Goal: Task Accomplishment & Management: Complete application form

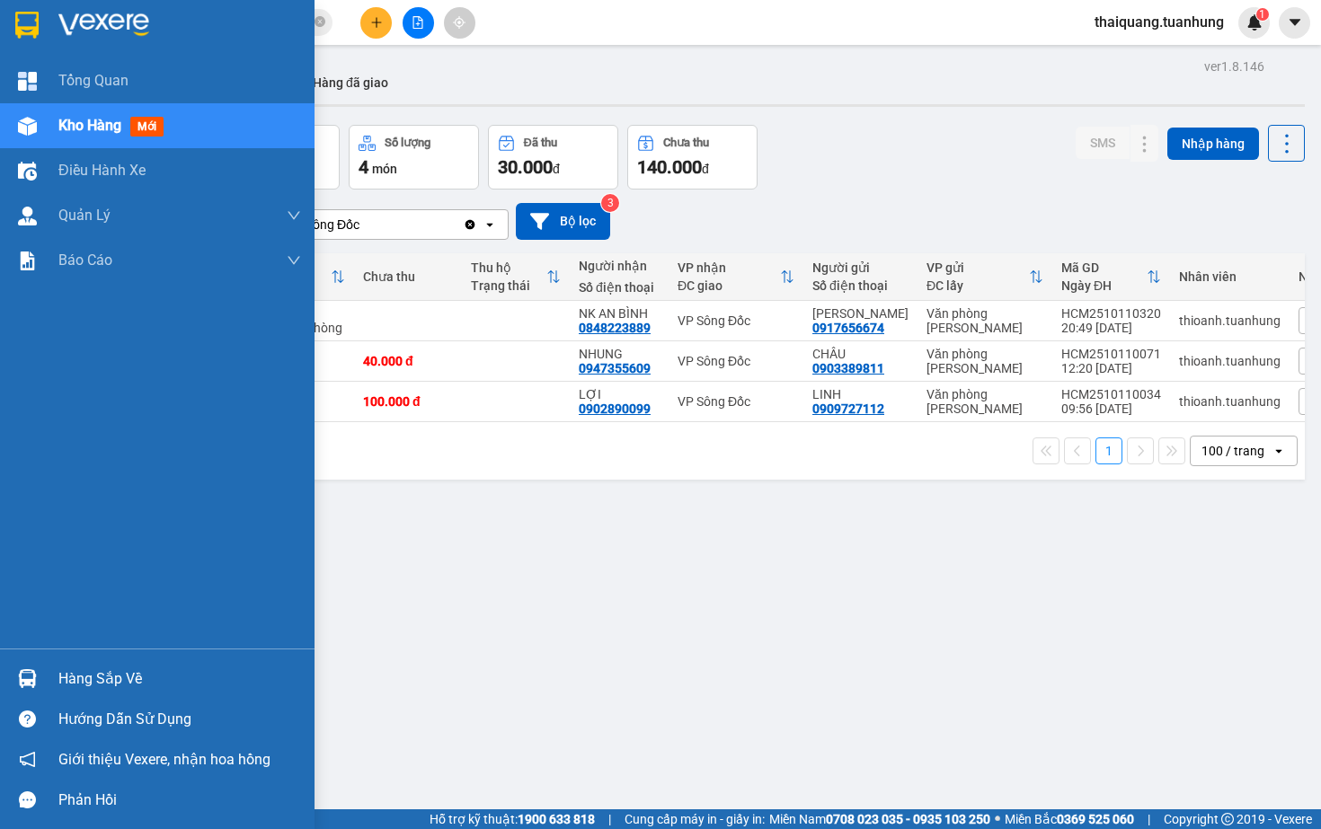
click at [107, 680] on div "Hàng sắp về" at bounding box center [179, 679] width 243 height 27
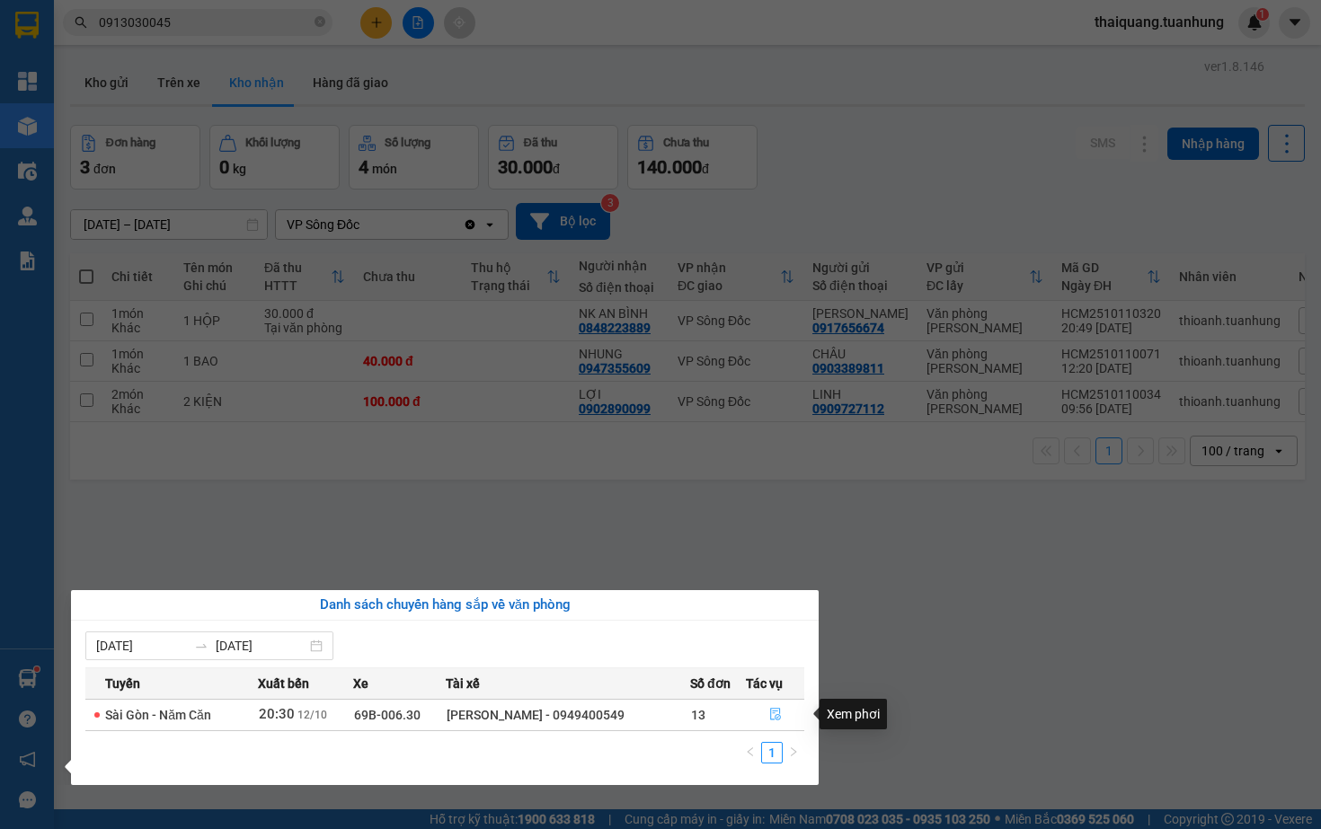
click at [774, 715] on icon "file-done" at bounding box center [775, 715] width 11 height 13
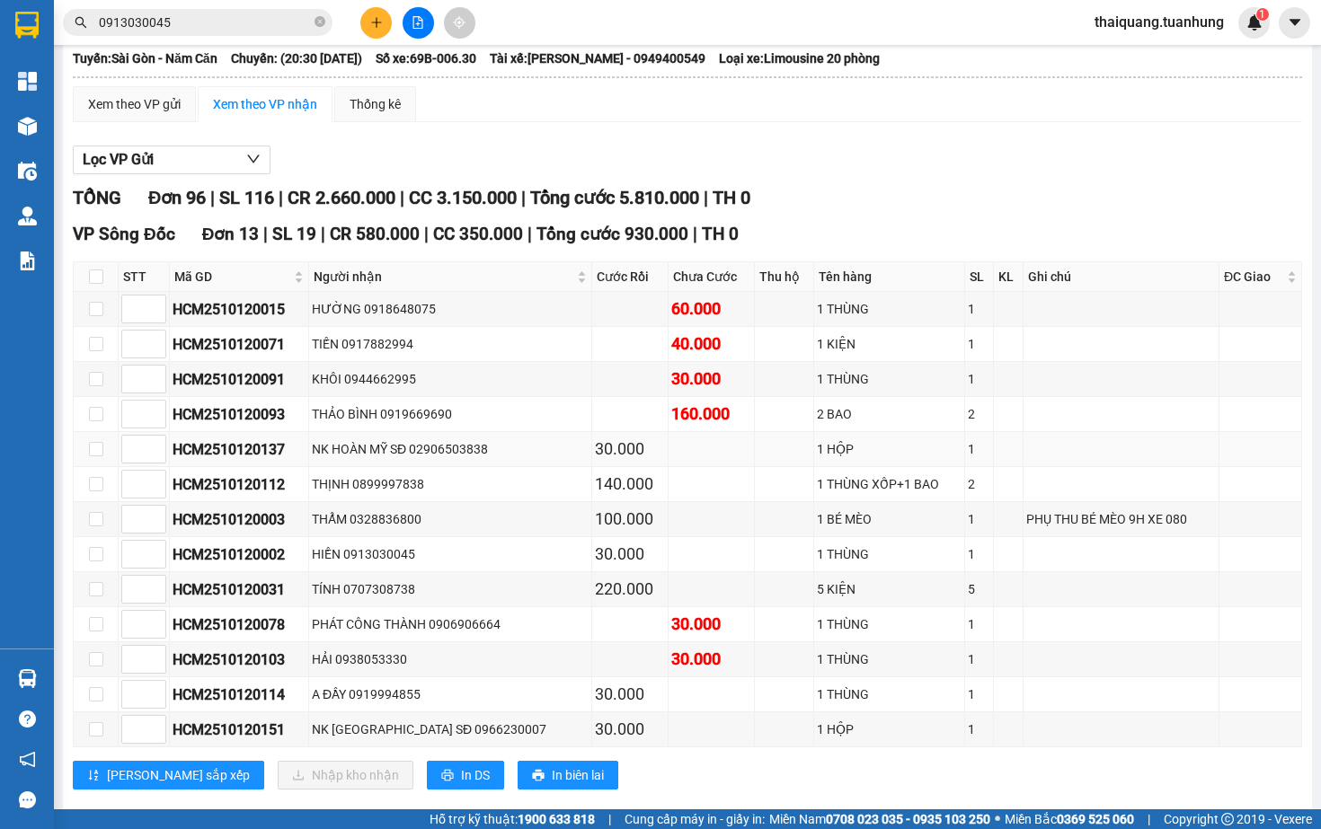
scroll to position [119, 0]
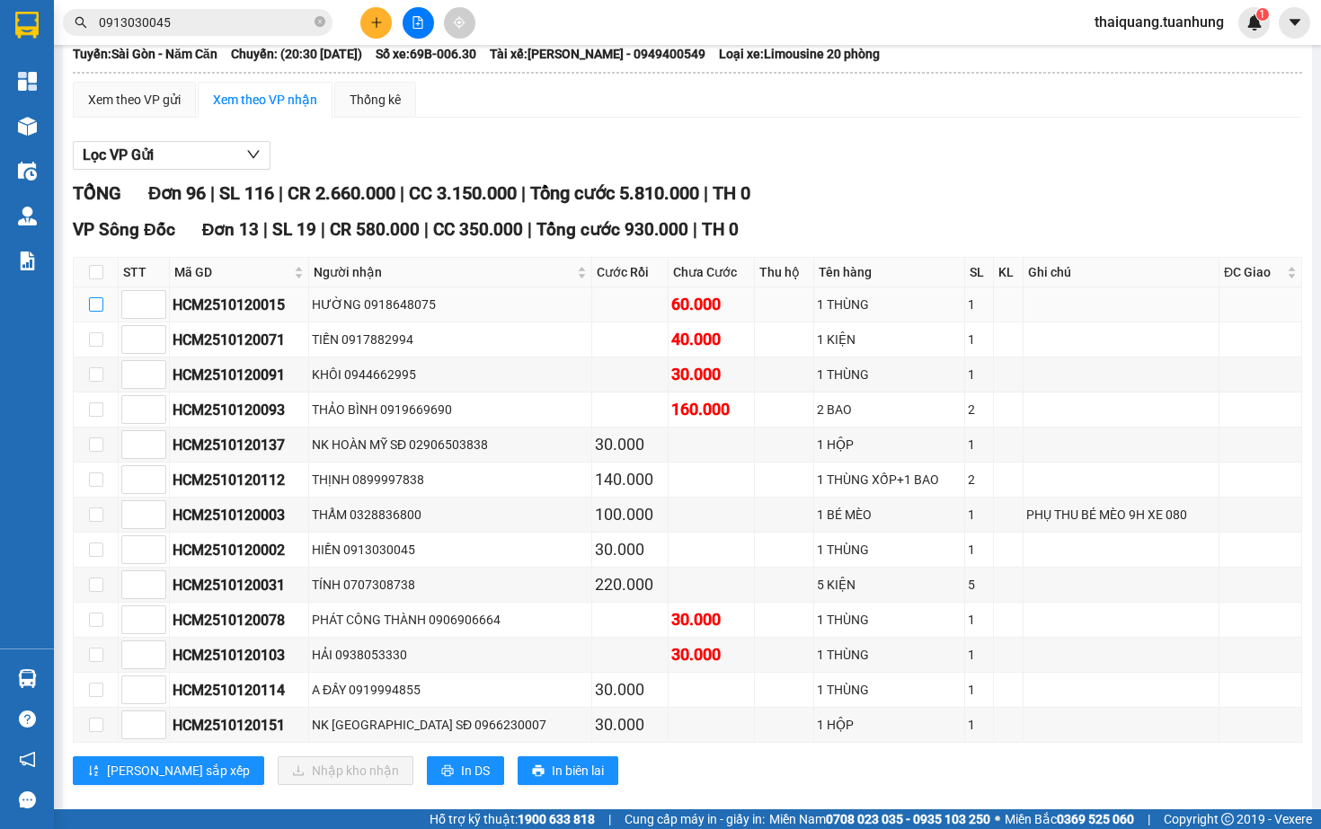
click at [97, 312] on input "checkbox" at bounding box center [96, 304] width 14 height 14
checkbox input "true"
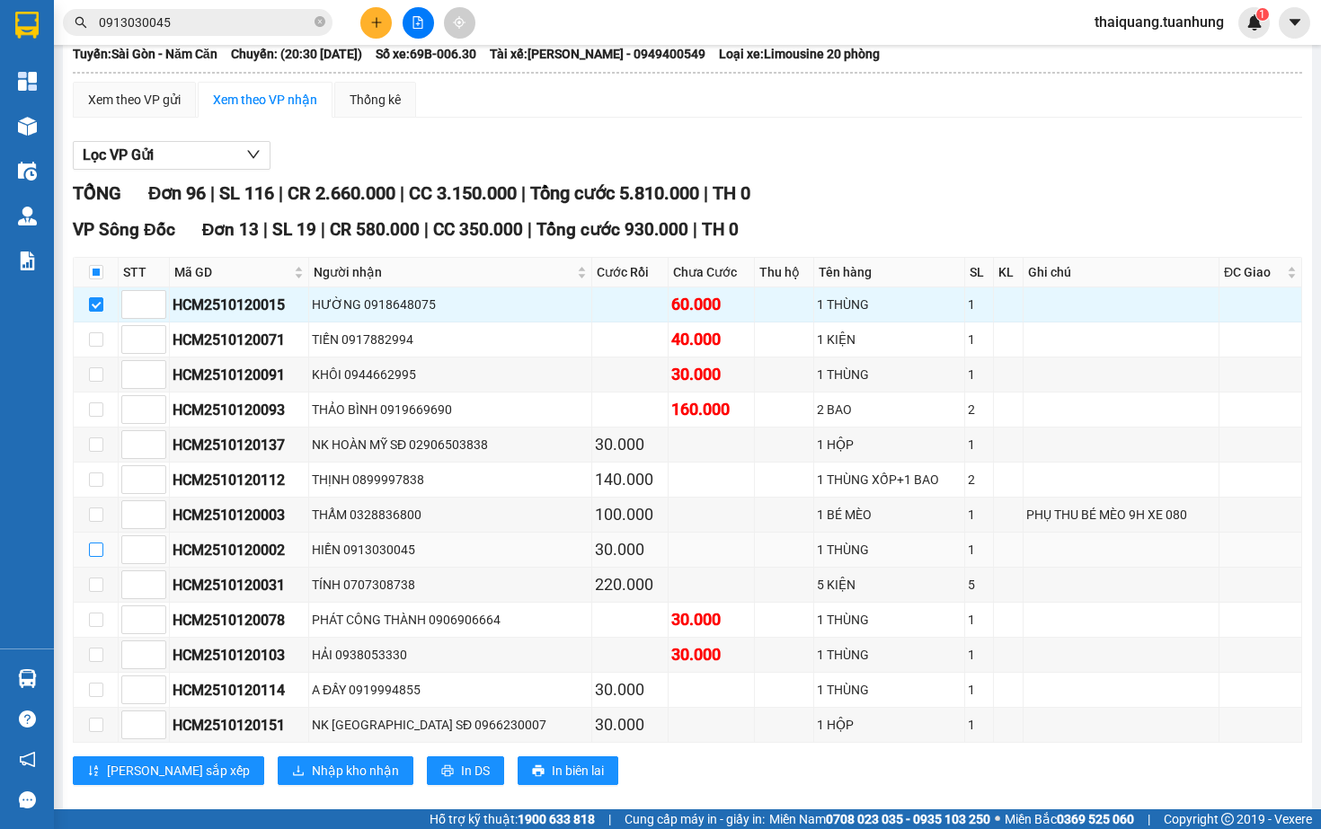
click at [96, 557] on input "checkbox" at bounding box center [96, 550] width 14 height 14
checkbox input "true"
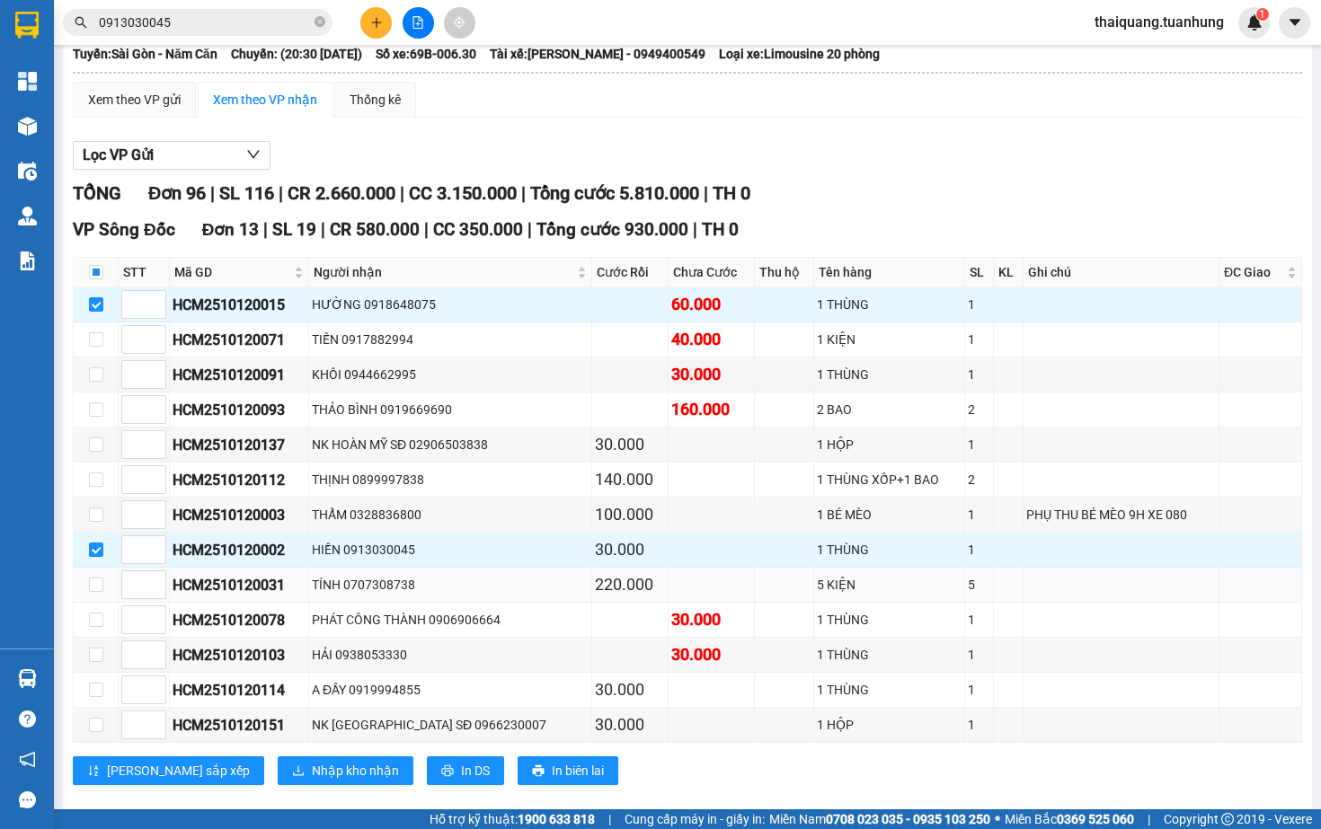
scroll to position [464, 0]
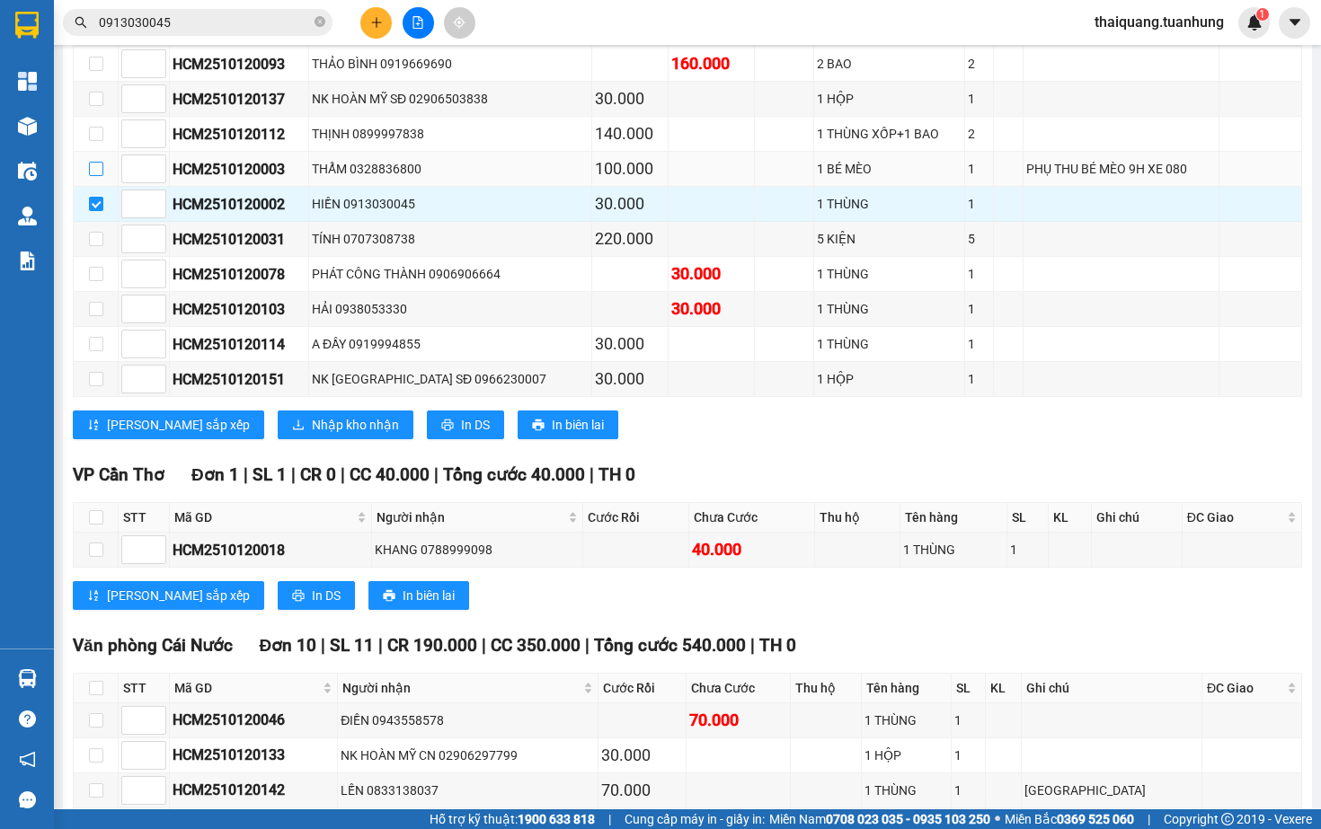
click at [89, 176] on input "checkbox" at bounding box center [96, 169] width 14 height 14
checkbox input "true"
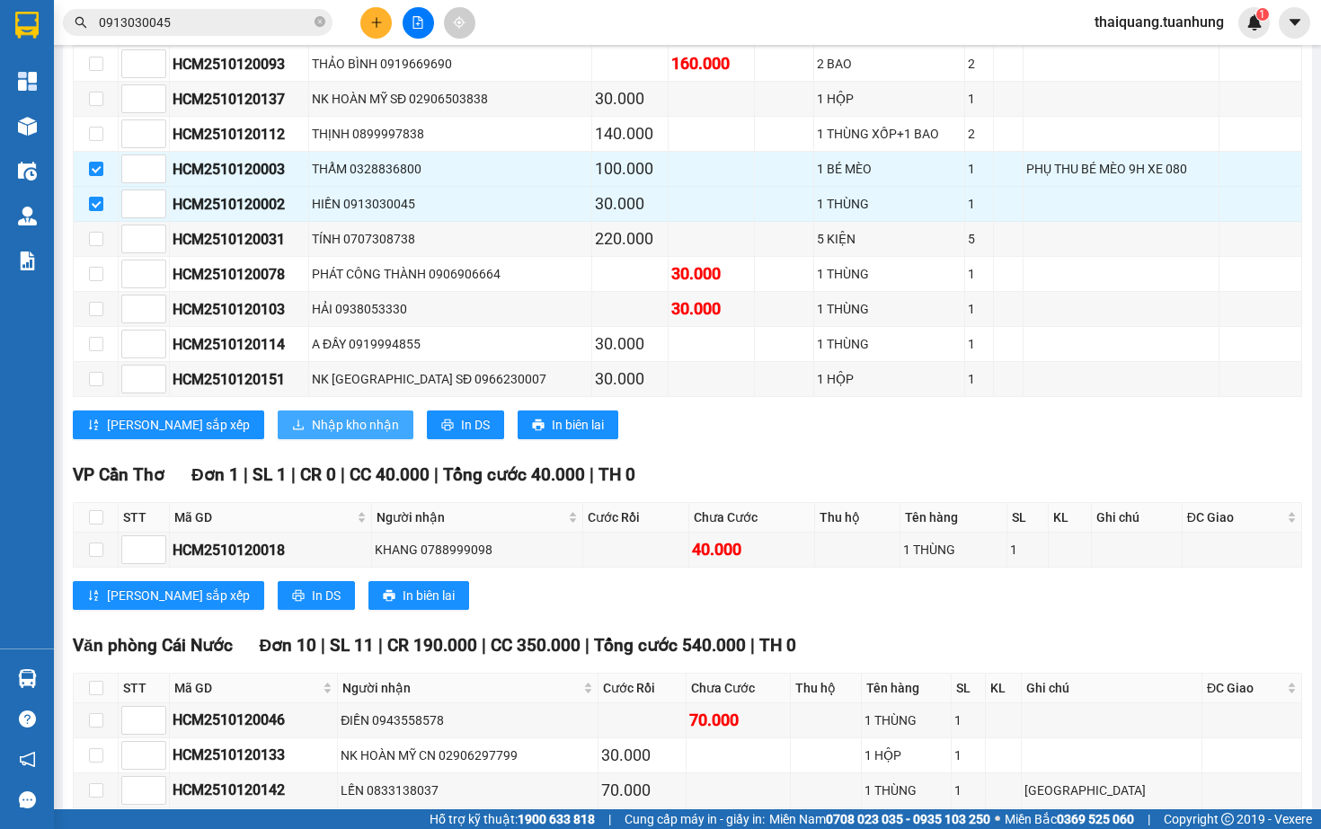
click at [278, 436] on button "Nhập kho nhận" at bounding box center [346, 425] width 136 height 29
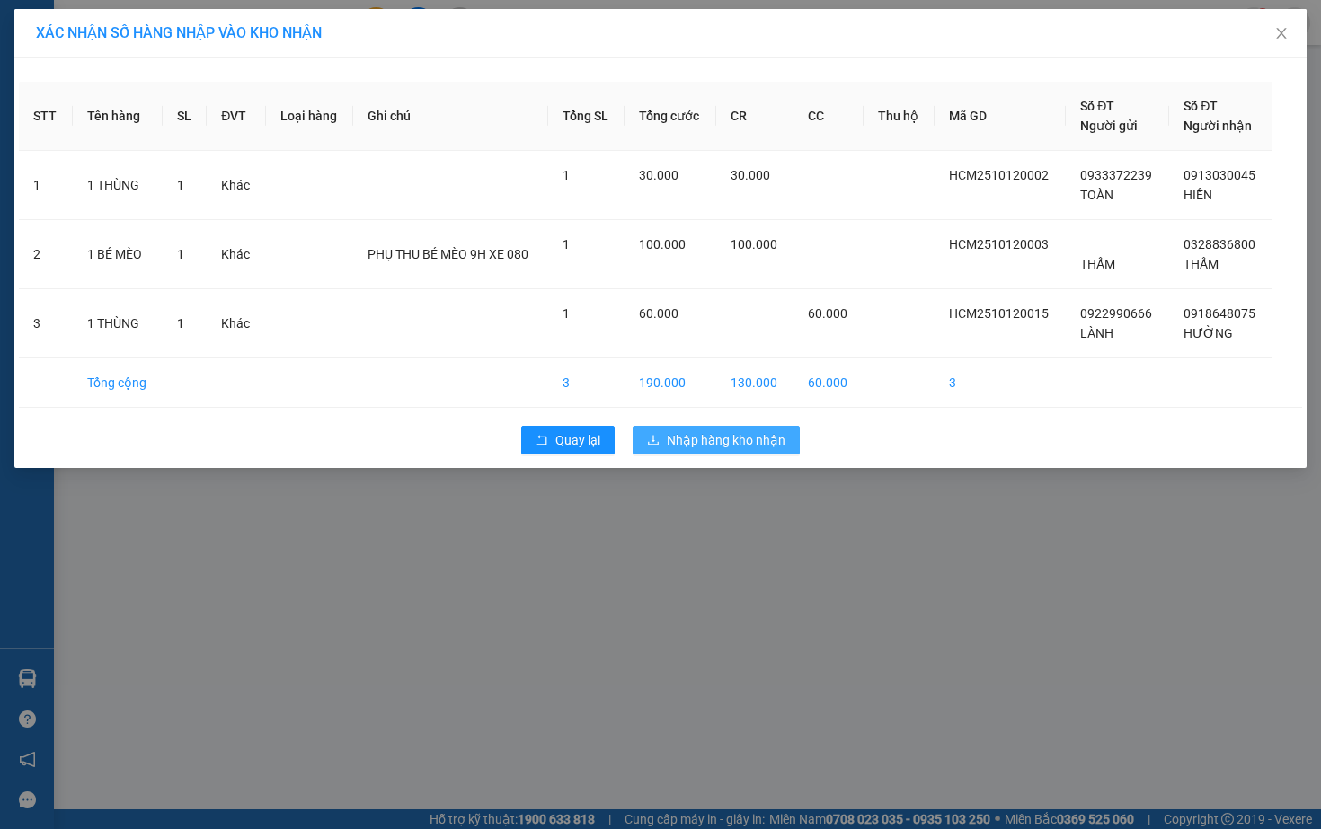
click at [674, 450] on span "Nhập hàng kho nhận" at bounding box center [726, 440] width 119 height 20
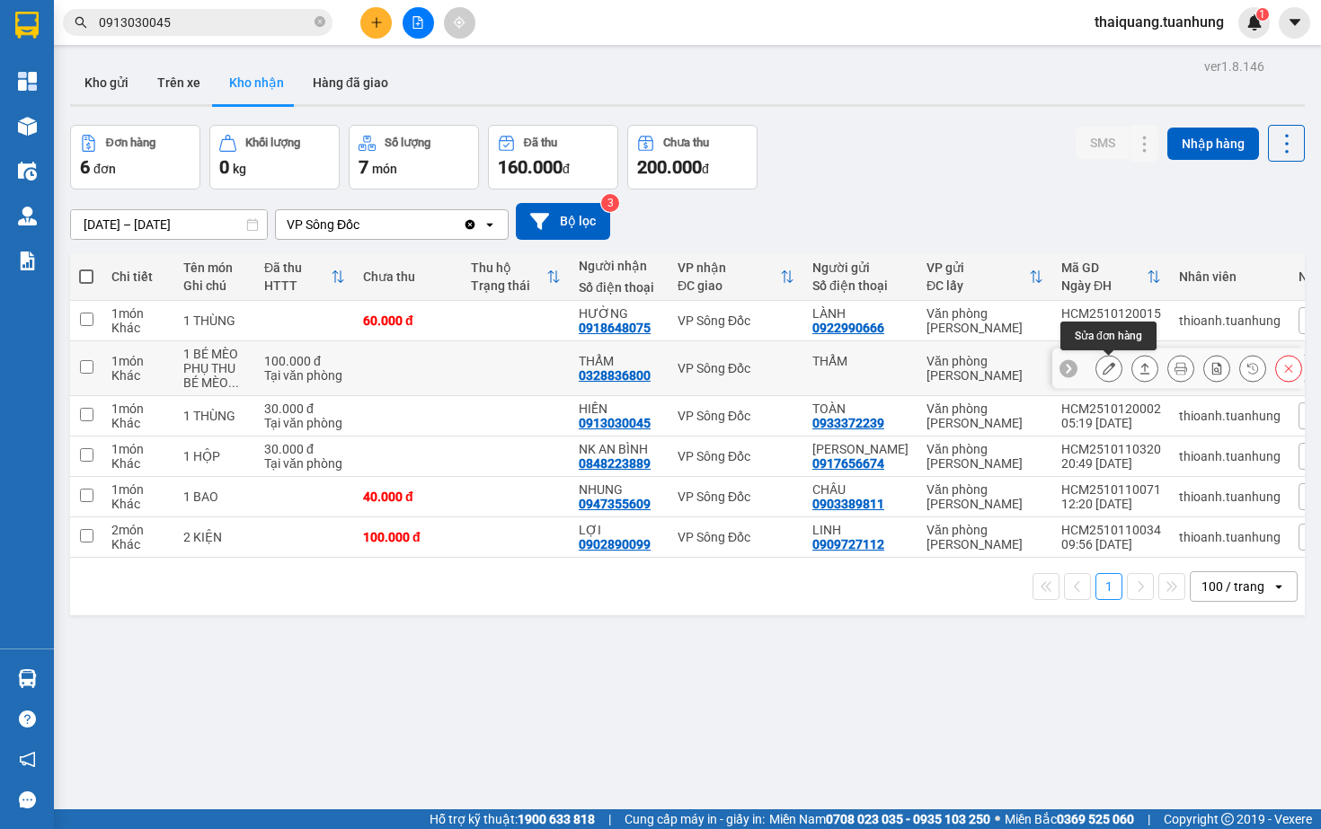
click at [1106, 366] on icon at bounding box center [1108, 368] width 13 height 13
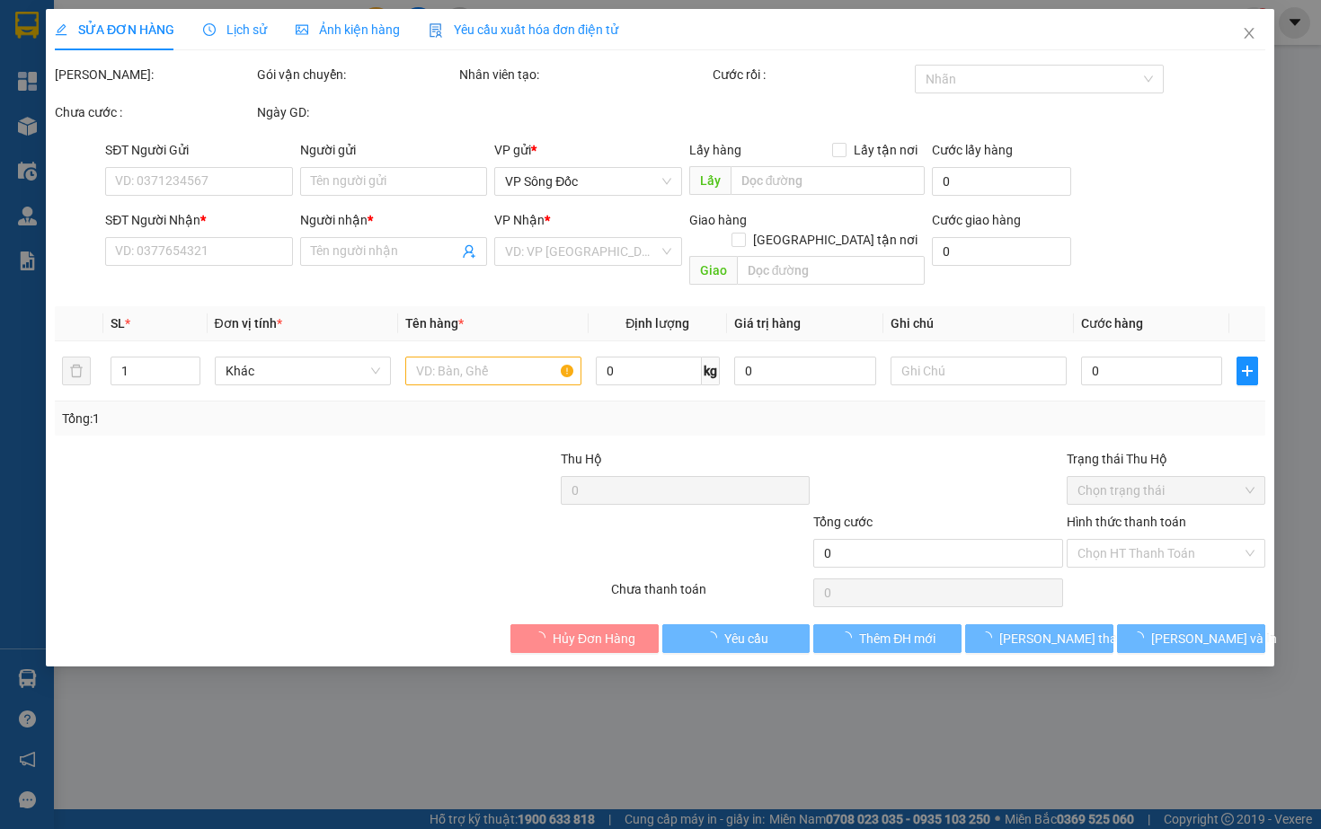
type input "THẨM"
type input "0328836800"
type input "THẨM"
type input "100.000"
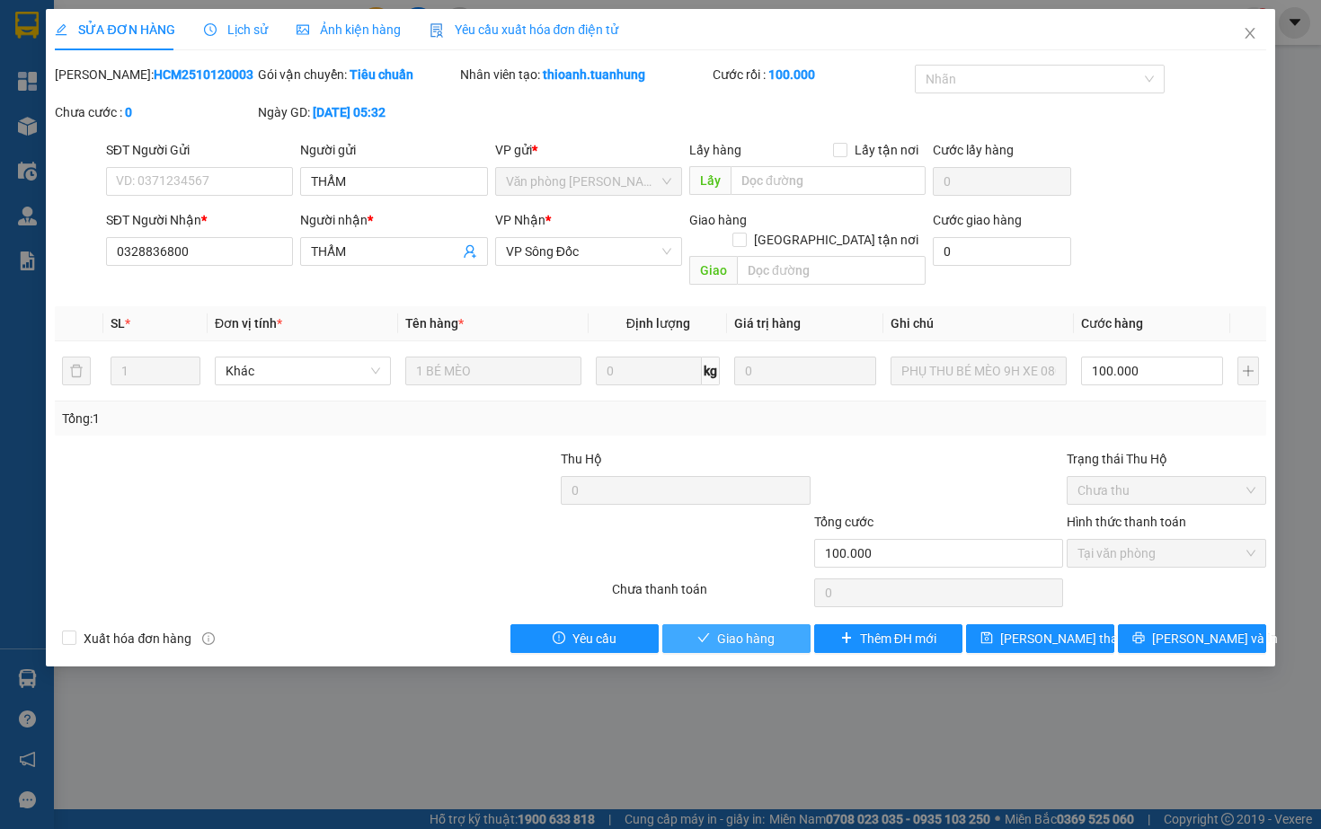
click at [762, 635] on span "Giao hàng" at bounding box center [745, 639] width 57 height 20
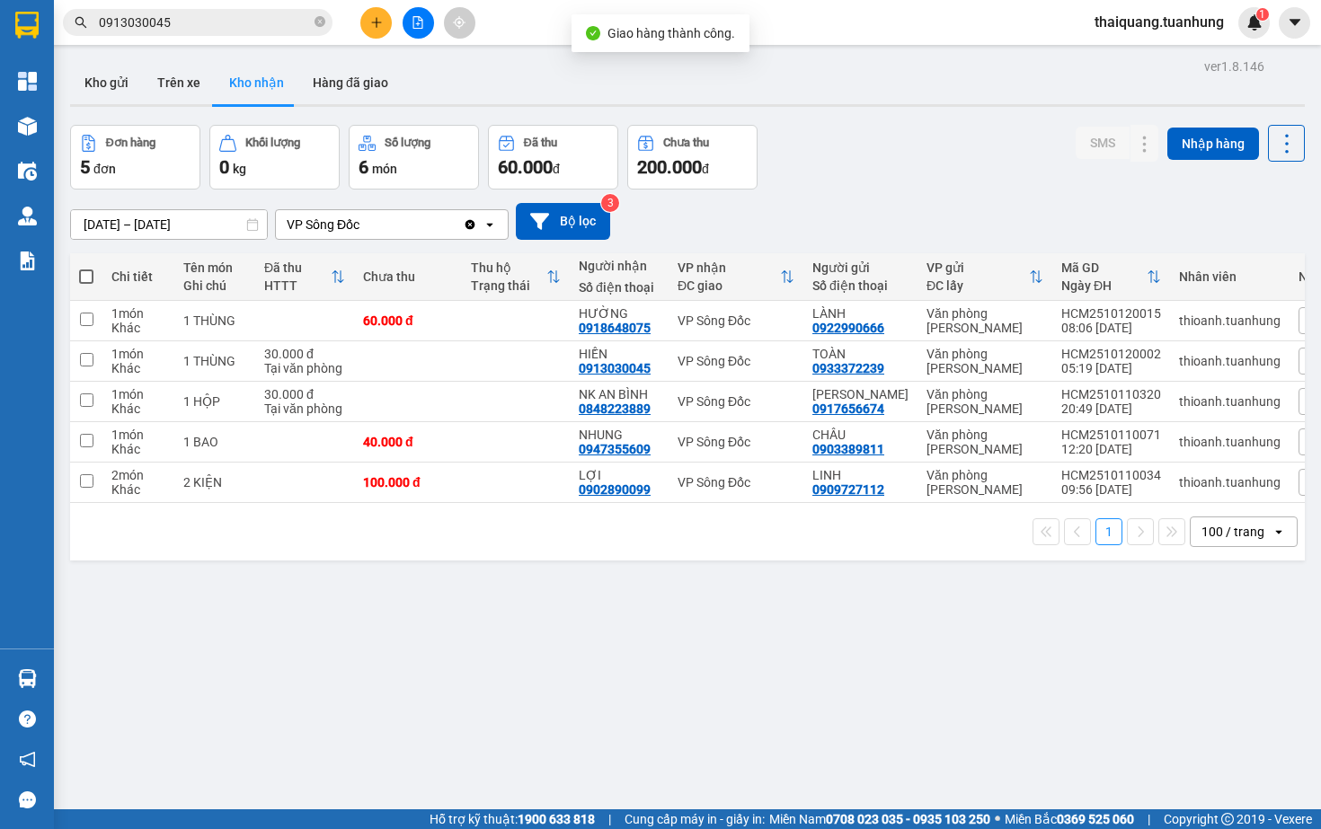
click at [952, 132] on div "Đơn hàng 5 đơn Khối lượng 0 kg Số lượng 6 món Đã thu 60.000 đ Chưa thu 200.000 …" at bounding box center [687, 157] width 1234 height 65
click at [1145, 362] on icon at bounding box center [1144, 361] width 13 height 13
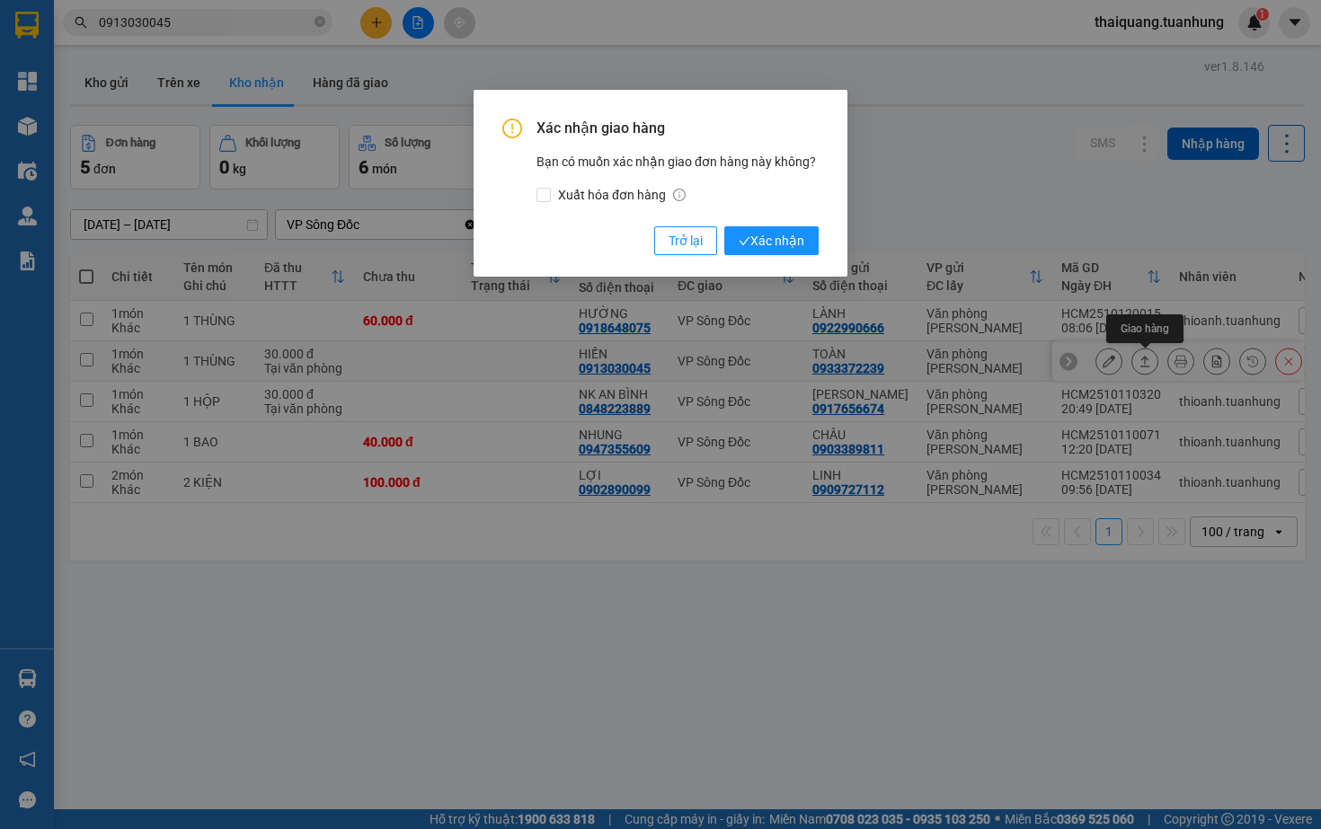
click at [1145, 362] on div "Xác nhận giao hàng Bạn có muốn xác nhận giao đơn hàng này không? Xuất hóa đơn h…" at bounding box center [660, 414] width 1321 height 829
click at [783, 235] on span "Xác nhận" at bounding box center [771, 241] width 66 height 20
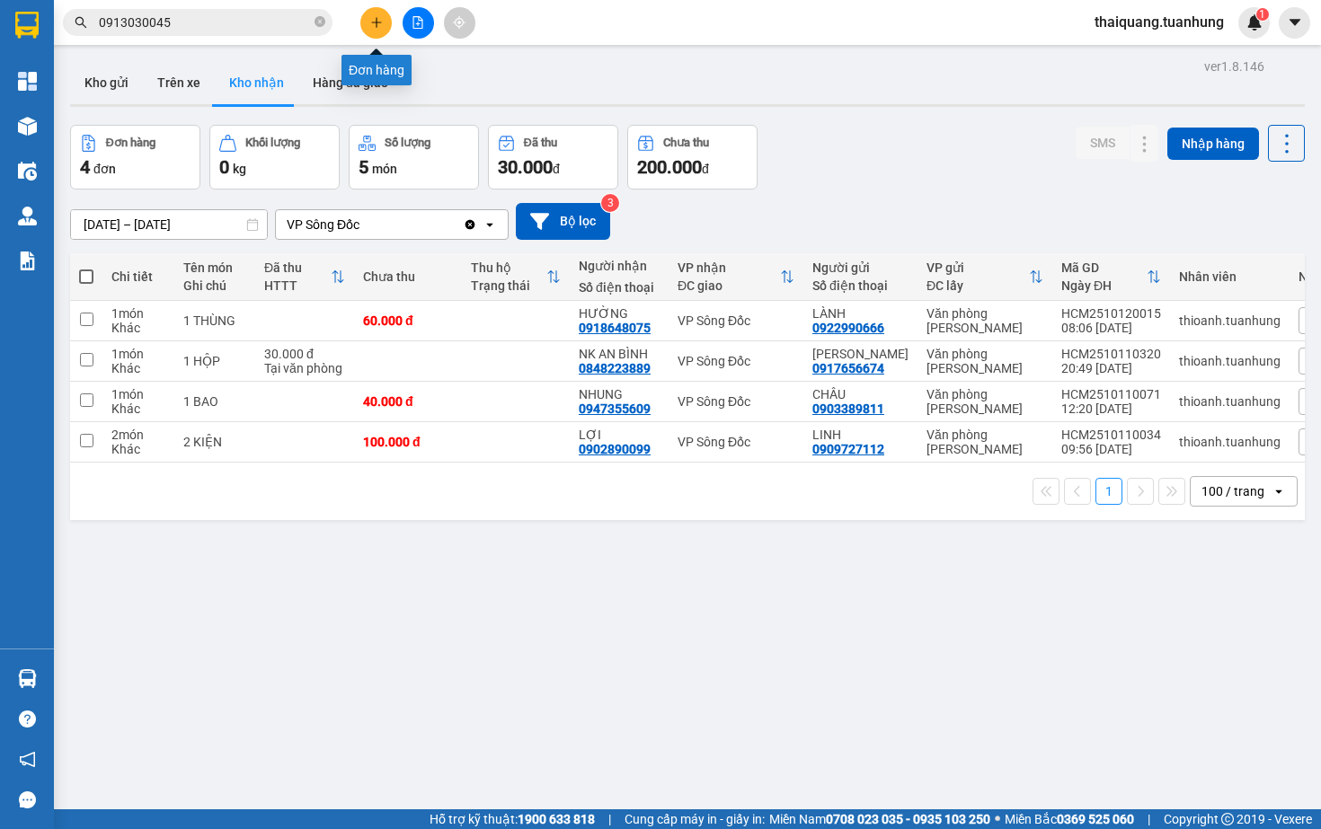
click at [383, 21] on button at bounding box center [375, 22] width 31 height 31
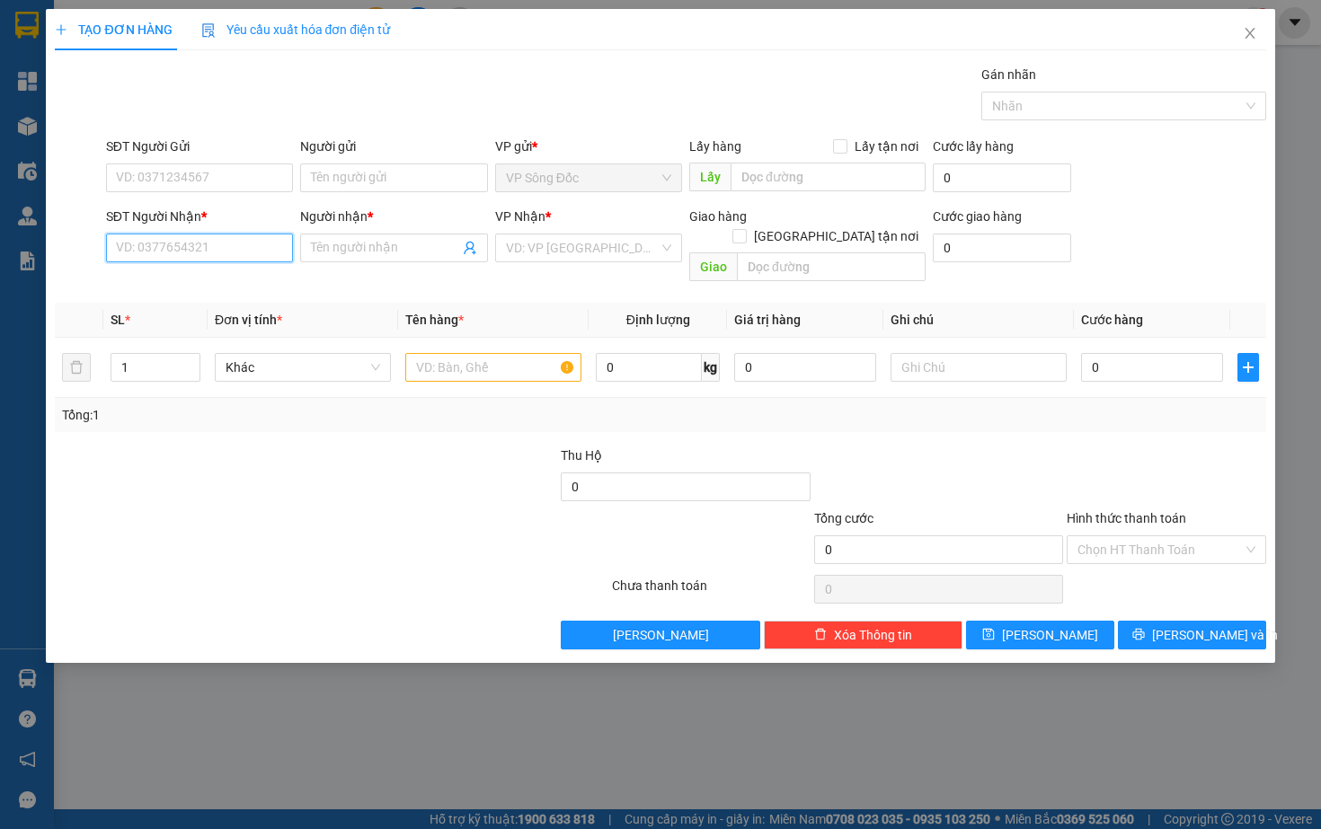
click at [152, 248] on input "SĐT Người Nhận *" at bounding box center [199, 248] width 187 height 29
type input "0905049299"
drag, startPoint x: 177, startPoint y: 283, endPoint x: 187, endPoint y: 280, distance: 10.2
click at [187, 280] on div "0905049299 - PHƯỚC" at bounding box center [199, 284] width 165 height 20
type input "PHƯỚC"
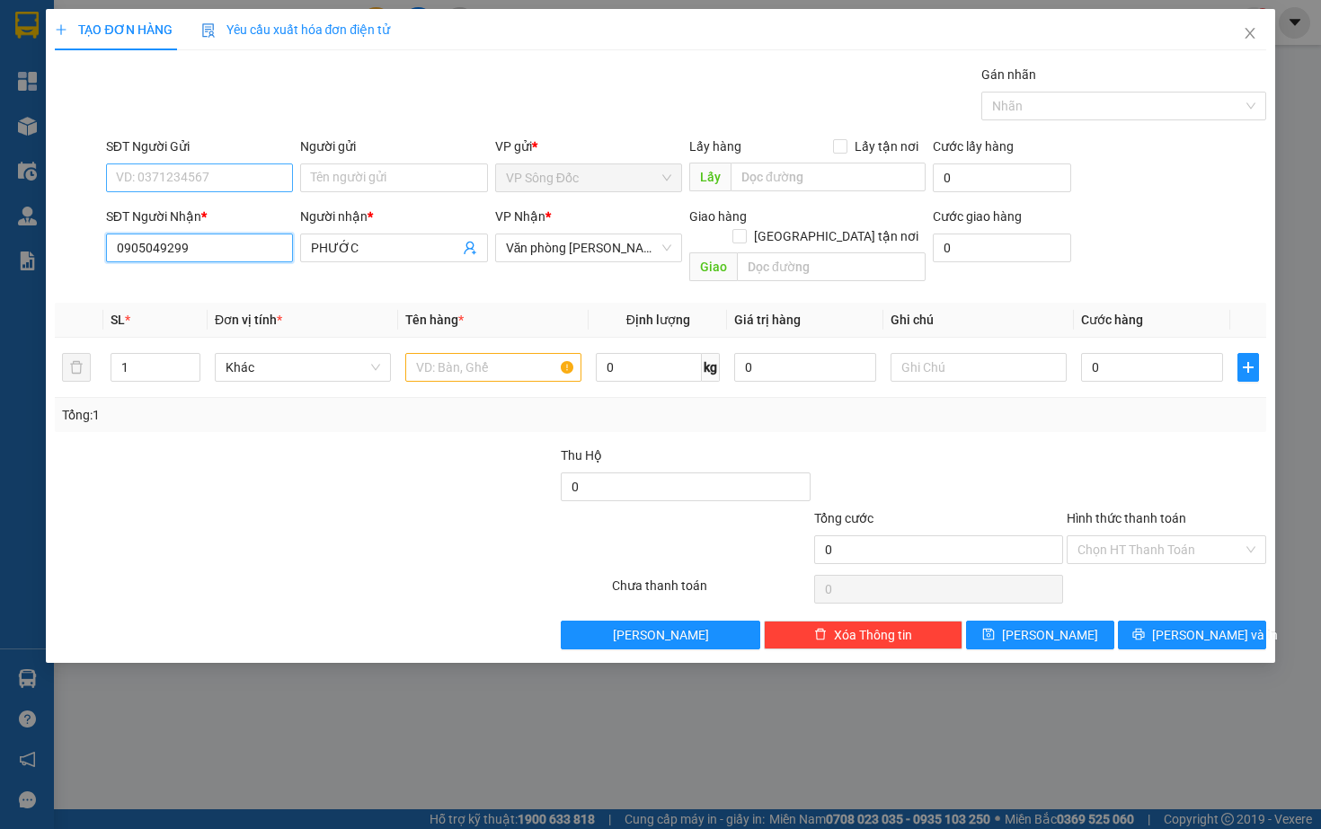
drag, startPoint x: 187, startPoint y: 280, endPoint x: 207, endPoint y: 167, distance: 114.9
click at [207, 167] on body "Kết quả tìm kiếm ( 44 ) Bộ lọc Mã ĐH Trạng thái Món hàng Thu hộ Tổng cước Chưa …" at bounding box center [660, 414] width 1321 height 829
type input "0905049299"
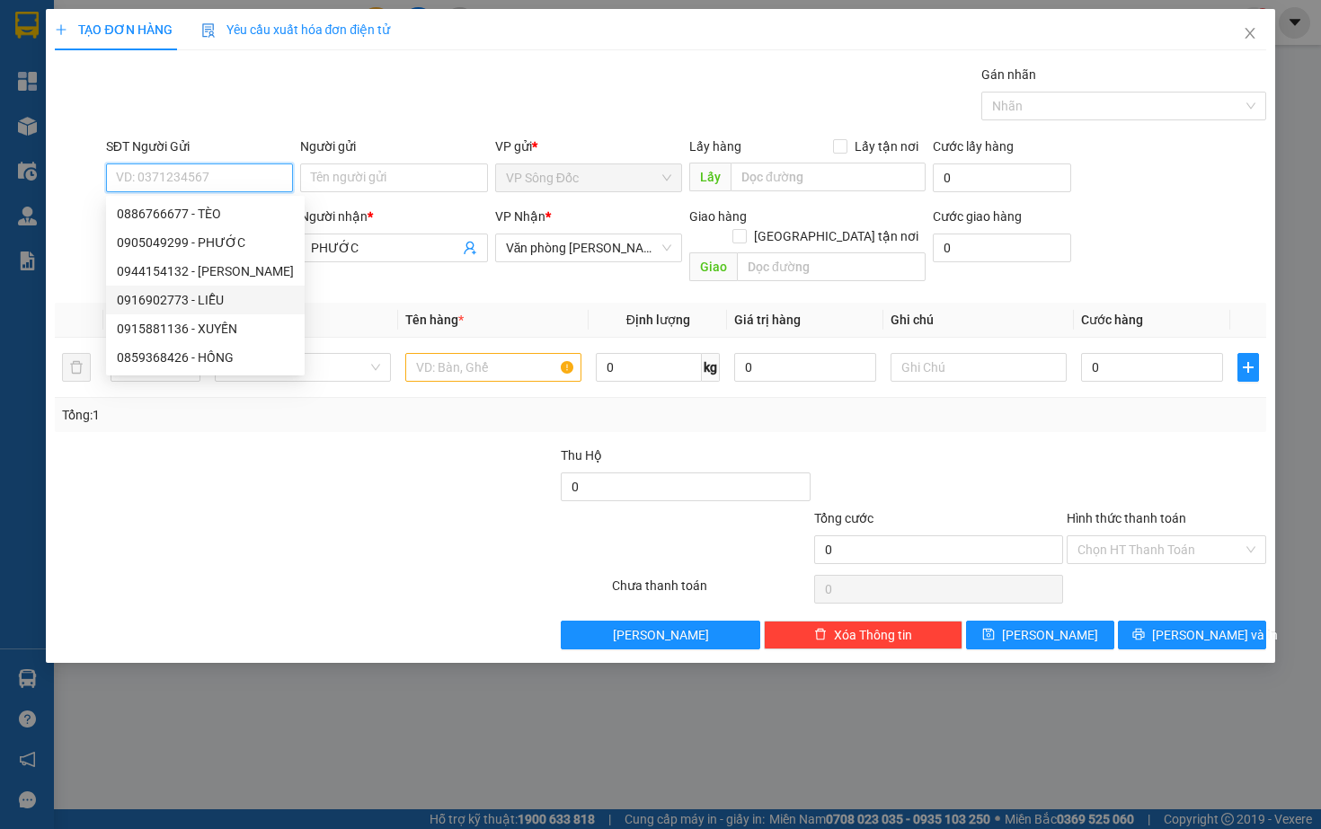
click at [239, 308] on div "0916902773 - LIỄU" at bounding box center [205, 300] width 177 height 20
type input "0916902773"
type input "LIỄU"
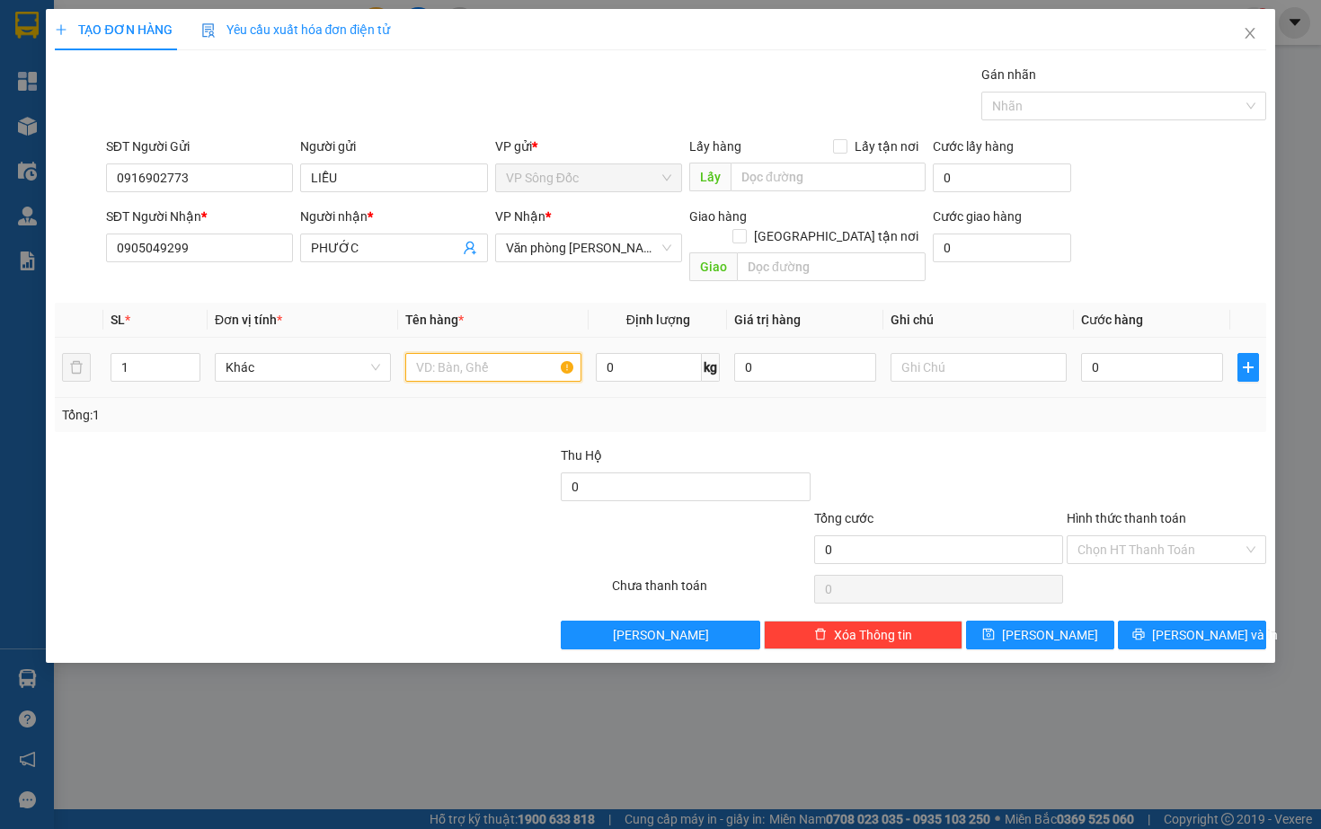
click at [444, 353] on input "text" at bounding box center [493, 367] width 176 height 29
type input "1 thùng"
click at [1159, 353] on input "0" at bounding box center [1152, 367] width 142 height 29
type input "1"
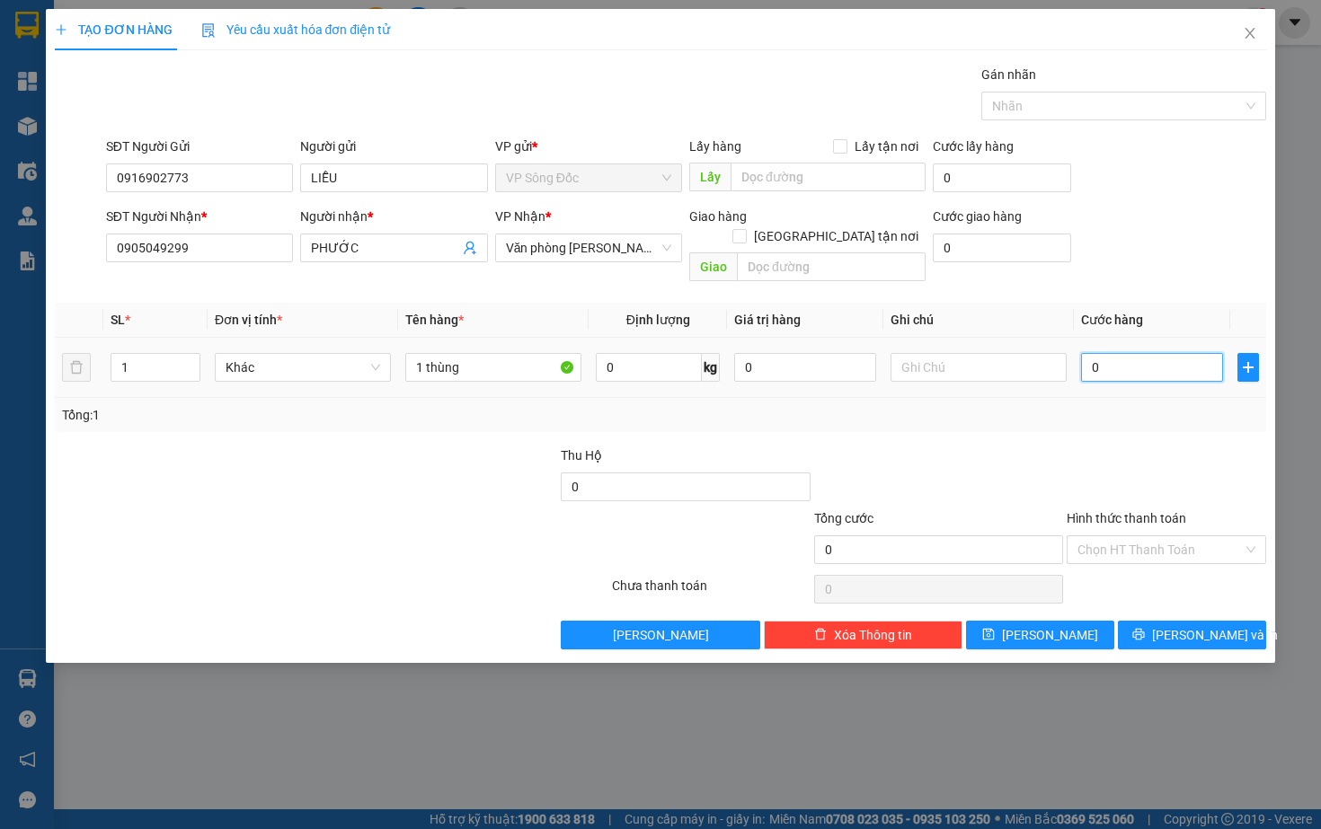
type input "1"
type input "10"
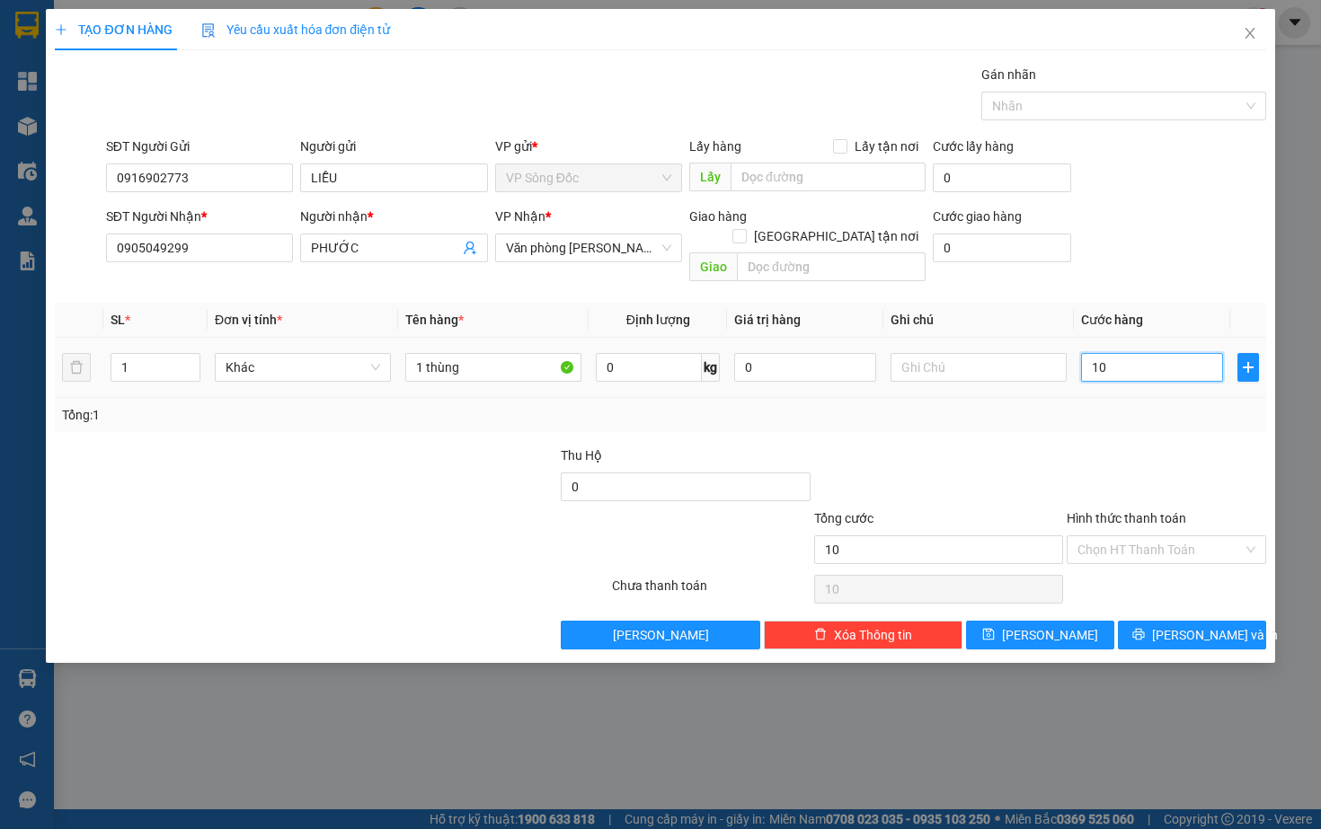
type input "100"
type input "1.000"
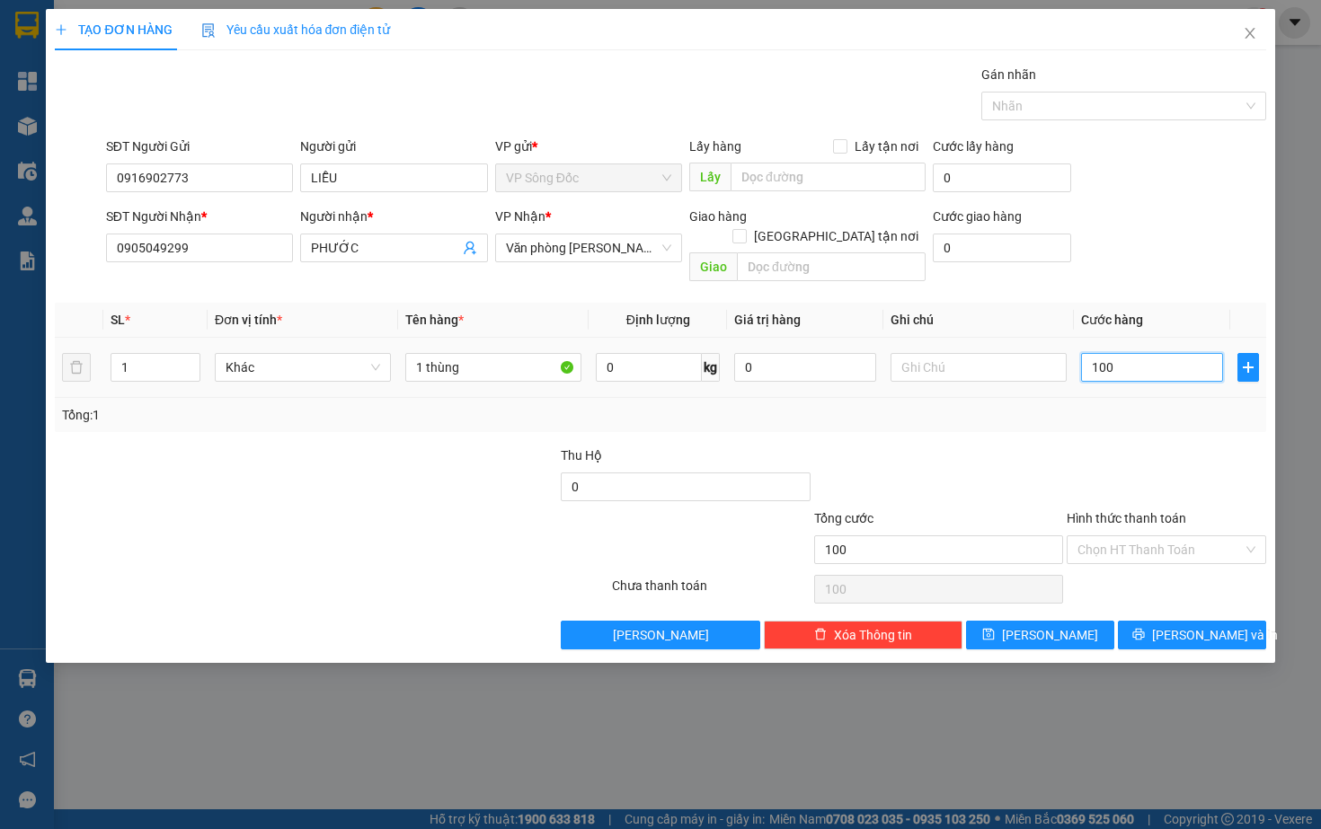
type input "1.000"
type input "10.000"
type input "100.000"
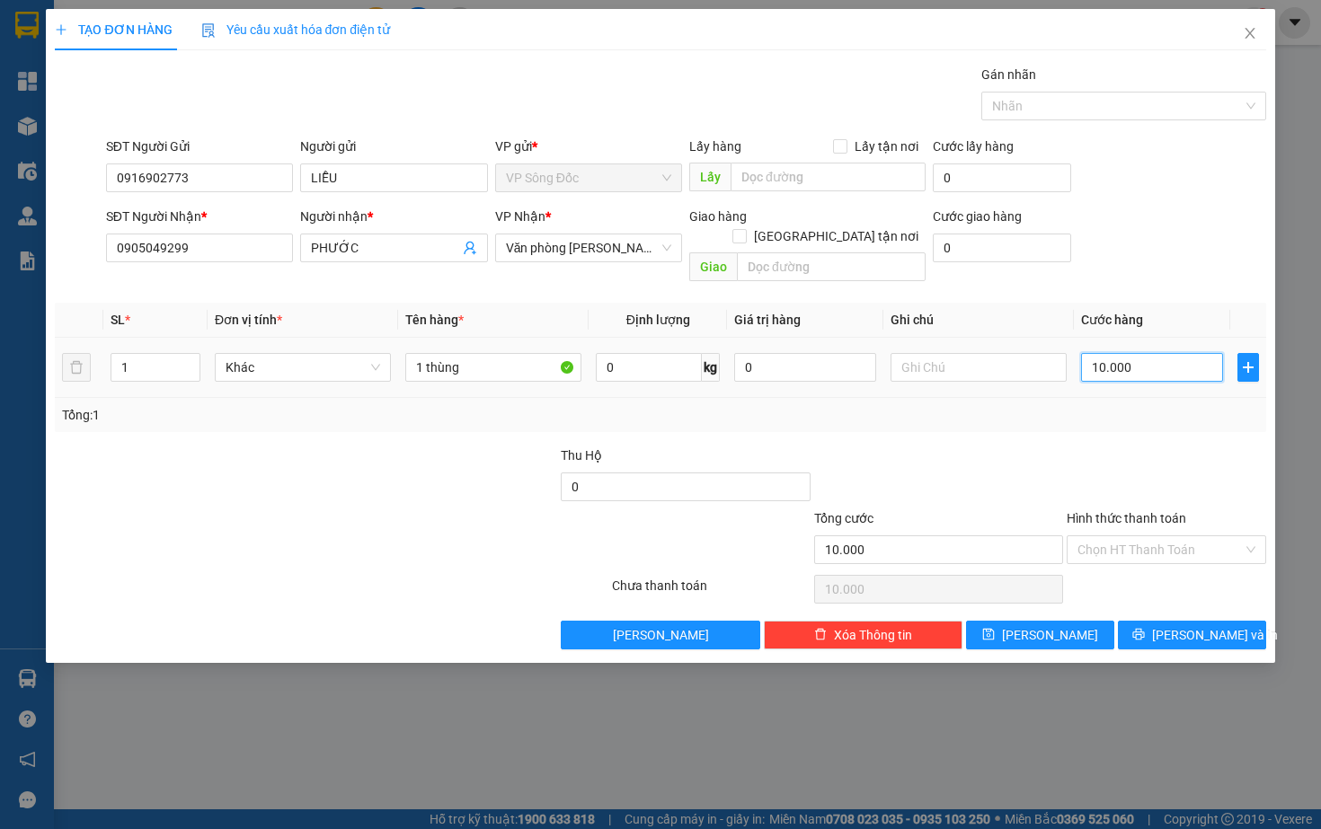
type input "100.000"
drag, startPoint x: 1159, startPoint y: 347, endPoint x: 1118, endPoint y: 532, distance: 189.4
click at [1118, 532] on div "Transit Pickup Surcharge Ids Transit Deliver Surcharge Ids Transit Deliver Surc…" at bounding box center [660, 357] width 1210 height 585
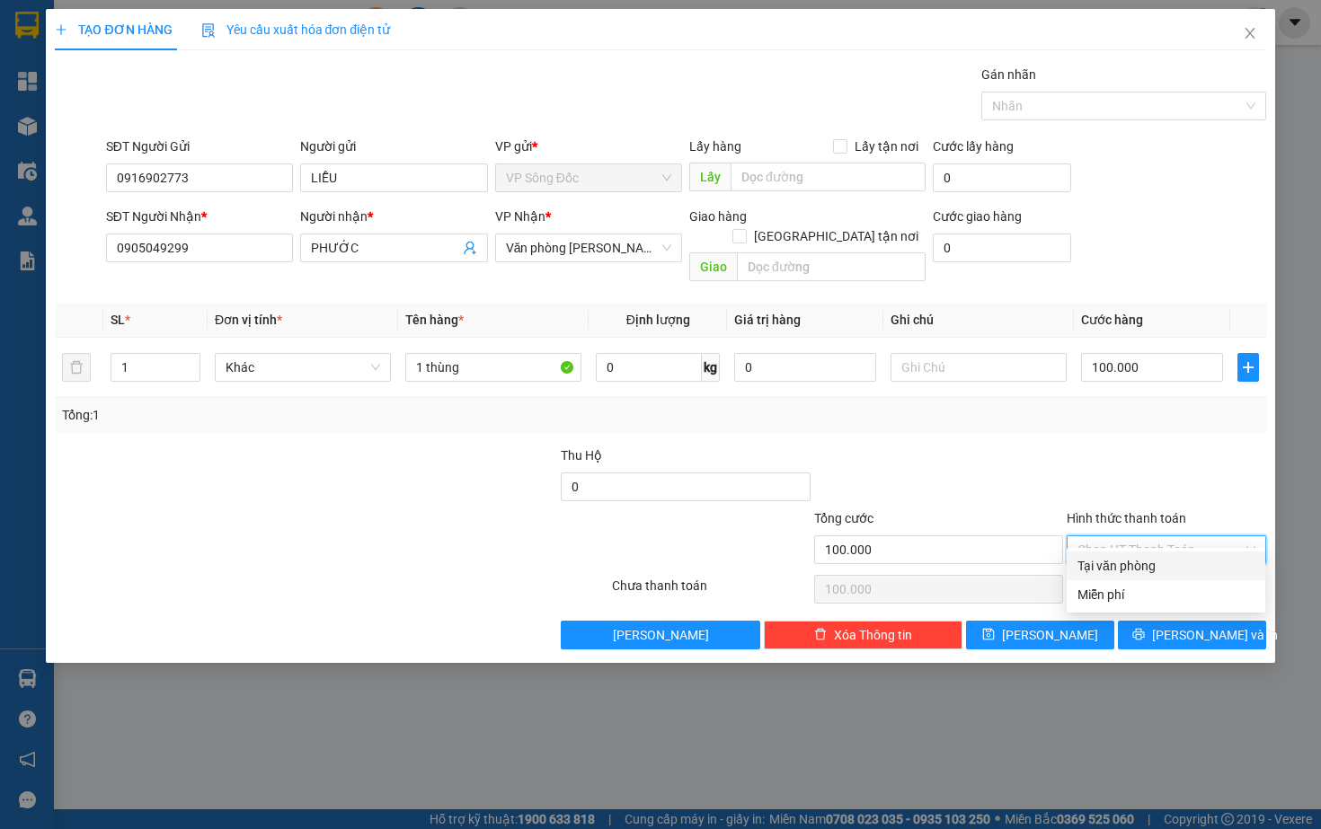
click at [1126, 564] on div "Tại văn phòng" at bounding box center [1165, 566] width 177 height 20
type input "0"
click at [1048, 625] on span "[PERSON_NAME]" at bounding box center [1050, 635] width 96 height 20
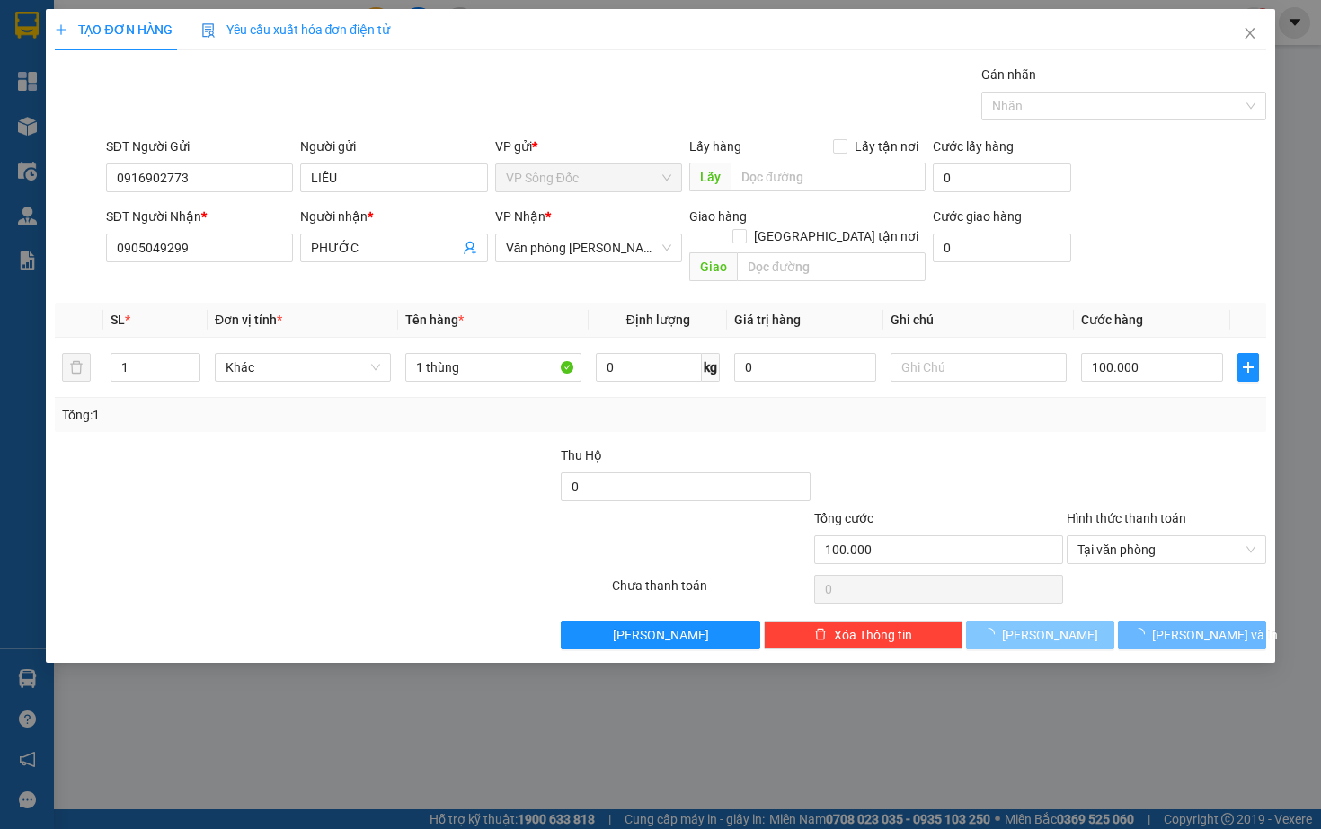
type input "0"
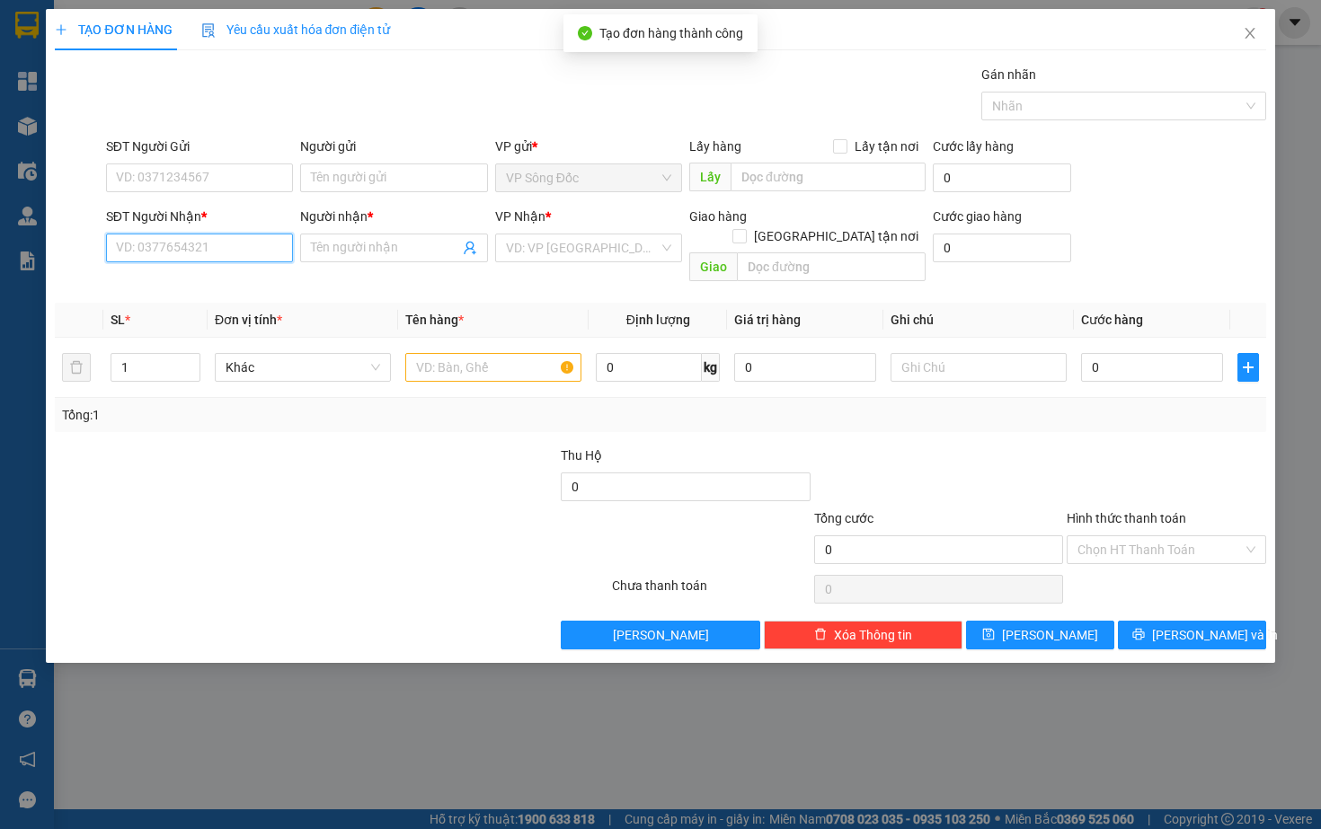
click at [194, 255] on input "SĐT Người Nhận *" at bounding box center [199, 248] width 187 height 29
type input "0945715414"
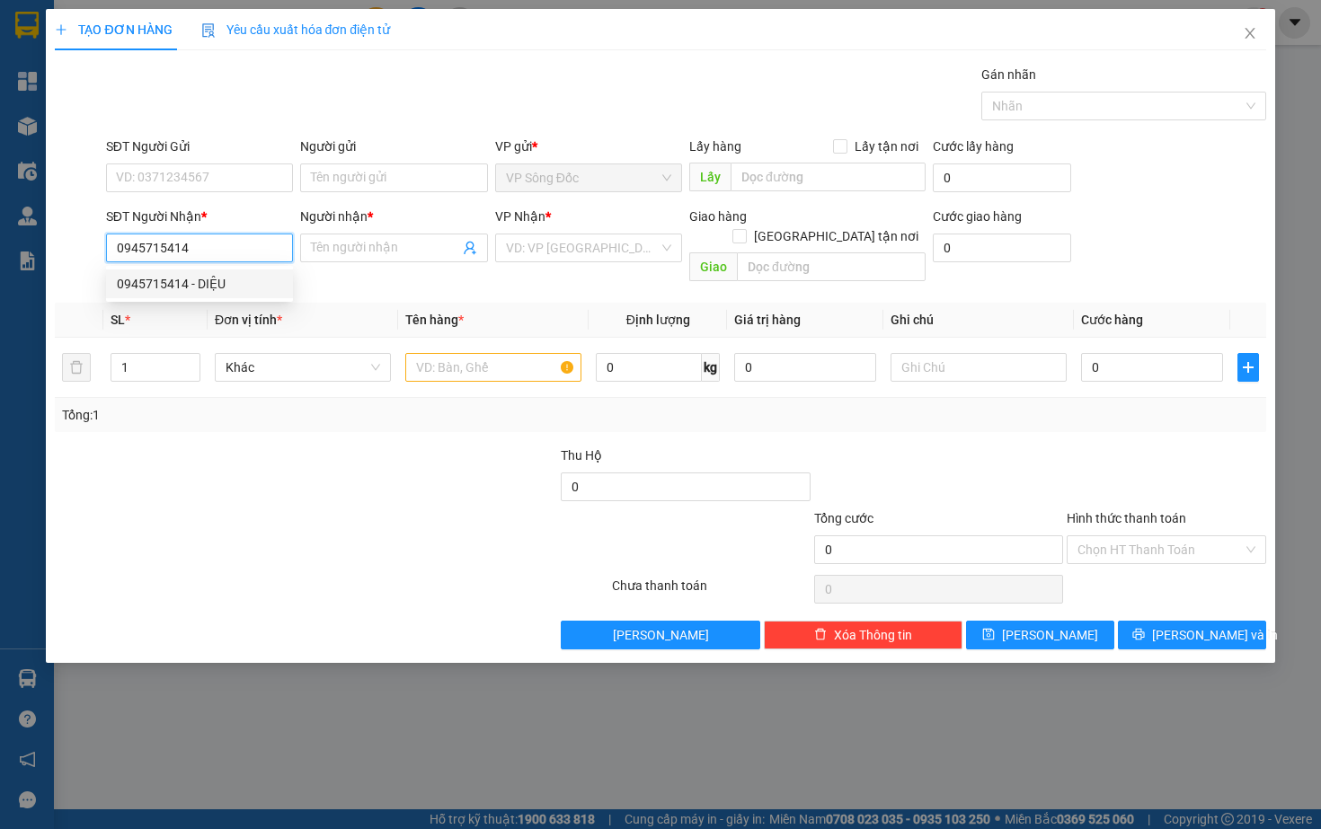
click at [200, 285] on div "0945715414 - DIỆU" at bounding box center [199, 284] width 165 height 20
type input "DIỆU"
type input "0945715414"
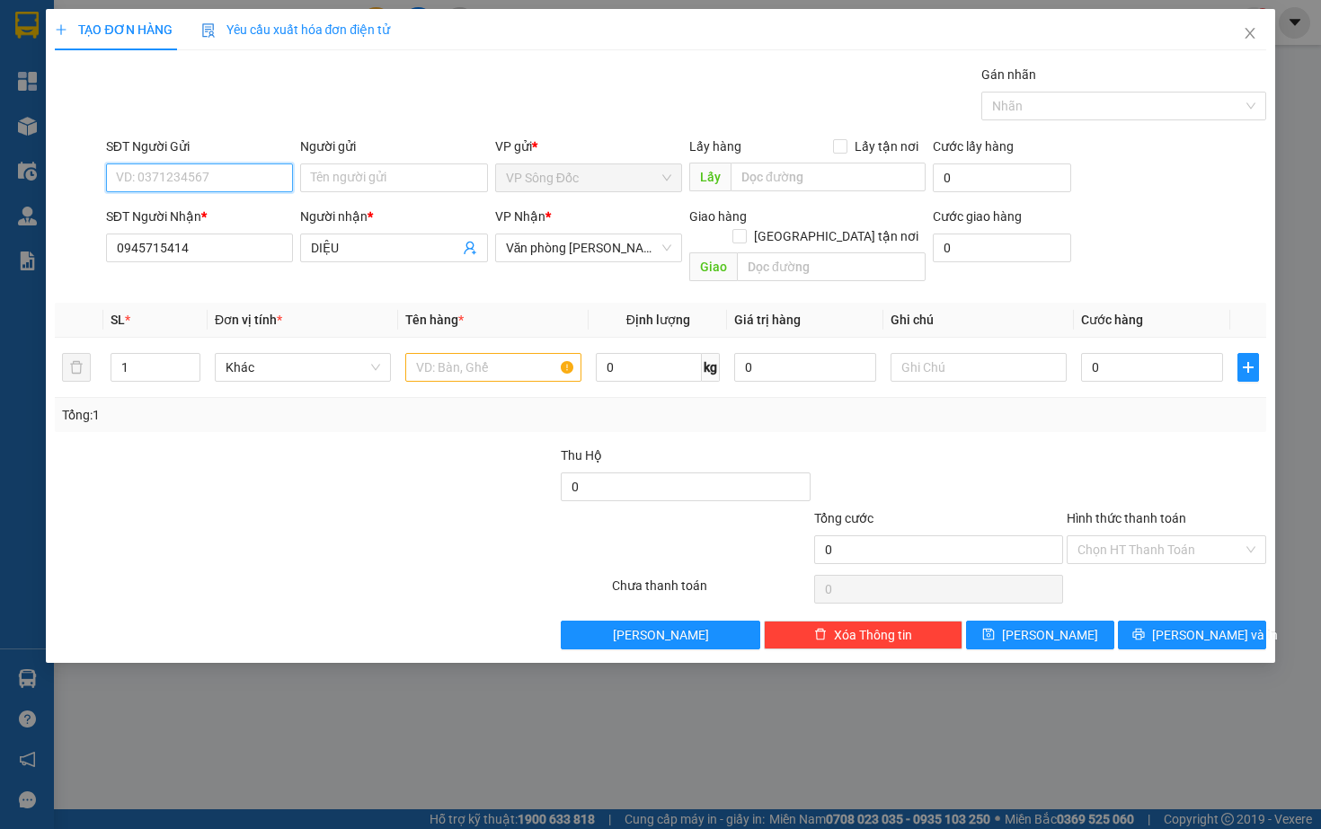
click at [218, 182] on input "SĐT Người Gửi" at bounding box center [199, 178] width 187 height 29
click at [238, 214] on div "0916902773 - LIỄU" at bounding box center [199, 214] width 165 height 20
type input "0916902773"
type input "LIỄU"
click at [460, 353] on input "text" at bounding box center [493, 367] width 176 height 29
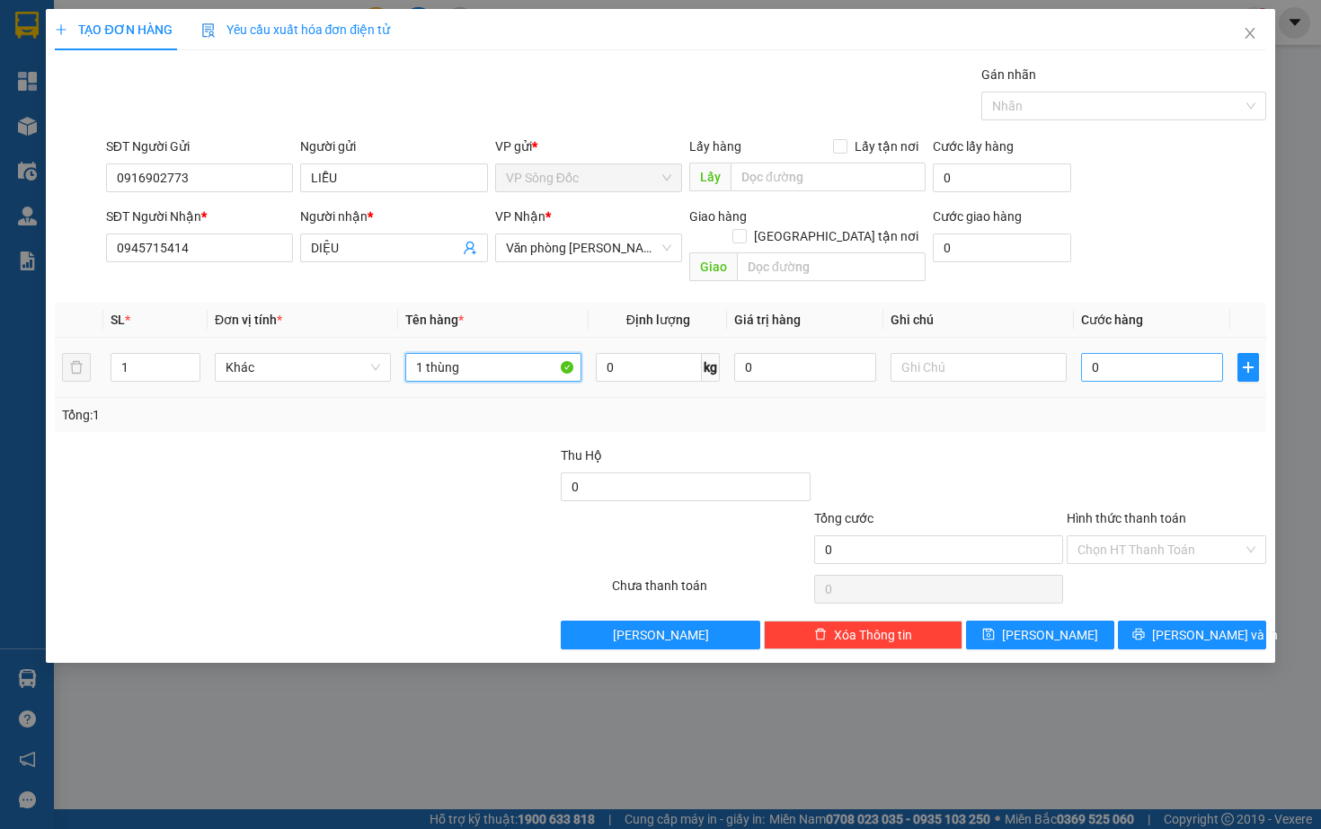
type input "1 thùng"
click at [1126, 353] on input "0" at bounding box center [1152, 367] width 142 height 29
type input "7"
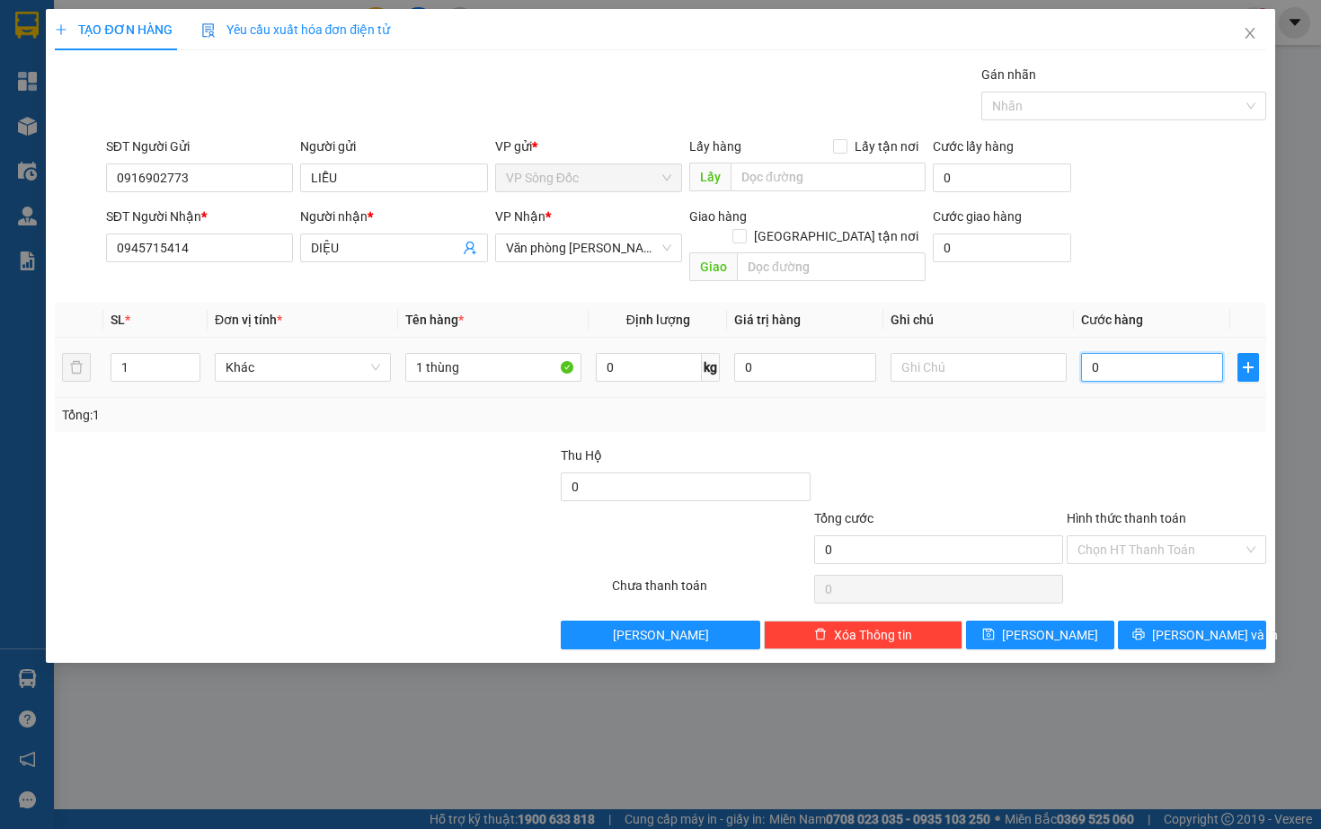
type input "7"
type input "70"
type input "700"
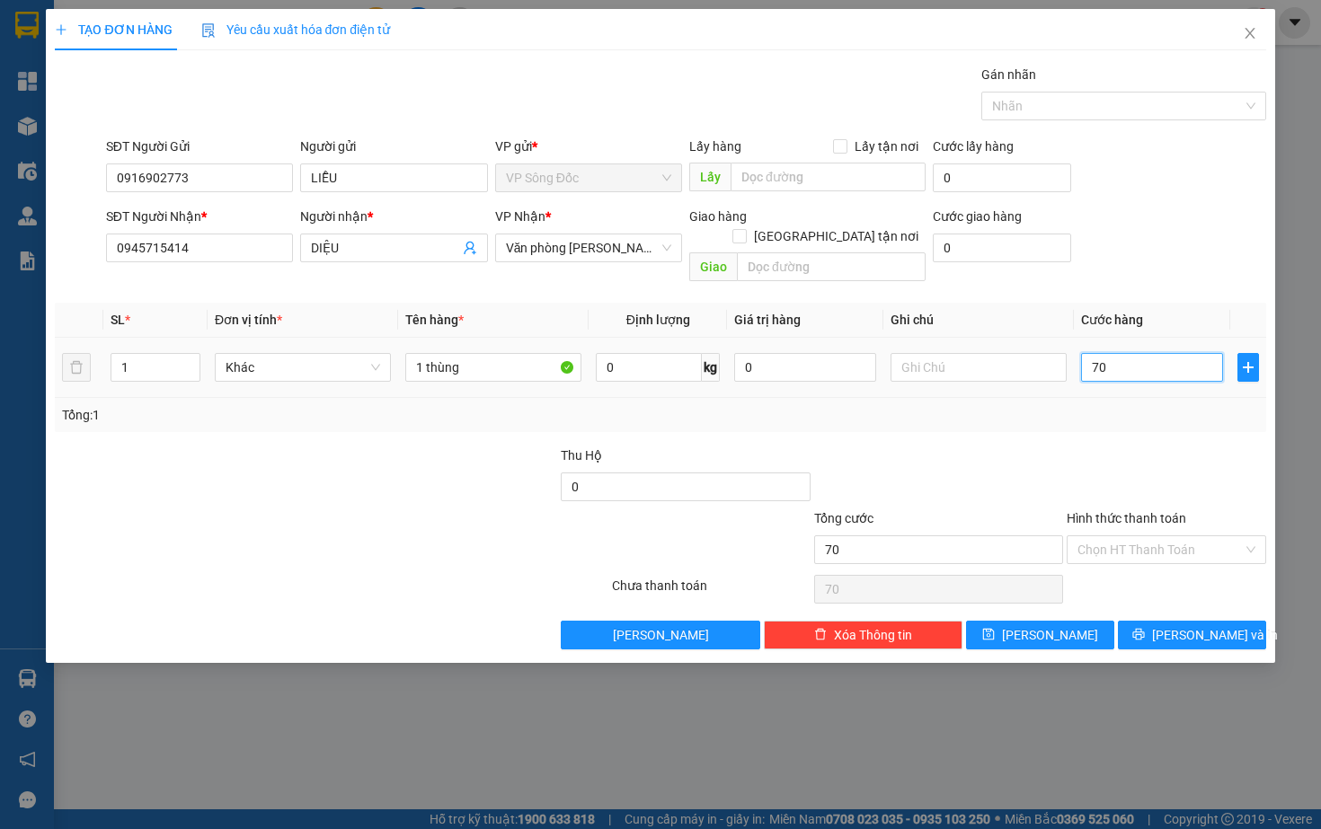
type input "700"
type input "7.000"
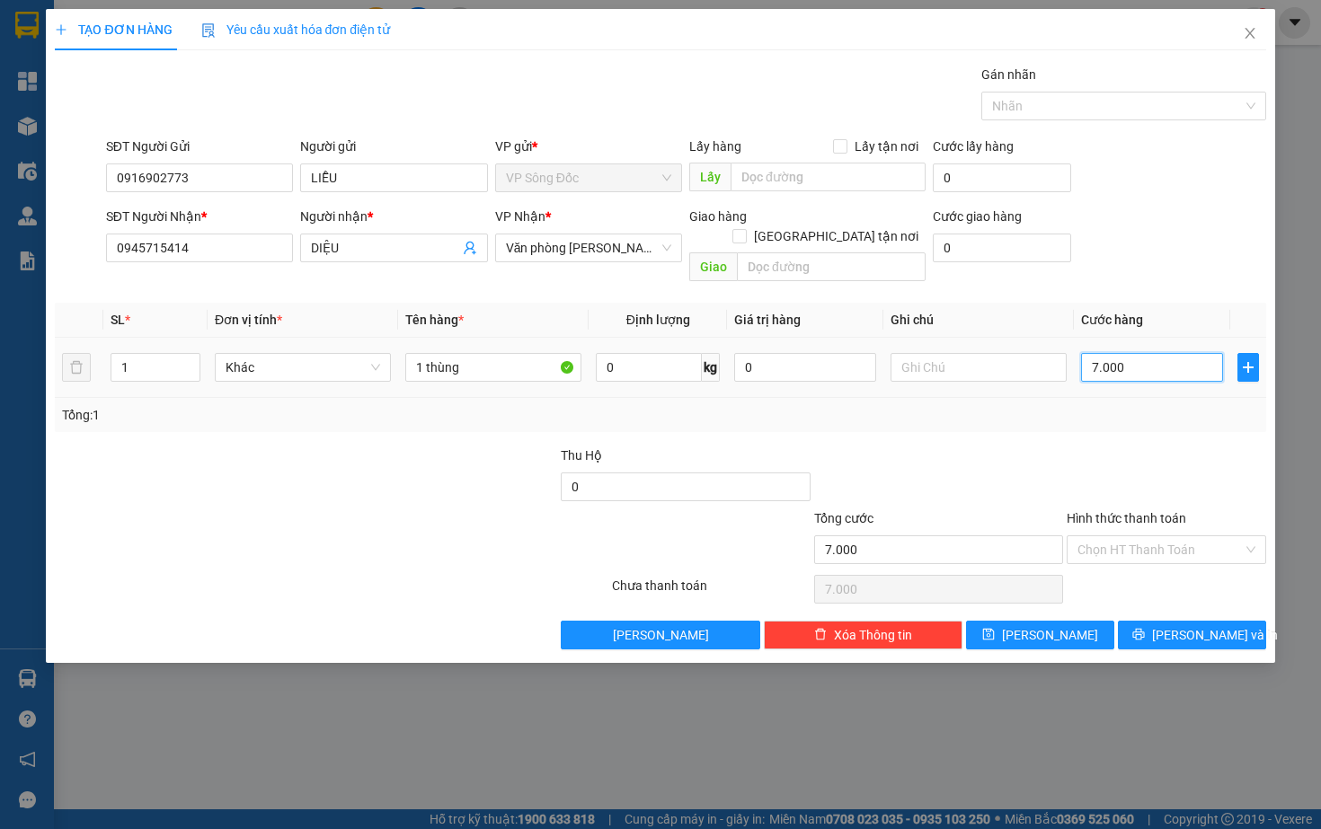
type input "70.000"
click at [1117, 536] on input "Hình thức thanh toán" at bounding box center [1159, 549] width 164 height 27
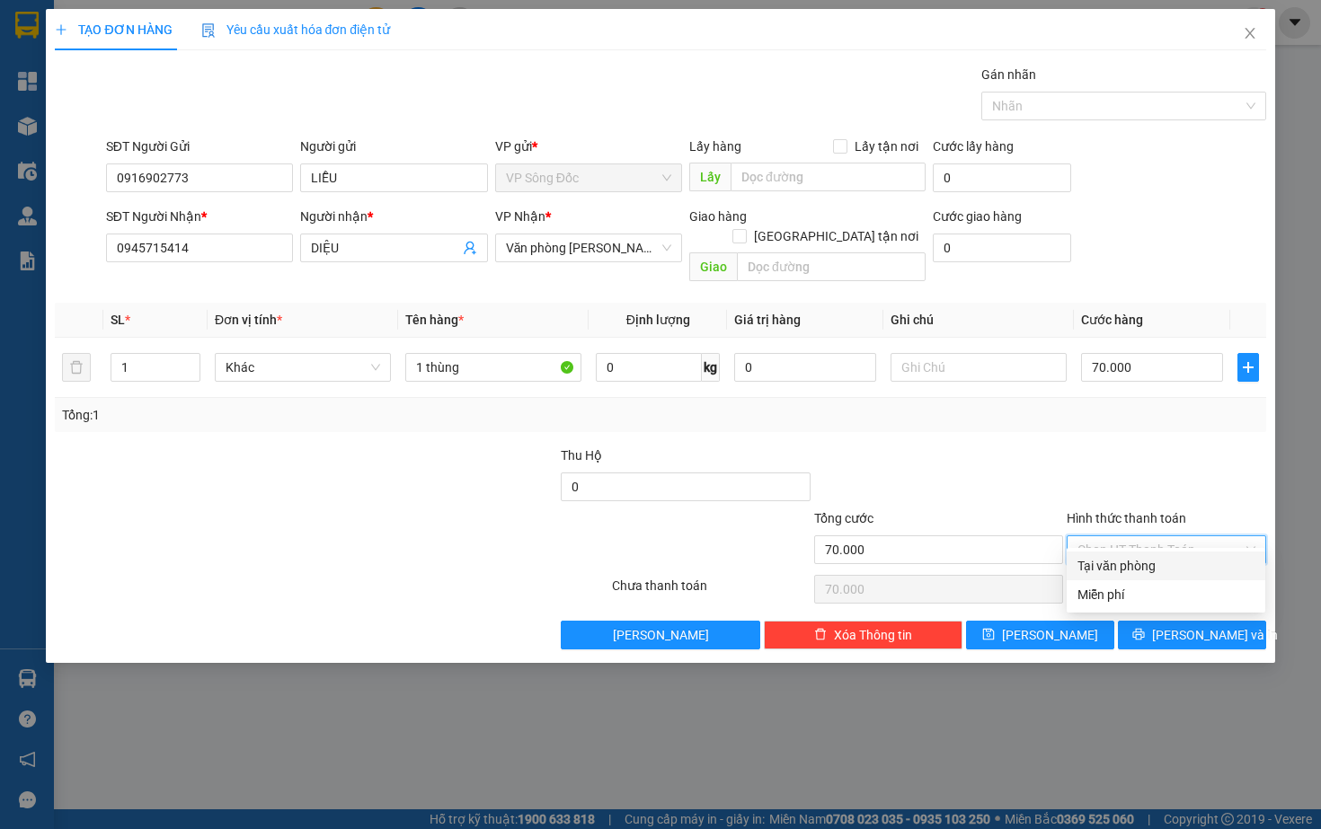
click at [1095, 566] on div "Tại văn phòng" at bounding box center [1165, 566] width 177 height 20
type input "0"
click at [994, 629] on icon "save" at bounding box center [988, 635] width 12 height 12
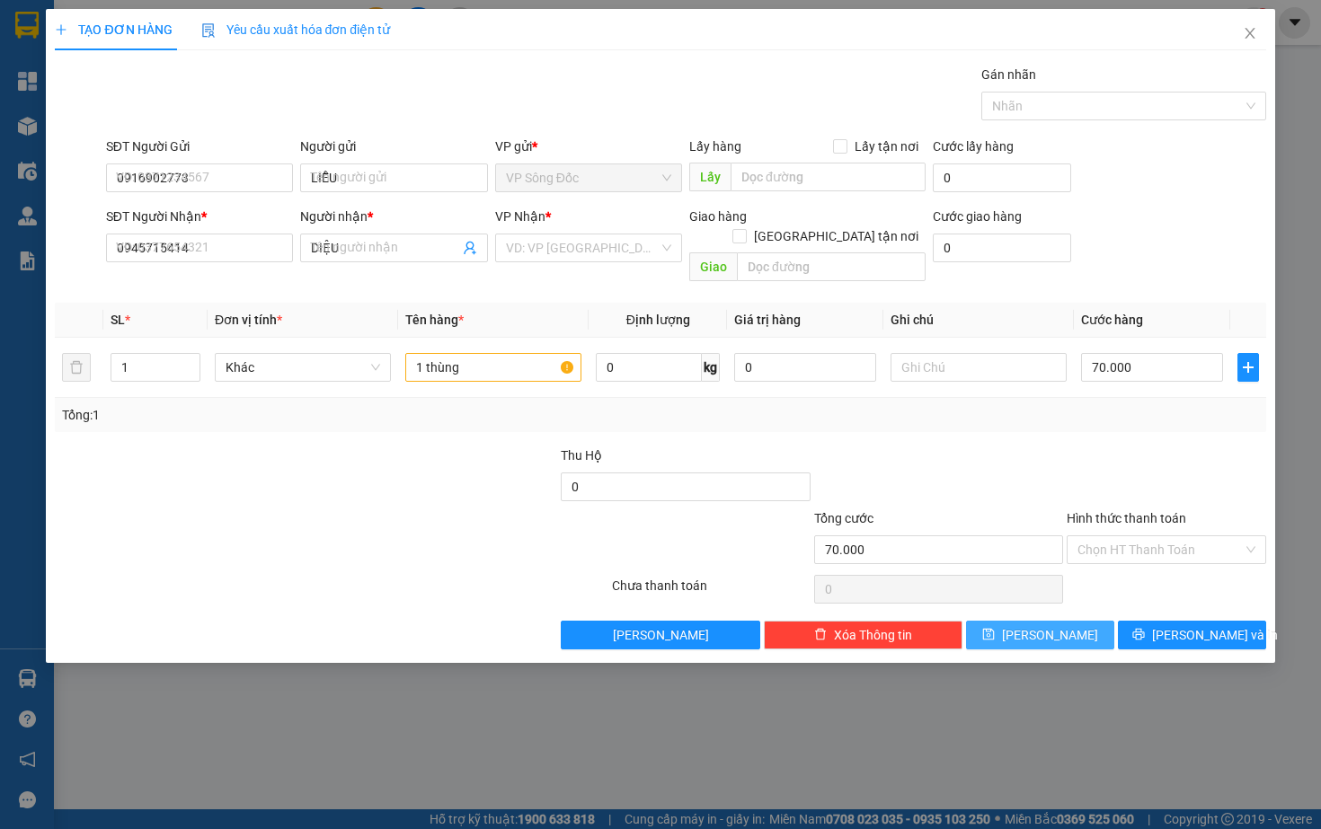
type input "0"
click at [1250, 36] on icon "close" at bounding box center [1249, 33] width 14 height 14
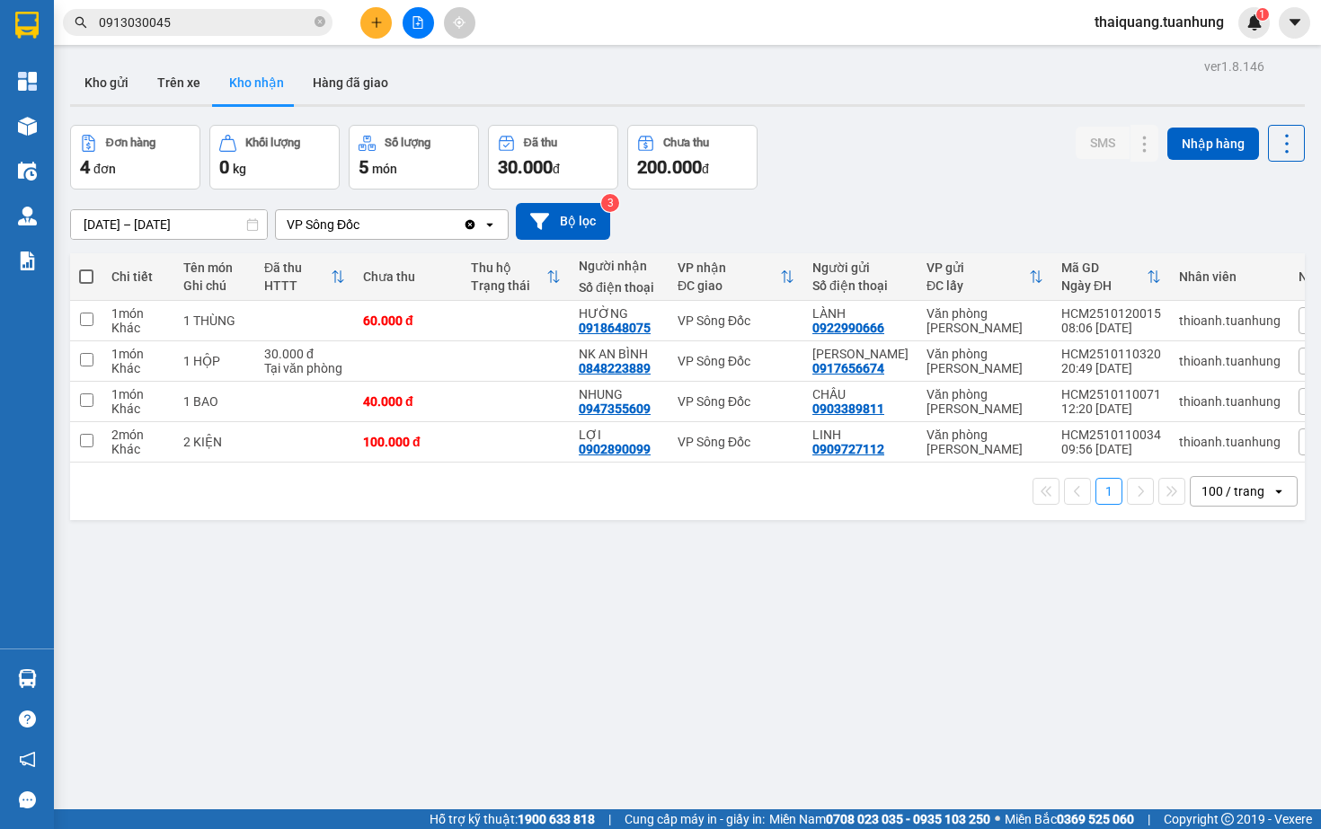
click at [865, 105] on div at bounding box center [687, 105] width 1234 height 3
click at [1109, 326] on icon at bounding box center [1108, 320] width 13 height 13
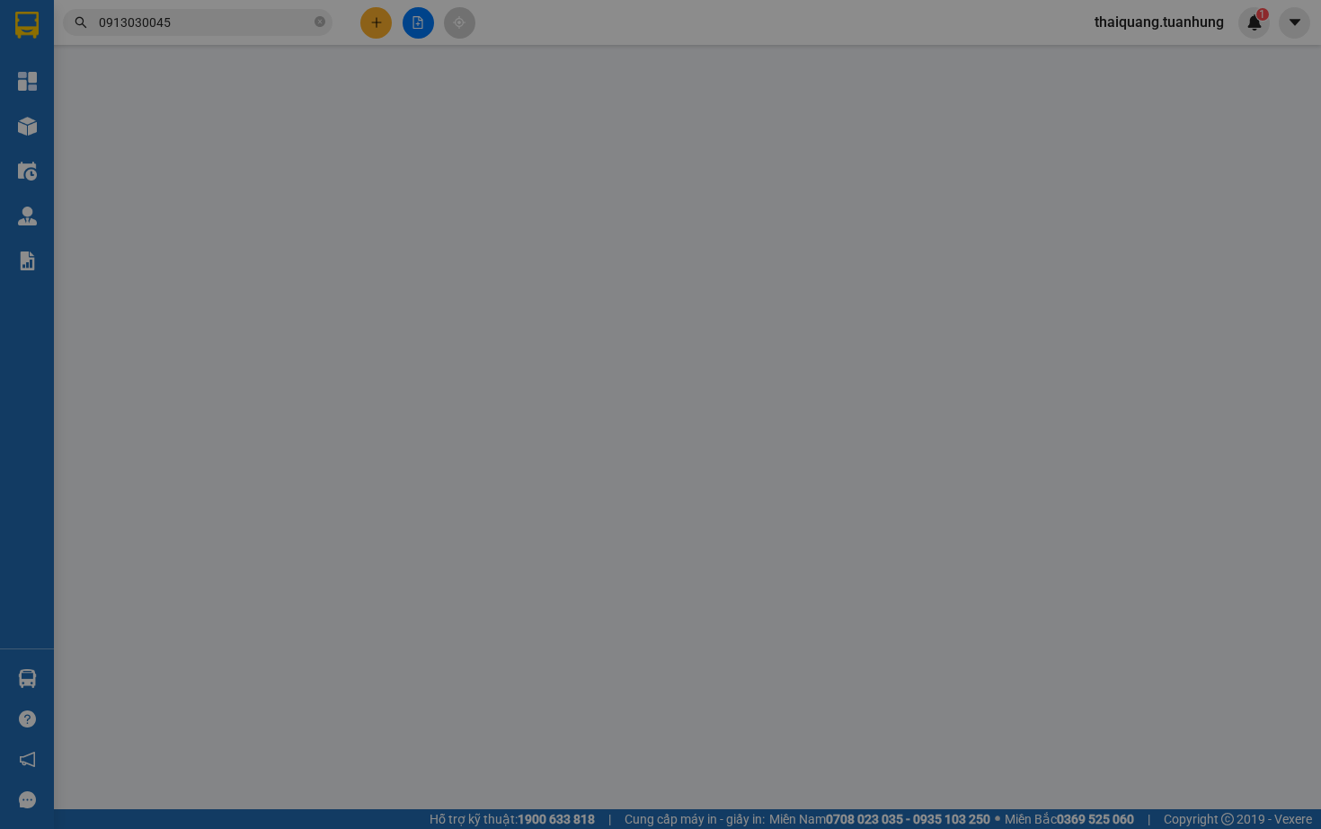
type input "0922990666"
type input "LÀNH"
type input "0918648075"
type input "HƯỜNG"
type input "60.000"
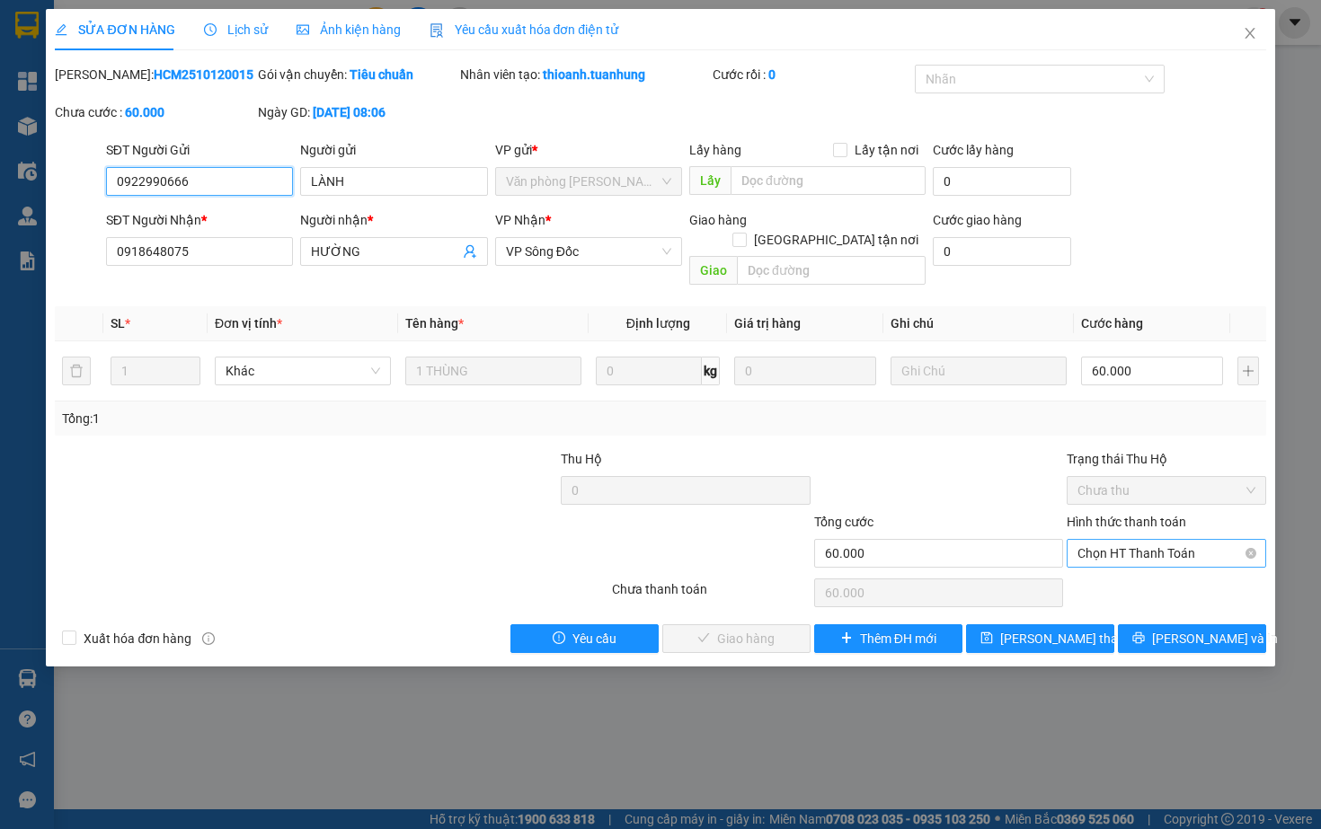
click at [1111, 553] on span "Chọn HT Thanh Toán" at bounding box center [1165, 553] width 177 height 27
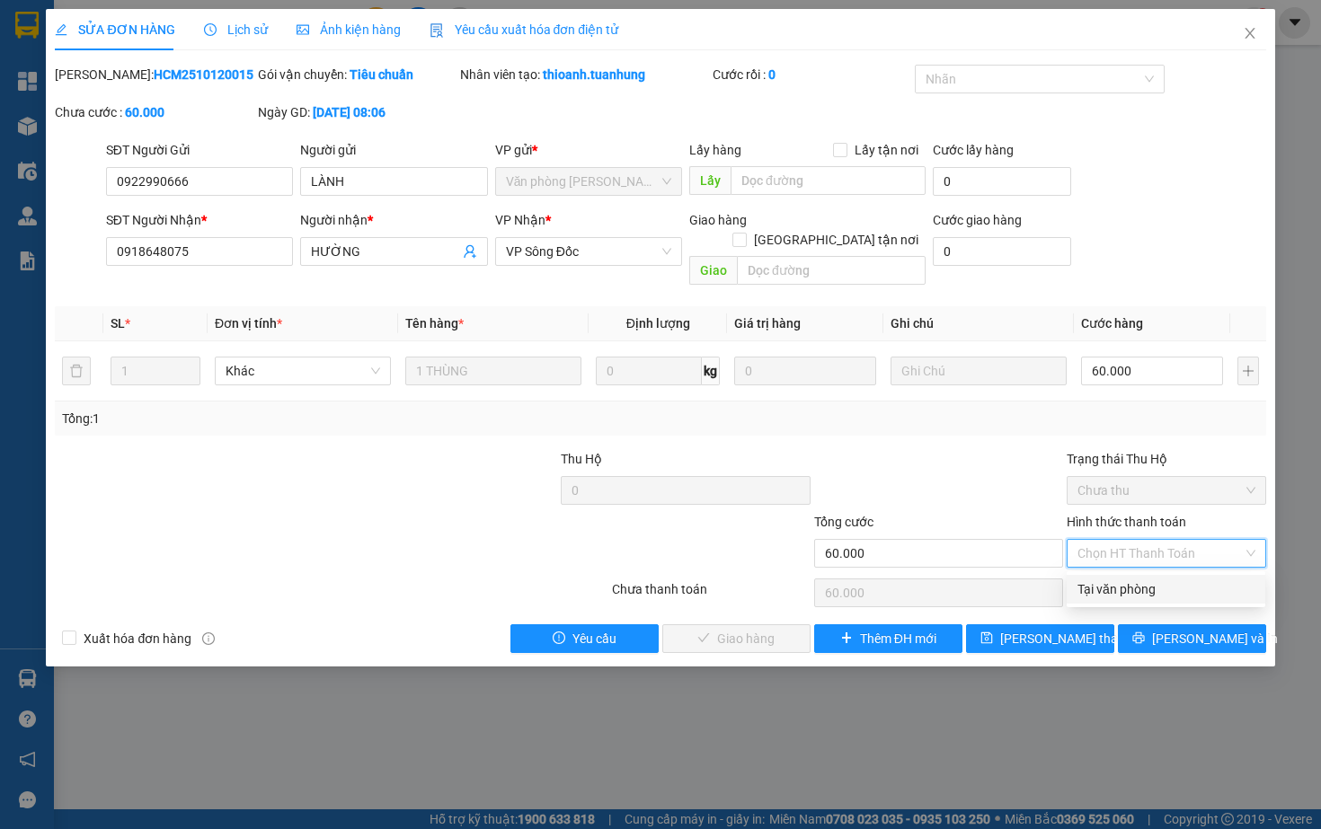
click at [1104, 583] on div "Tại văn phòng" at bounding box center [1165, 589] width 177 height 20
type input "0"
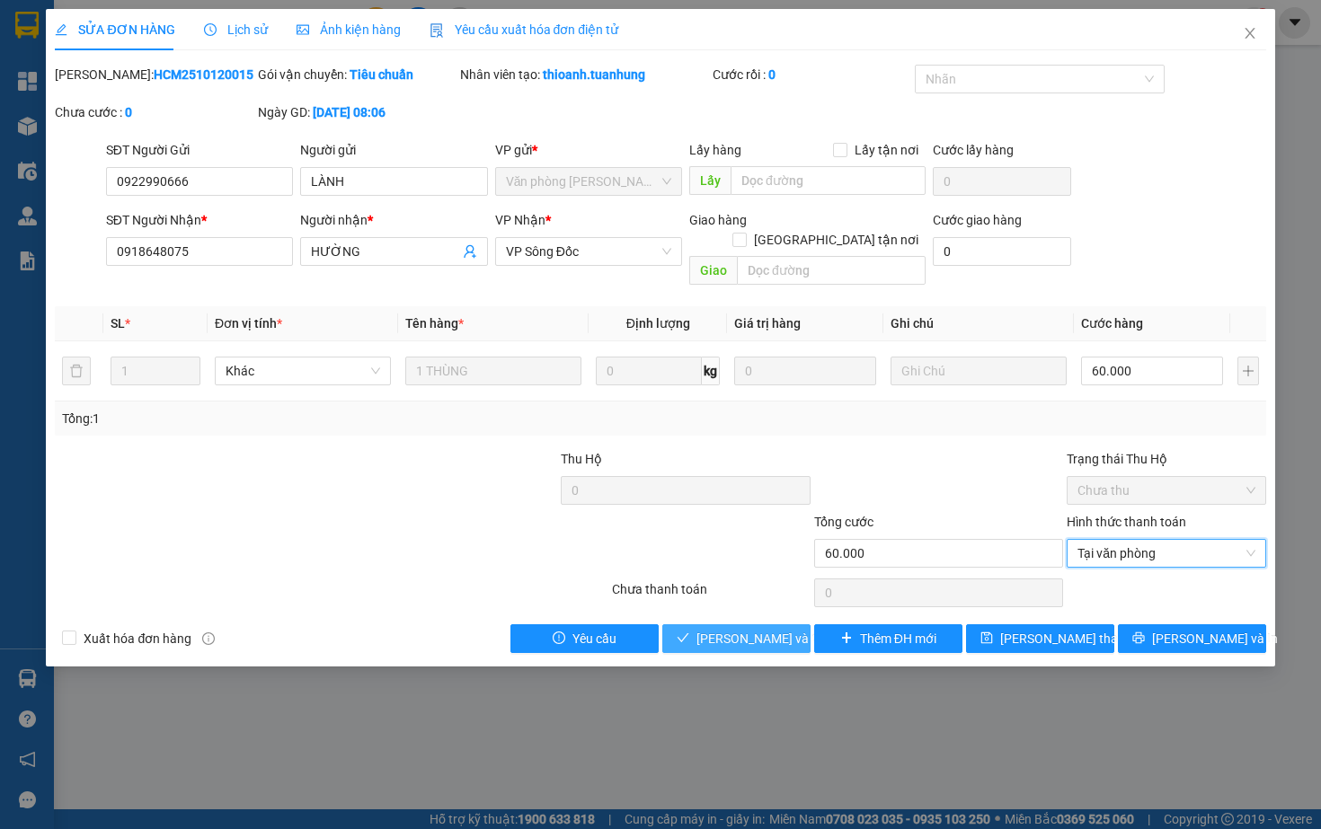
click at [737, 636] on span "[PERSON_NAME] và Giao hàng" at bounding box center [782, 639] width 172 height 20
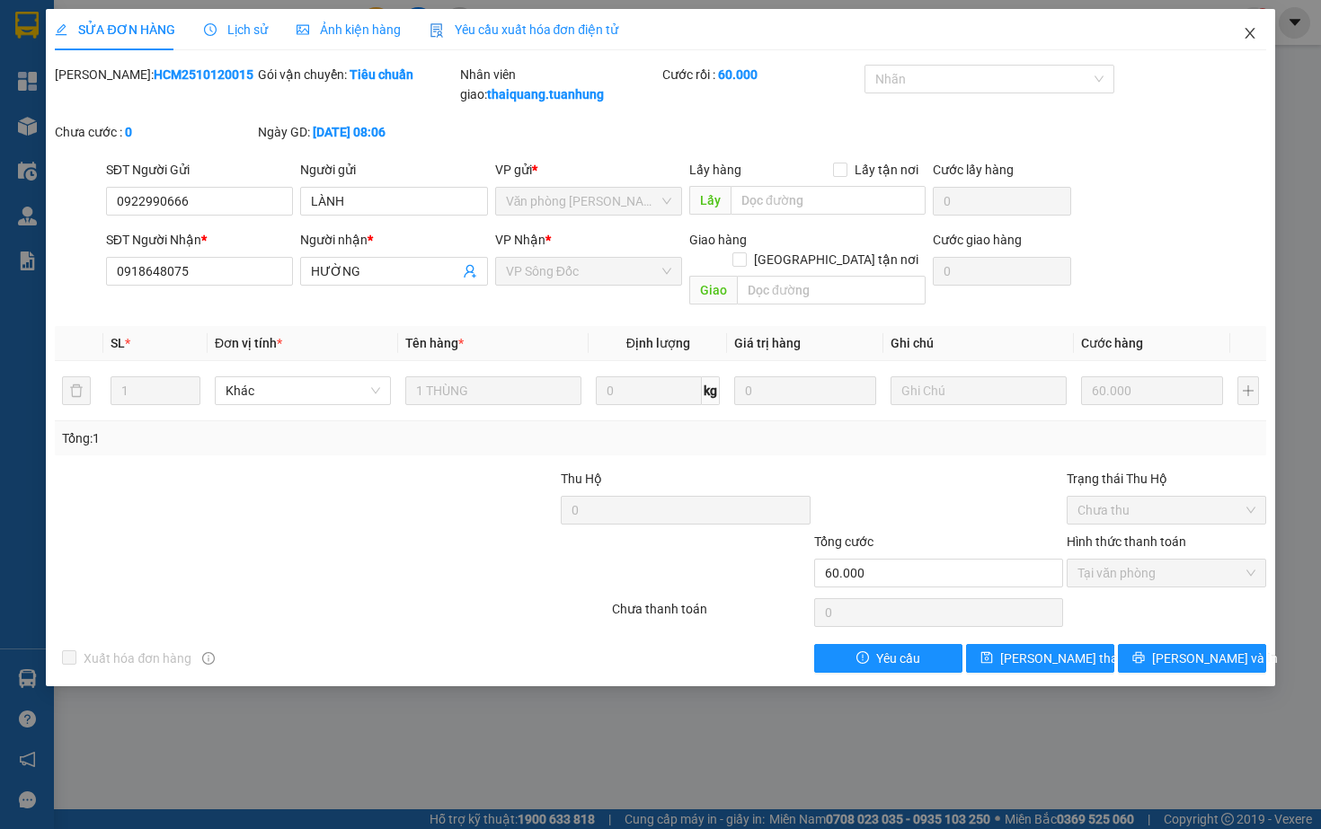
click at [1249, 40] on icon "close" at bounding box center [1249, 33] width 14 height 14
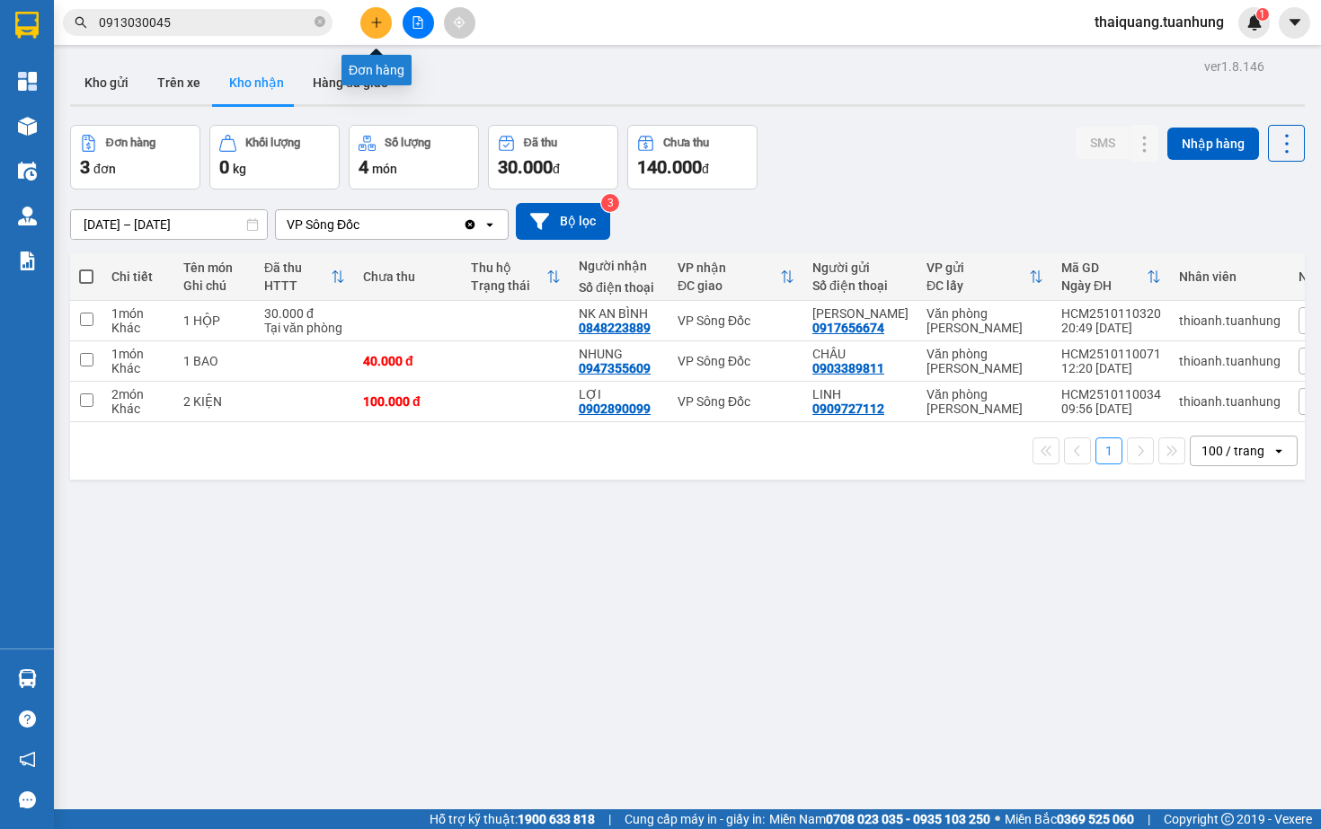
click at [381, 18] on icon "plus" at bounding box center [376, 22] width 13 height 13
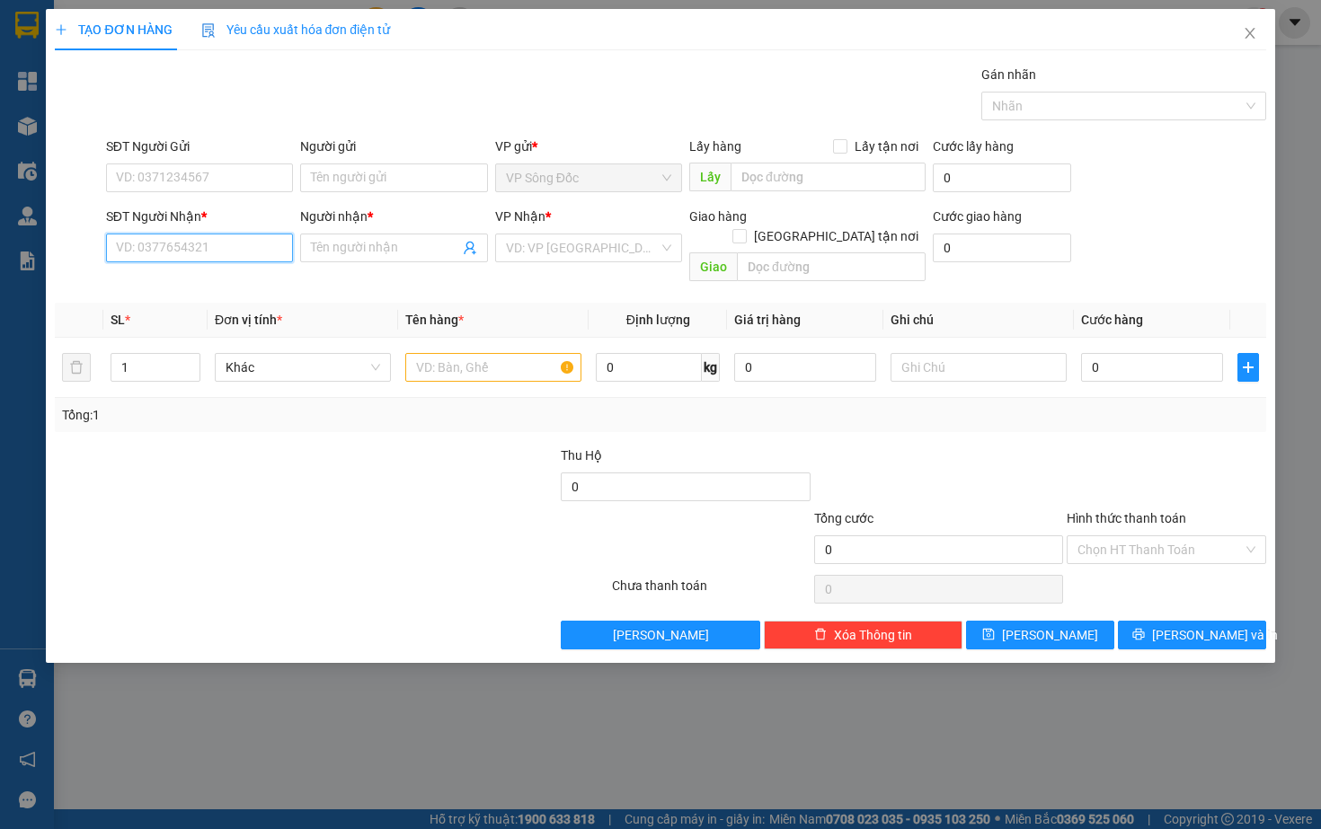
click at [209, 252] on input "SĐT Người Nhận *" at bounding box center [199, 248] width 187 height 29
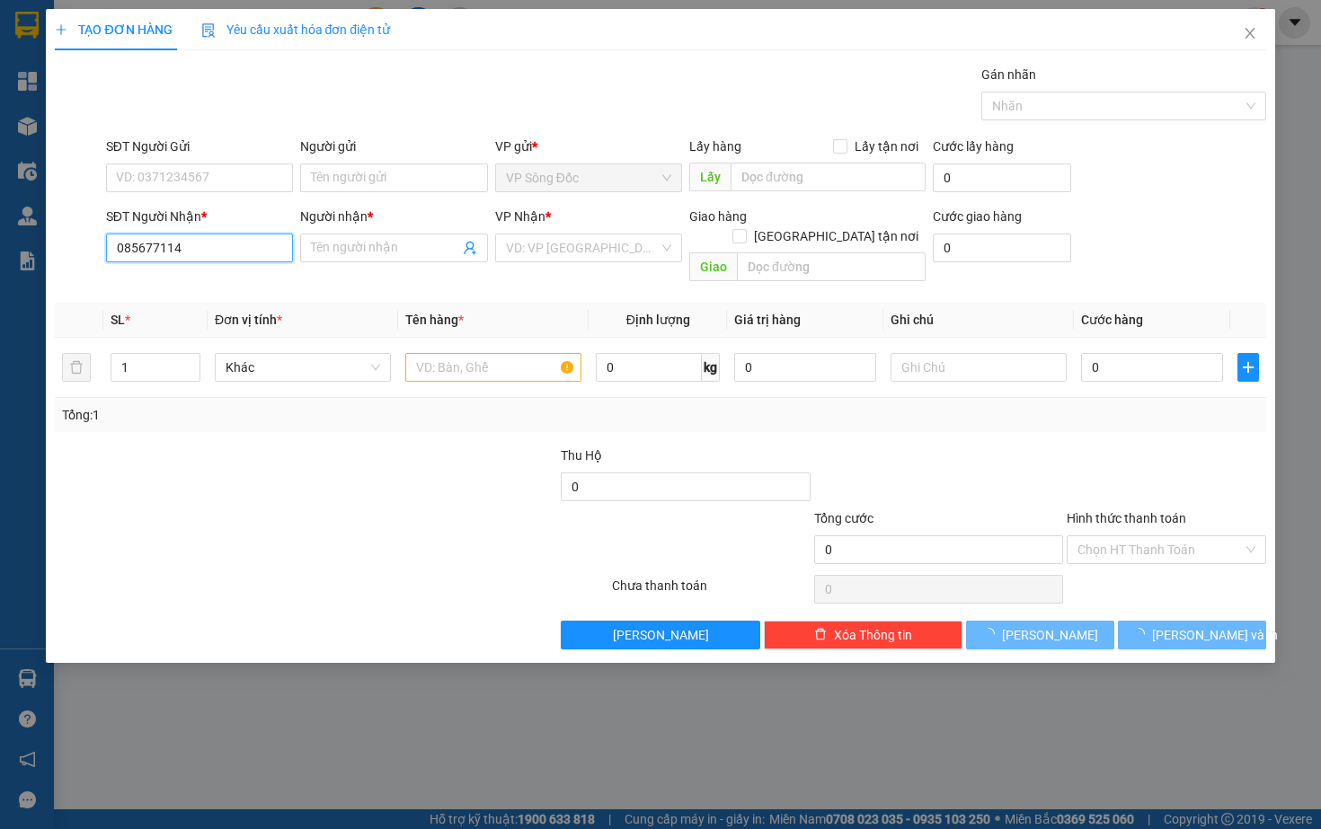
type input "0856771141"
click at [203, 287] on div "0856771141 - [PERSON_NAME]" at bounding box center [205, 284] width 177 height 20
type input "[PERSON_NAME]"
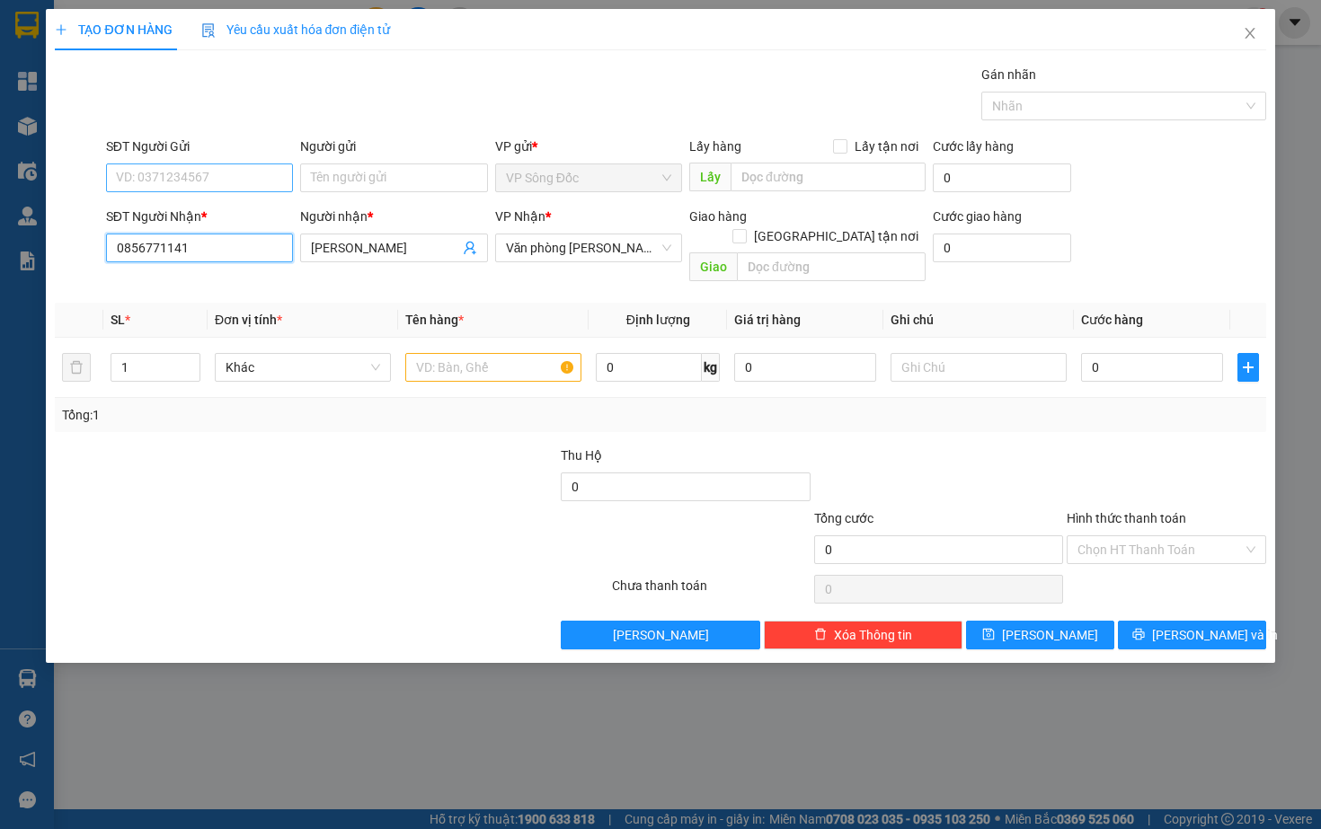
type input "0856771141"
click at [246, 182] on input "SĐT Người Gửi" at bounding box center [199, 178] width 187 height 29
click at [223, 217] on div "0946686388 - [PERSON_NAME]" at bounding box center [205, 214] width 177 height 20
type input "0946686388"
type input "[PERSON_NAME]"
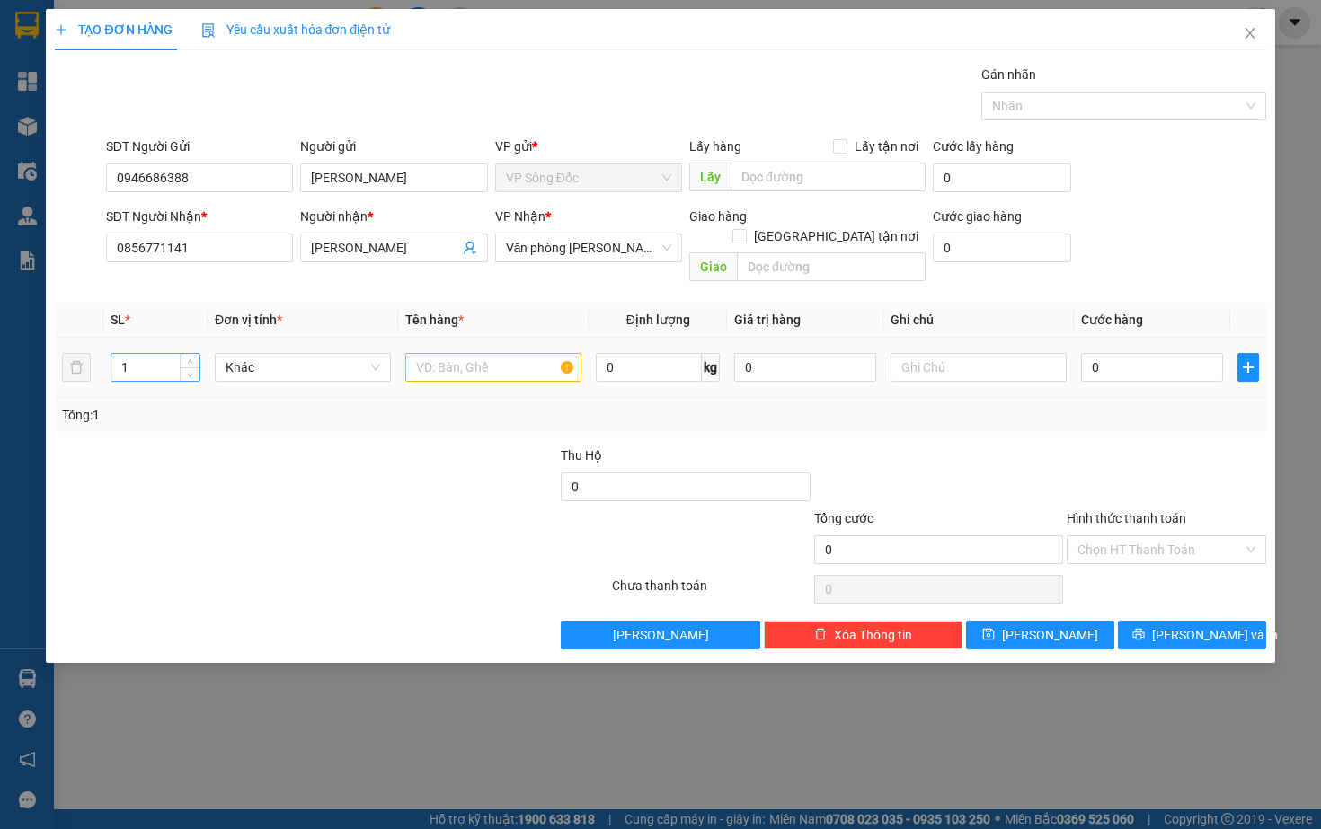
click at [141, 358] on input "1" at bounding box center [155, 367] width 88 height 27
type input "2"
click at [473, 353] on input "text" at bounding box center [493, 367] width 176 height 29
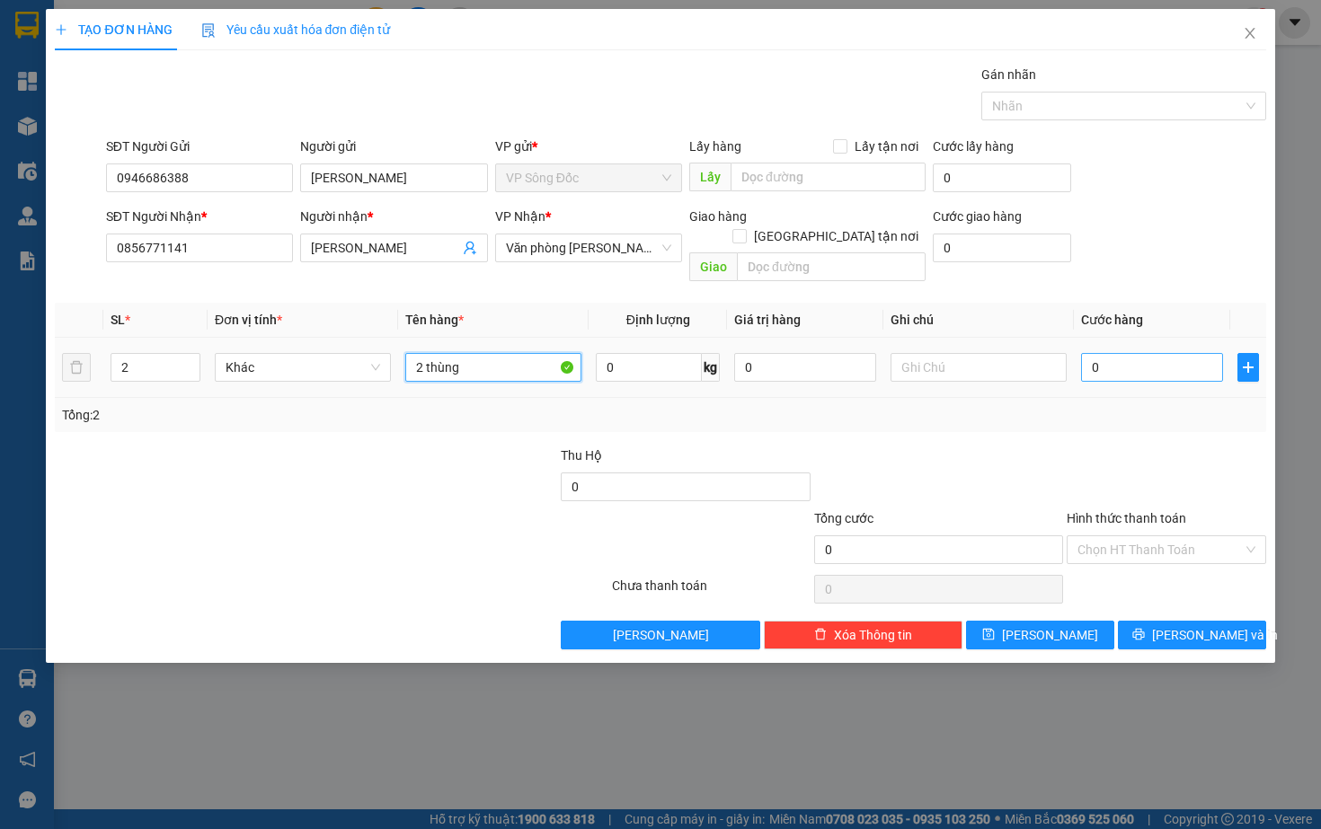
type input "2 thùng"
click at [1110, 353] on input "0" at bounding box center [1152, 367] width 142 height 29
type input "07"
type input "7"
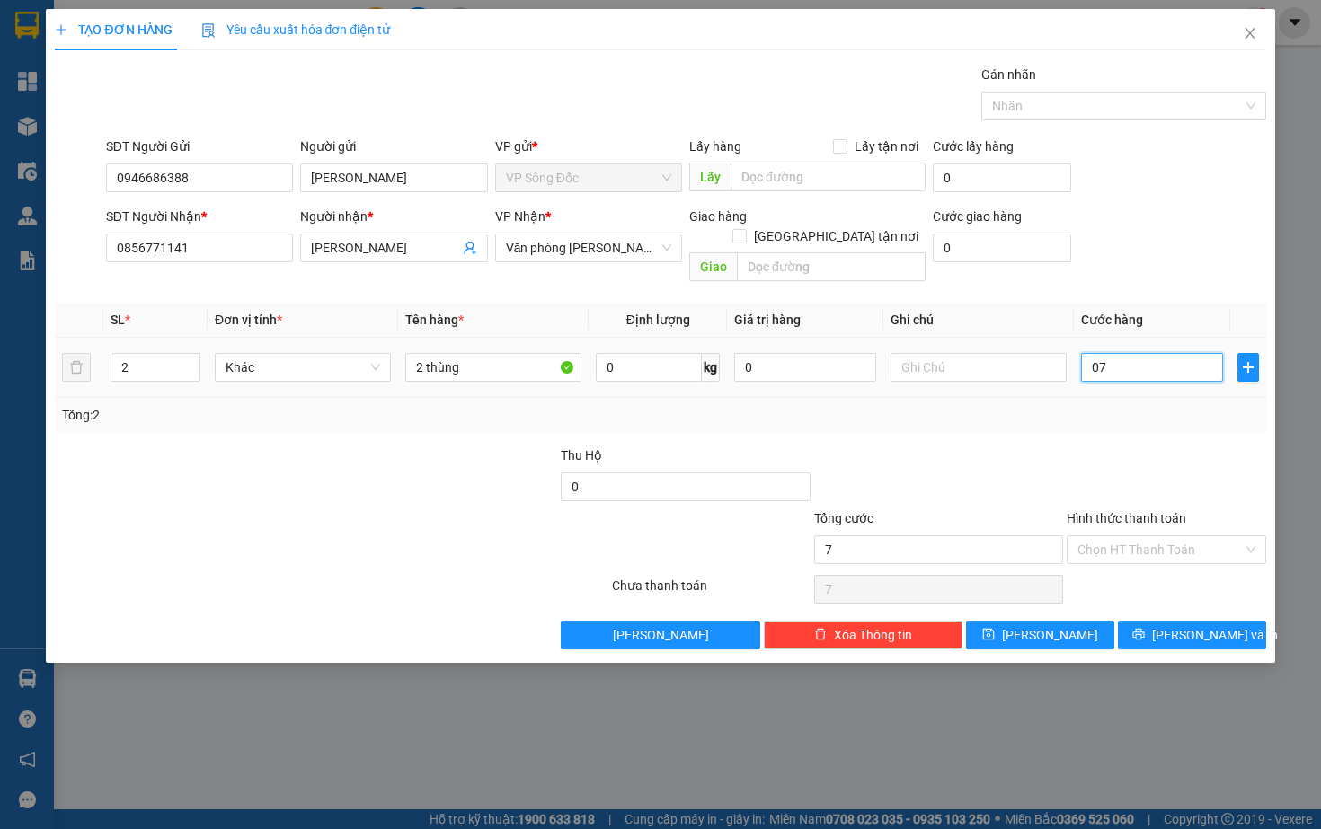
type input "070"
type input "70"
type input "0.700"
type input "700"
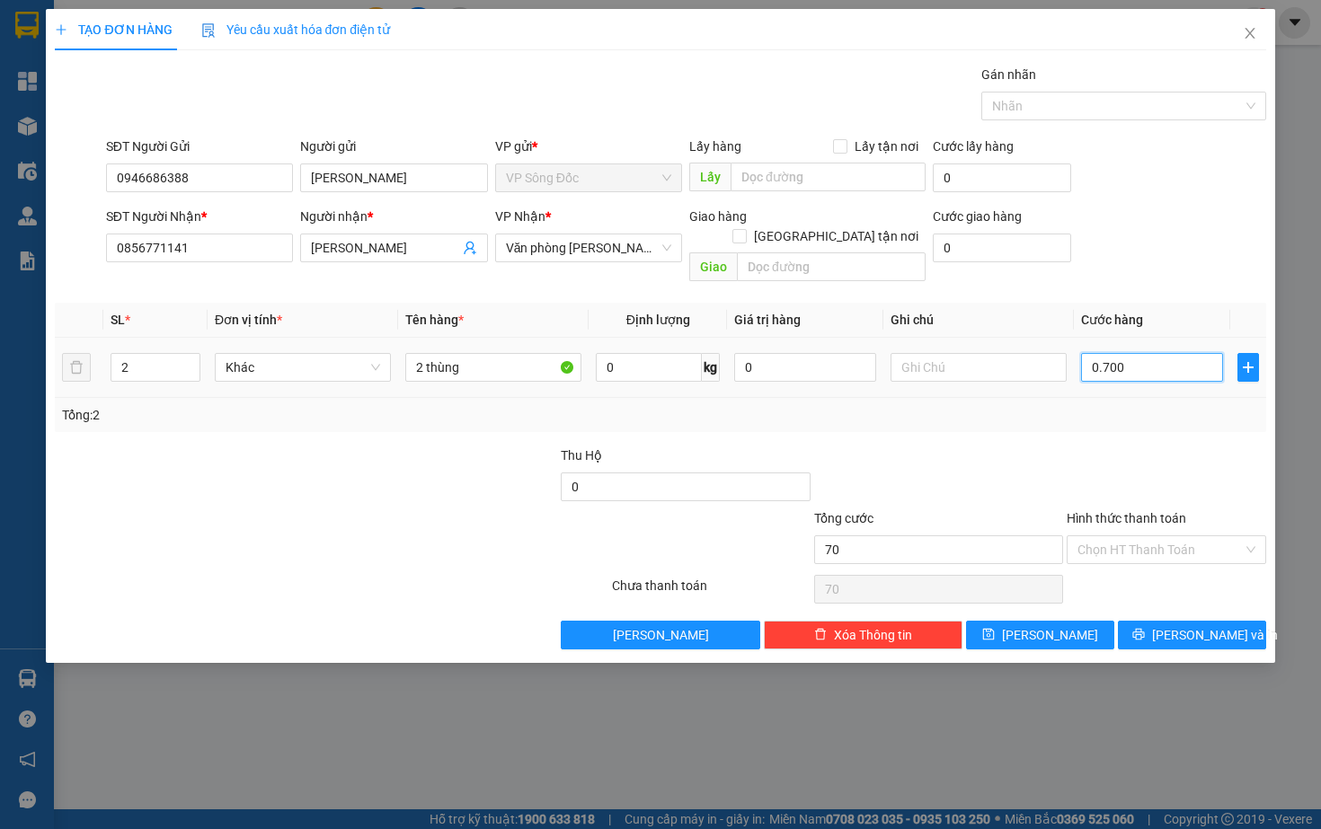
type input "700"
type input "07.000"
type input "7.000"
type input "070.000"
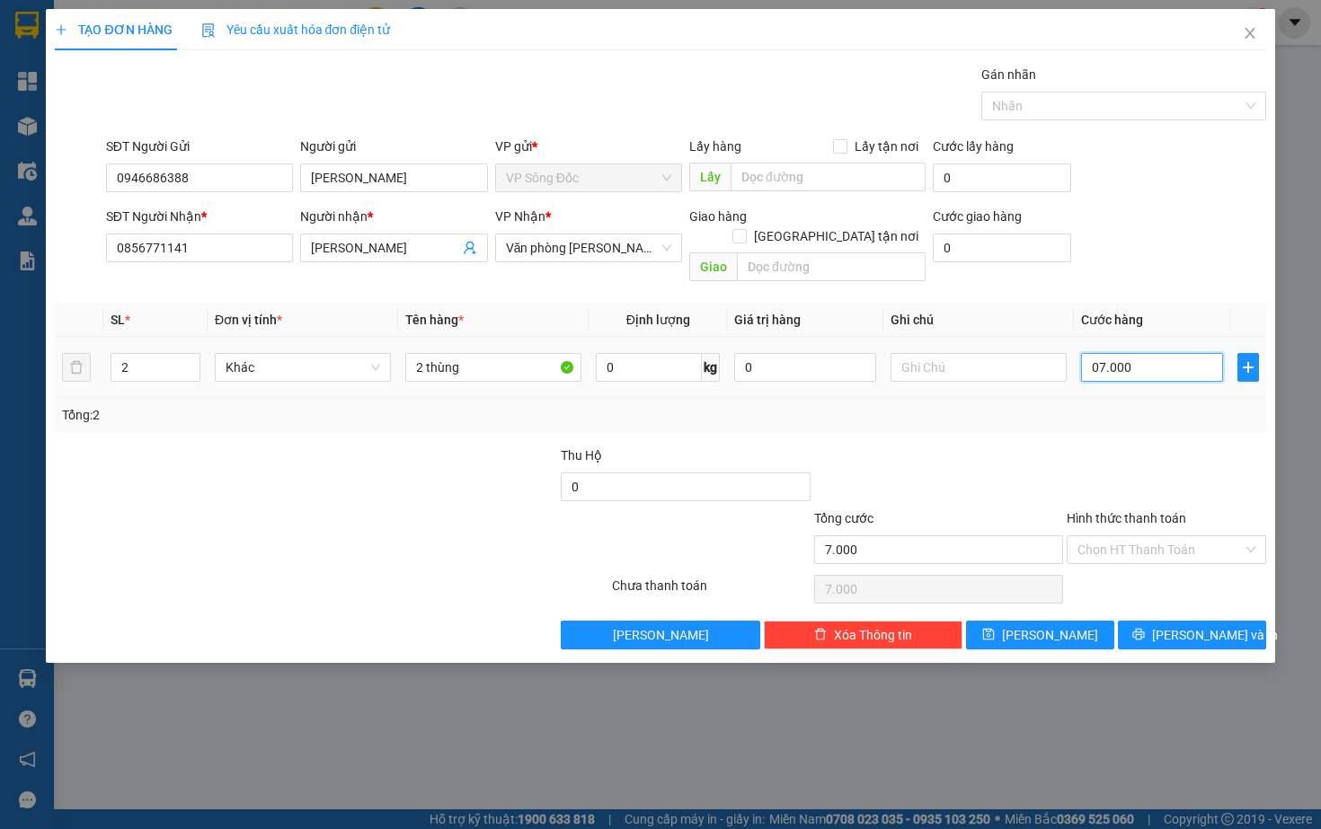
type input "70.000"
click at [1073, 446] on div at bounding box center [1166, 477] width 202 height 63
click at [1143, 536] on input "Hình thức thanh toán" at bounding box center [1159, 549] width 164 height 27
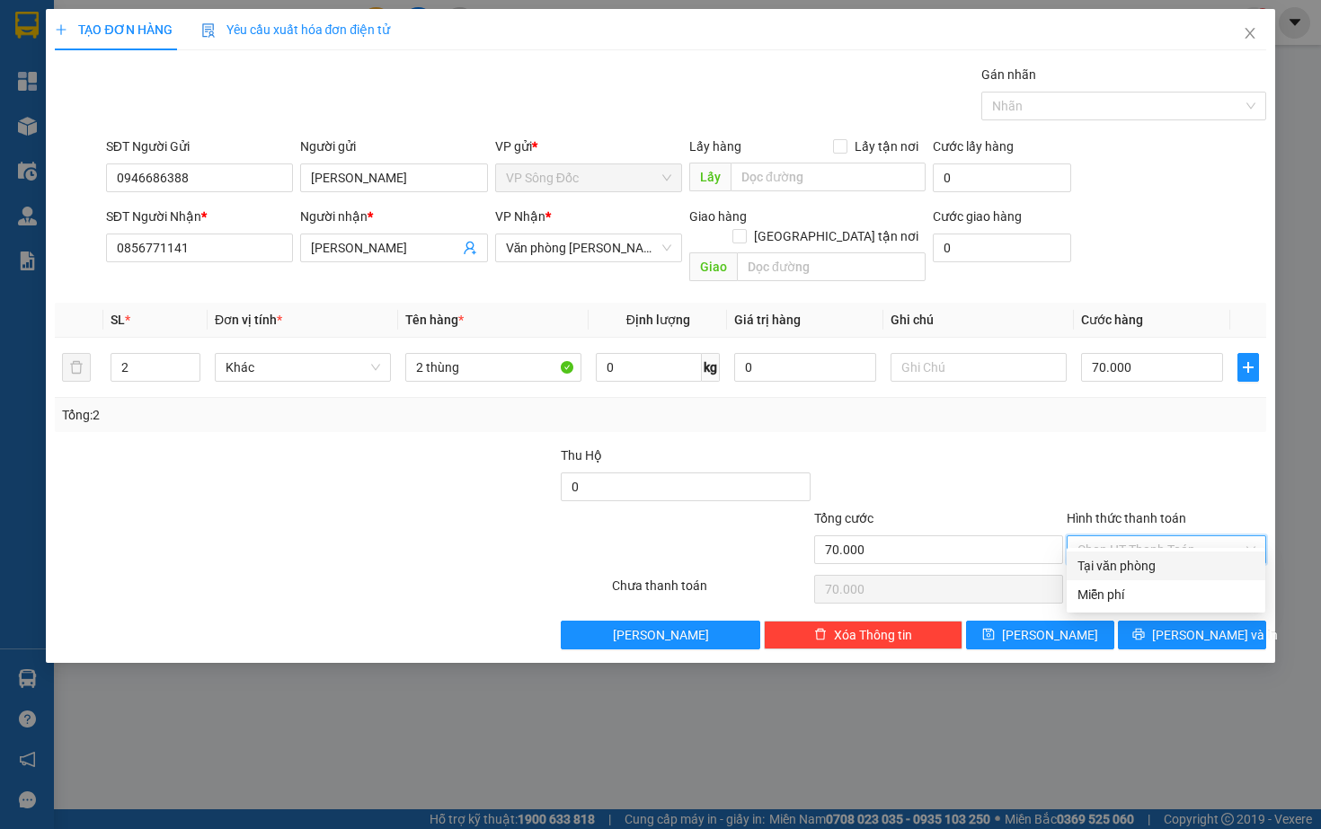
click at [1121, 567] on div "Tại văn phòng" at bounding box center [1165, 566] width 177 height 20
type input "0"
click at [1145, 628] on icon "printer" at bounding box center [1138, 634] width 13 height 13
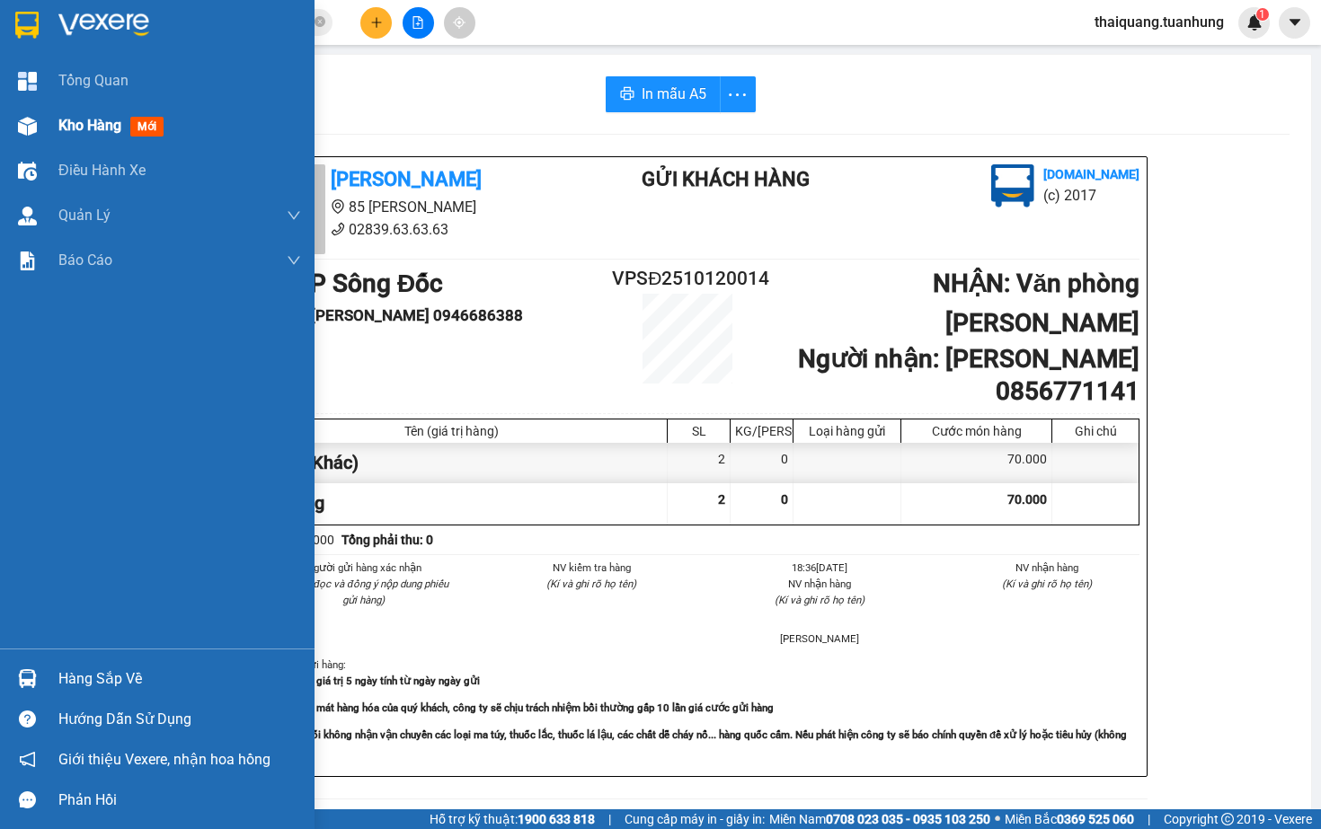
click at [78, 131] on span "Kho hàng" at bounding box center [89, 125] width 63 height 17
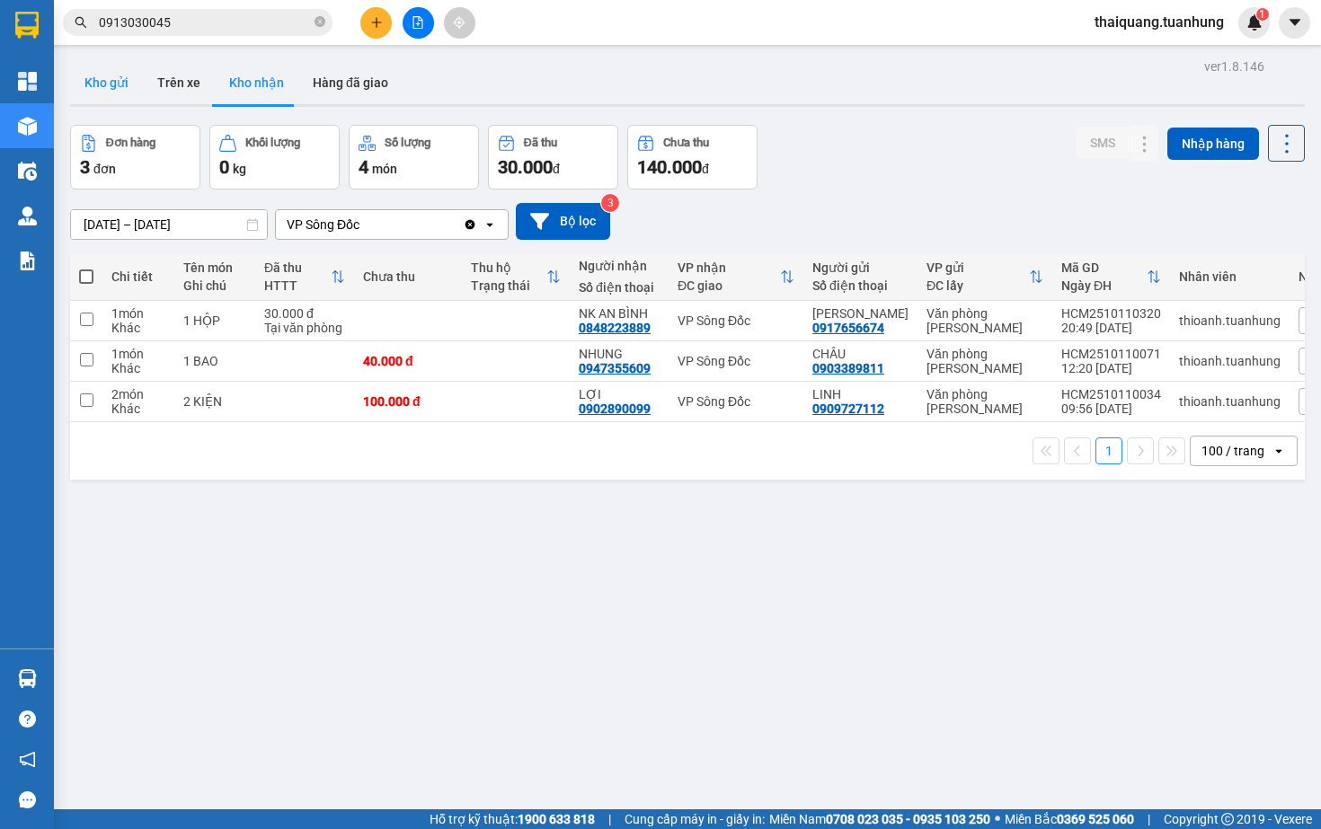
click at [98, 70] on button "Kho gửi" at bounding box center [106, 82] width 73 height 43
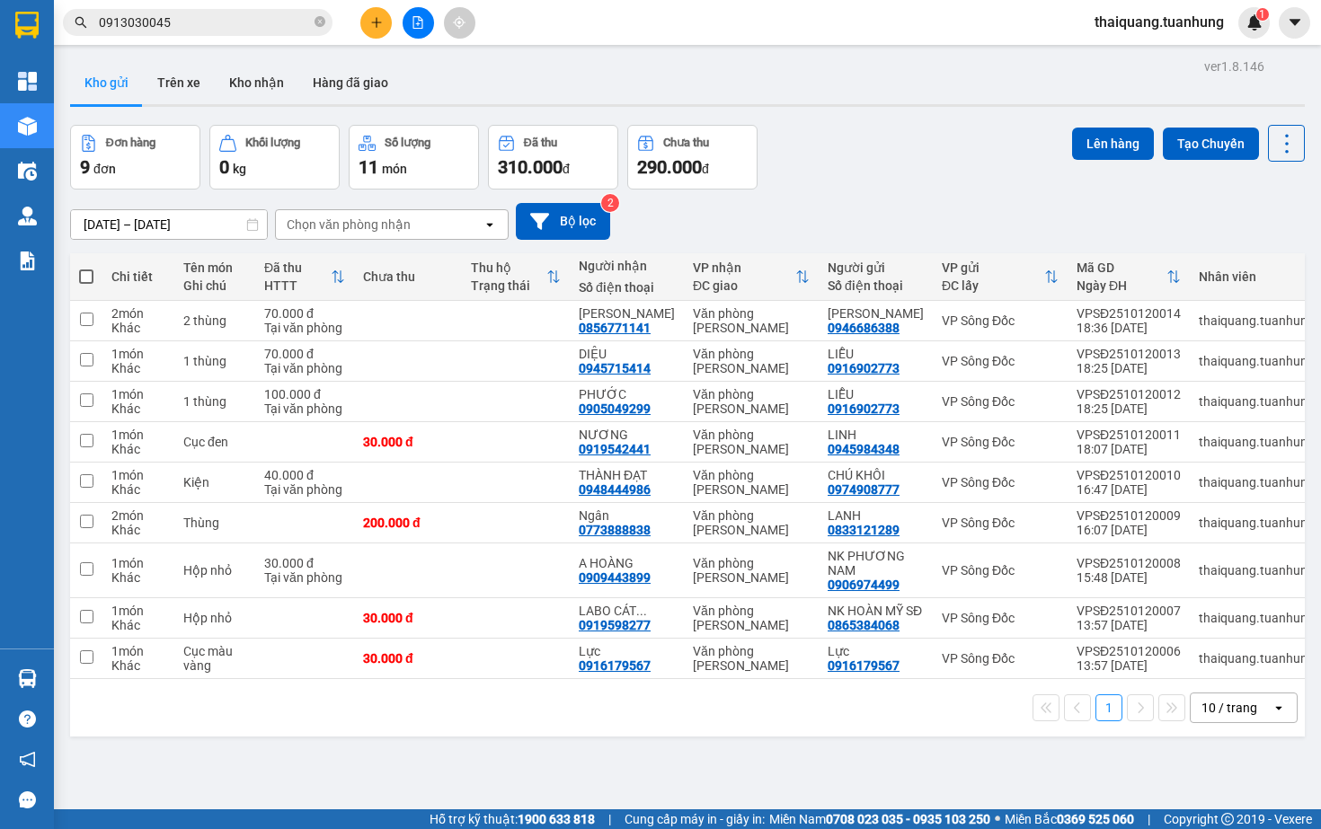
click at [927, 158] on div "Đơn hàng 9 đơn Khối lượng 0 kg Số lượng 11 món Đã thu 310.000 đ Chưa thu 290.00…" at bounding box center [687, 157] width 1234 height 65
click at [857, 201] on div "[DATE] – [DATE] Press the down arrow key to interact with the calendar and sele…" at bounding box center [687, 222] width 1234 height 64
click at [368, 32] on button at bounding box center [375, 22] width 31 height 31
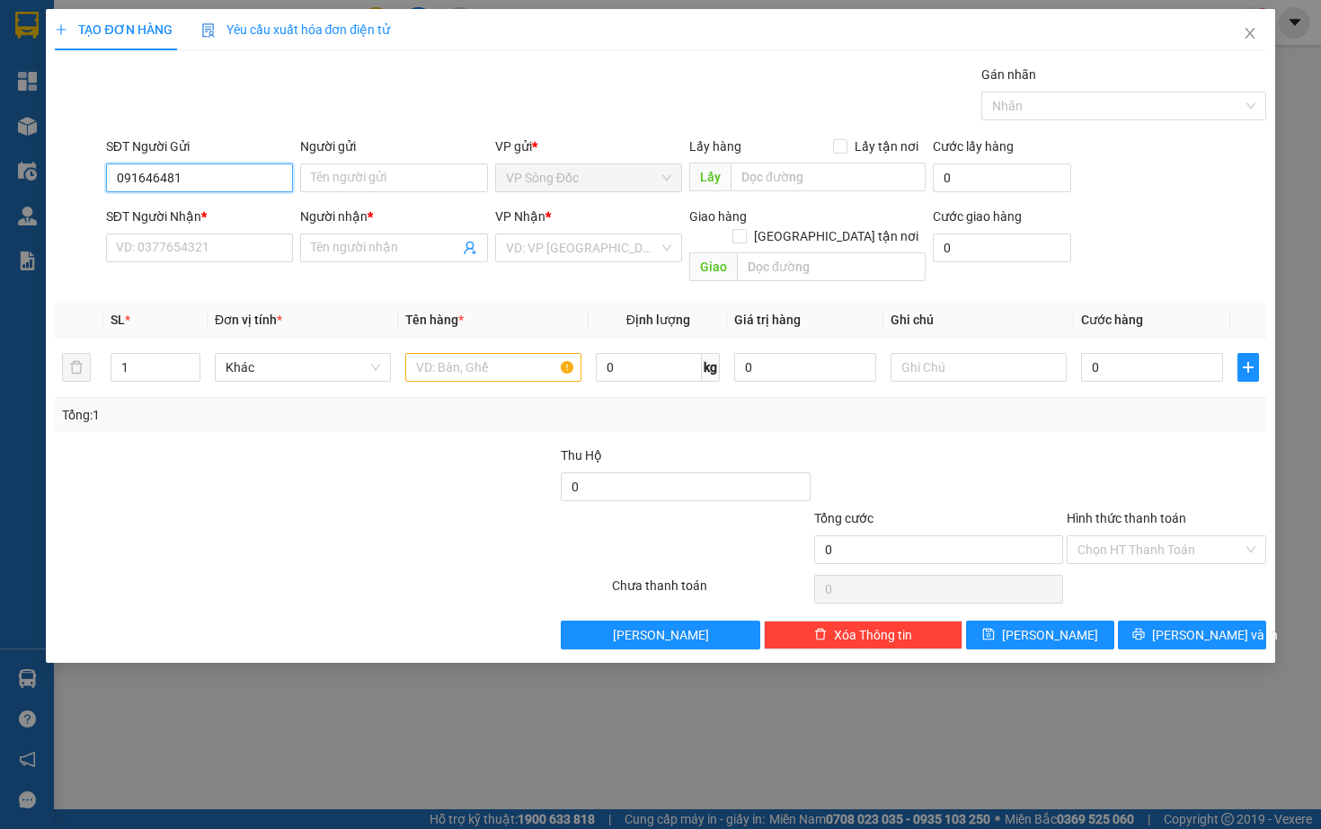
type input "0916464816"
click at [210, 222] on div "0916464816 - C NHUNG" at bounding box center [199, 214] width 165 height 20
type input "C NHUNG"
type input "0916464816"
click at [217, 260] on input "SĐT Người Nhận *" at bounding box center [199, 248] width 187 height 29
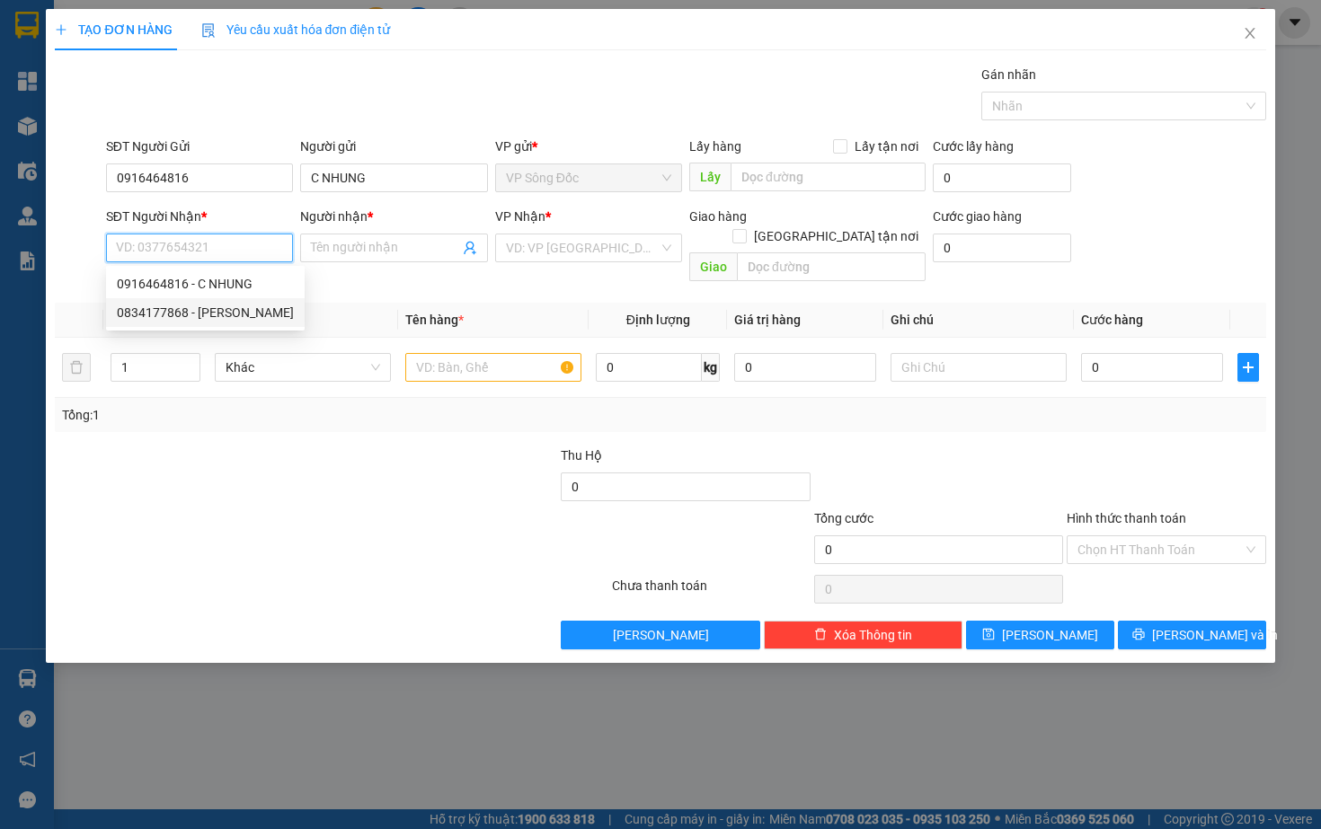
click at [211, 321] on div "0834177868 - [PERSON_NAME]" at bounding box center [205, 313] width 177 height 20
type input "0834177868"
type input "THANH"
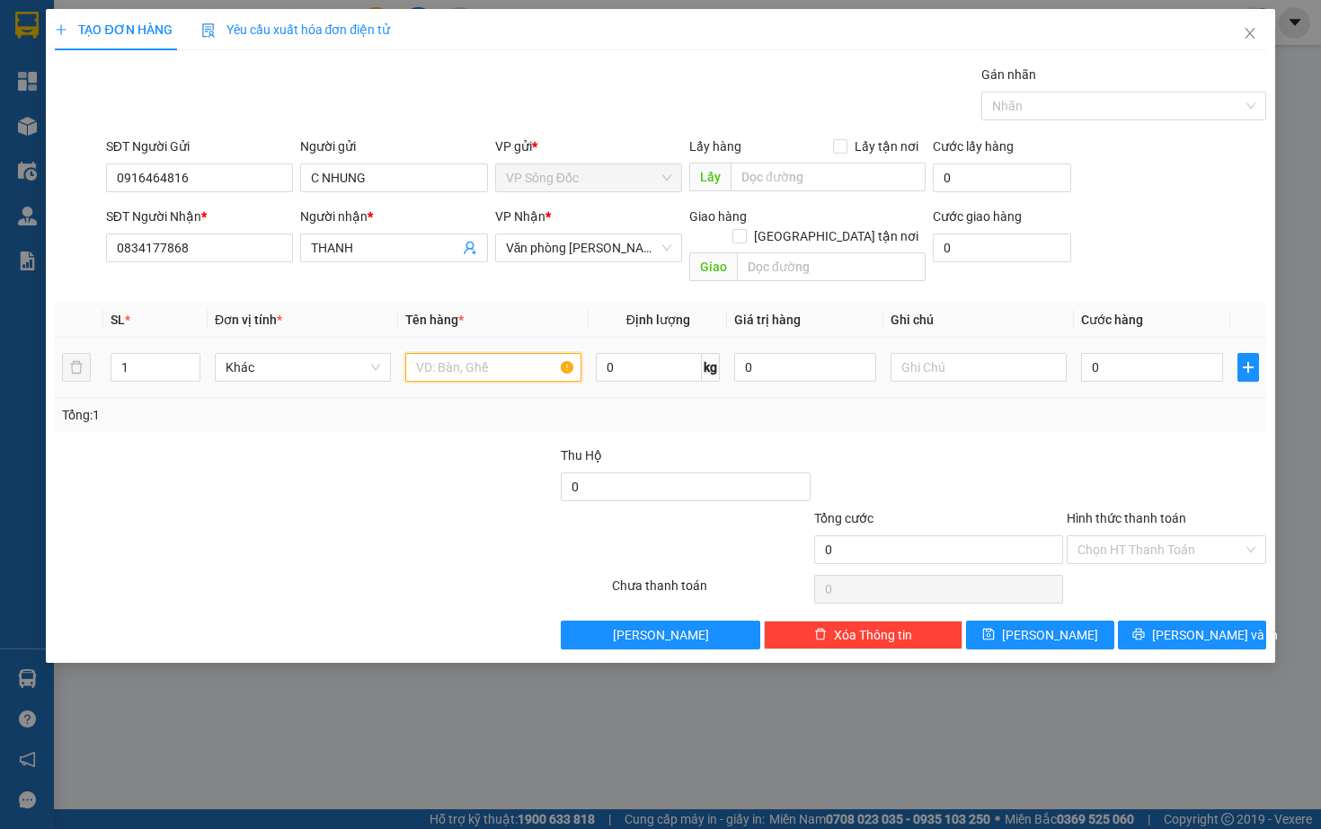
click at [432, 353] on input "text" at bounding box center [493, 367] width 176 height 29
type input "1 thùng"
click at [1133, 359] on input "0" at bounding box center [1152, 367] width 142 height 29
type input "03"
type input "3"
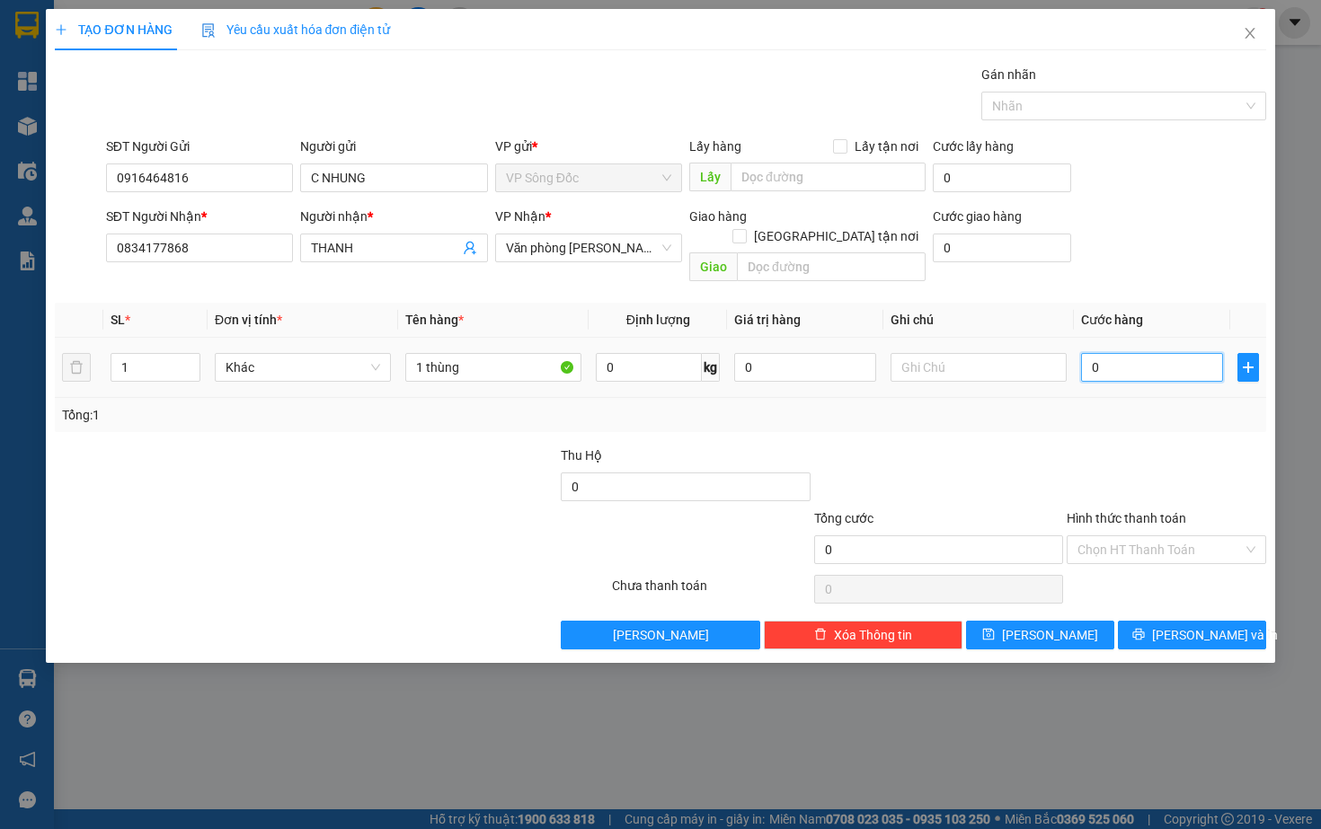
type input "3"
type input "030"
type input "30"
type input "0.300"
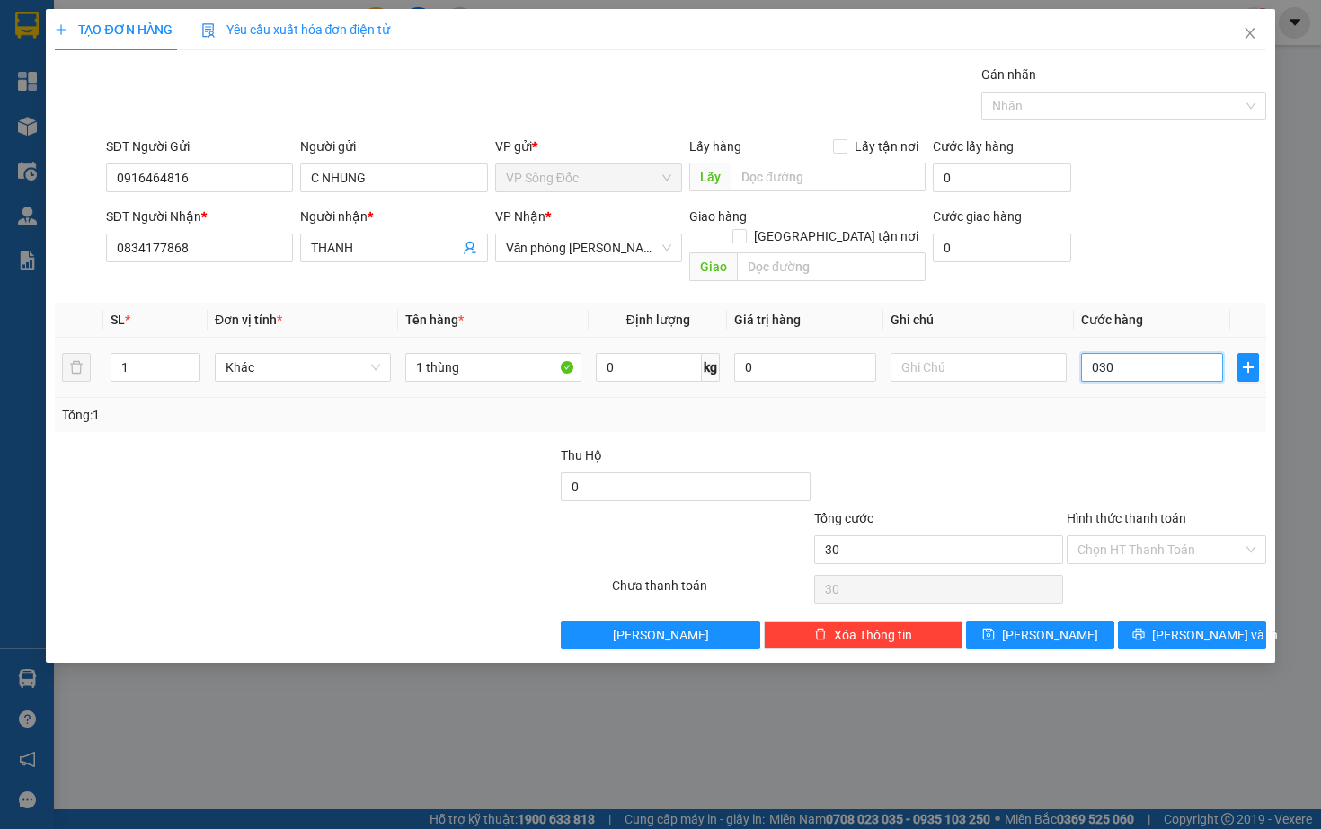
type input "300"
type input "03.000"
type input "3.000"
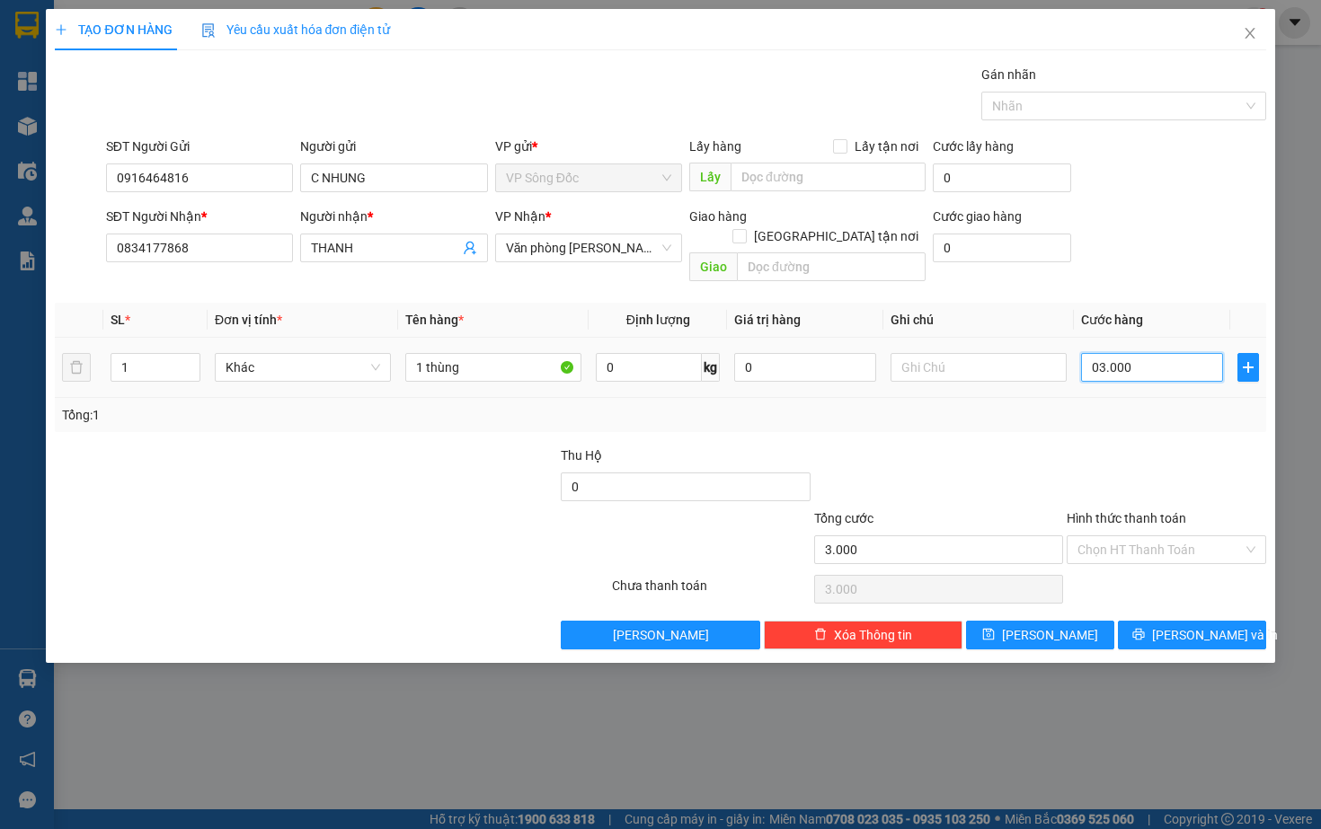
type input "030.000"
type input "30.000"
click at [1144, 413] on div "Transit Pickup Surcharge Ids Transit Deliver Surcharge Ids Transit Deliver Surc…" at bounding box center [660, 357] width 1210 height 585
type input "30.000"
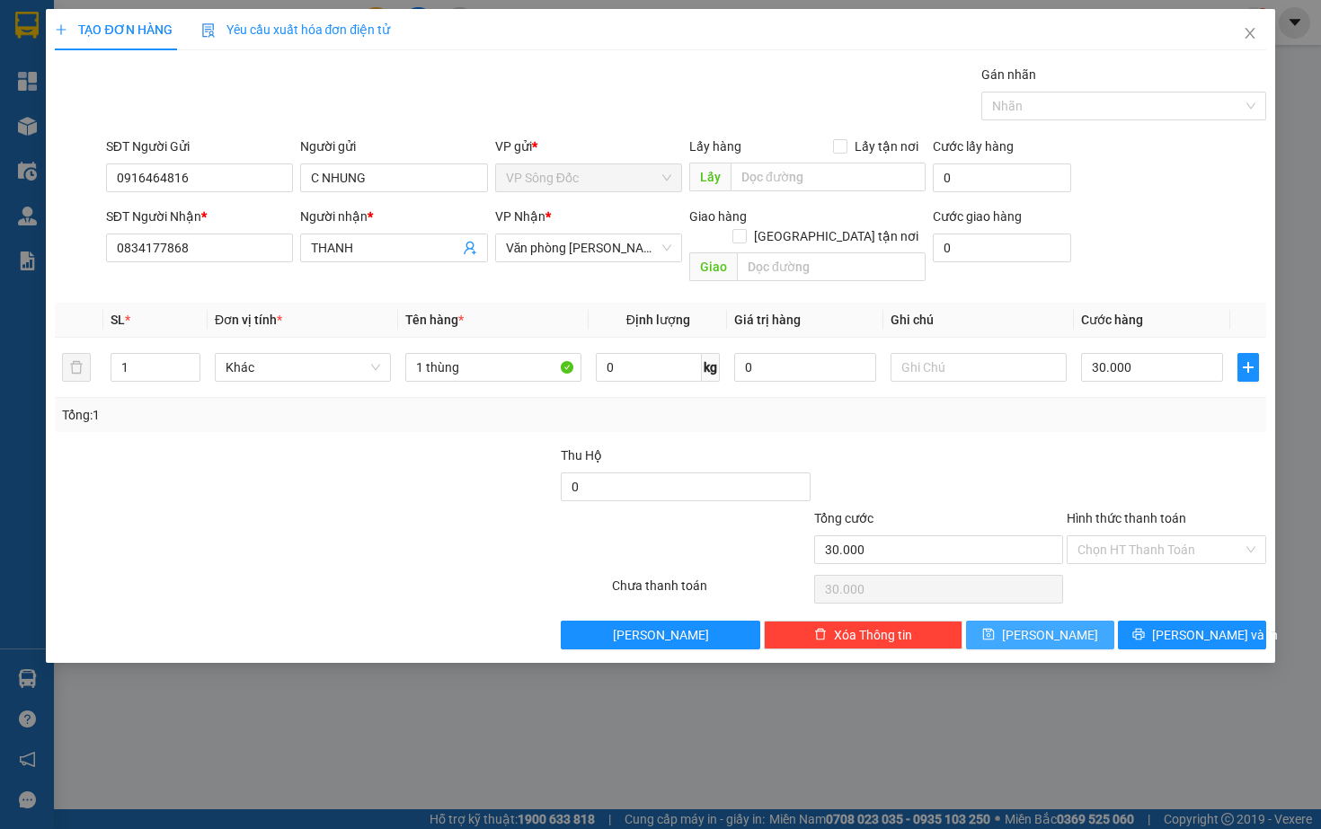
click at [1063, 621] on button "[PERSON_NAME]" at bounding box center [1040, 635] width 148 height 29
type input "0"
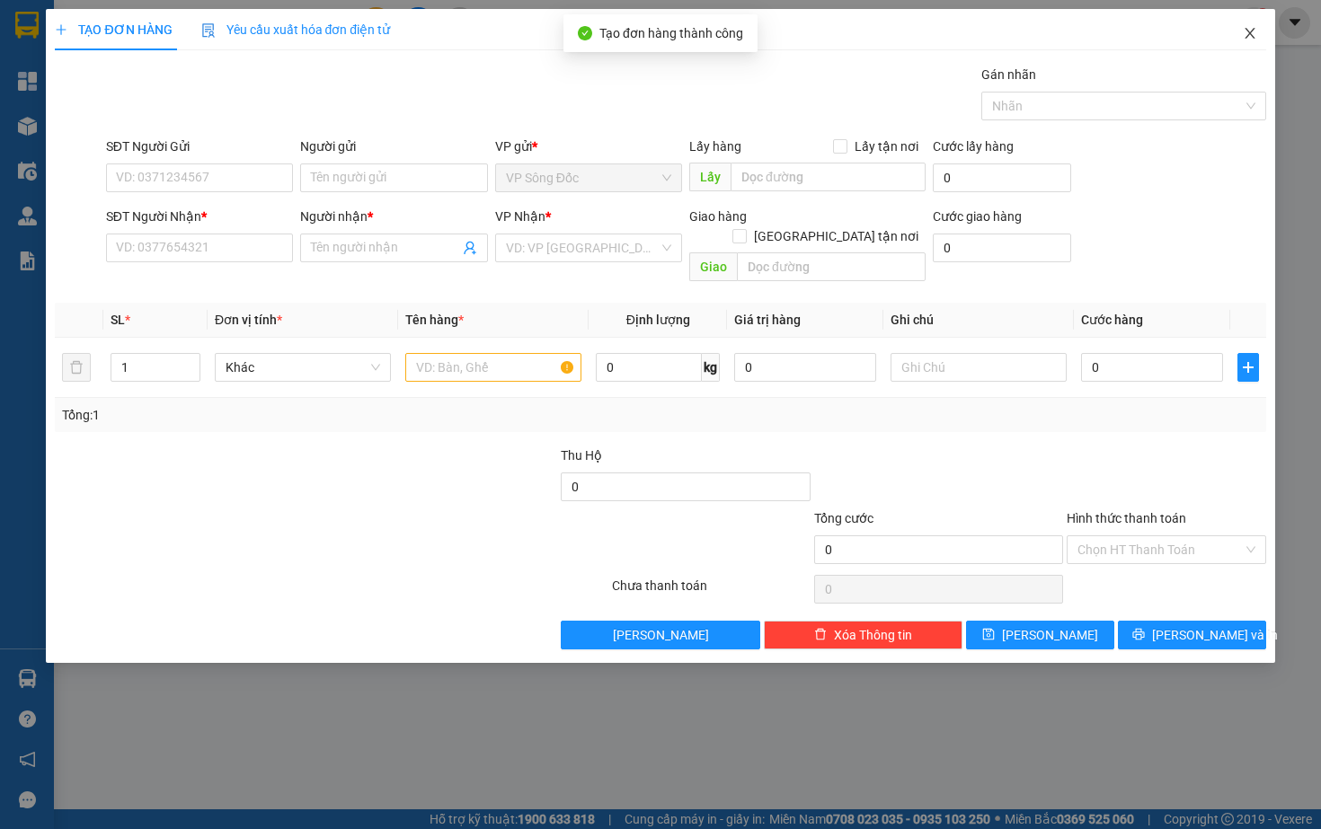
click at [1253, 35] on icon "close" at bounding box center [1249, 33] width 14 height 14
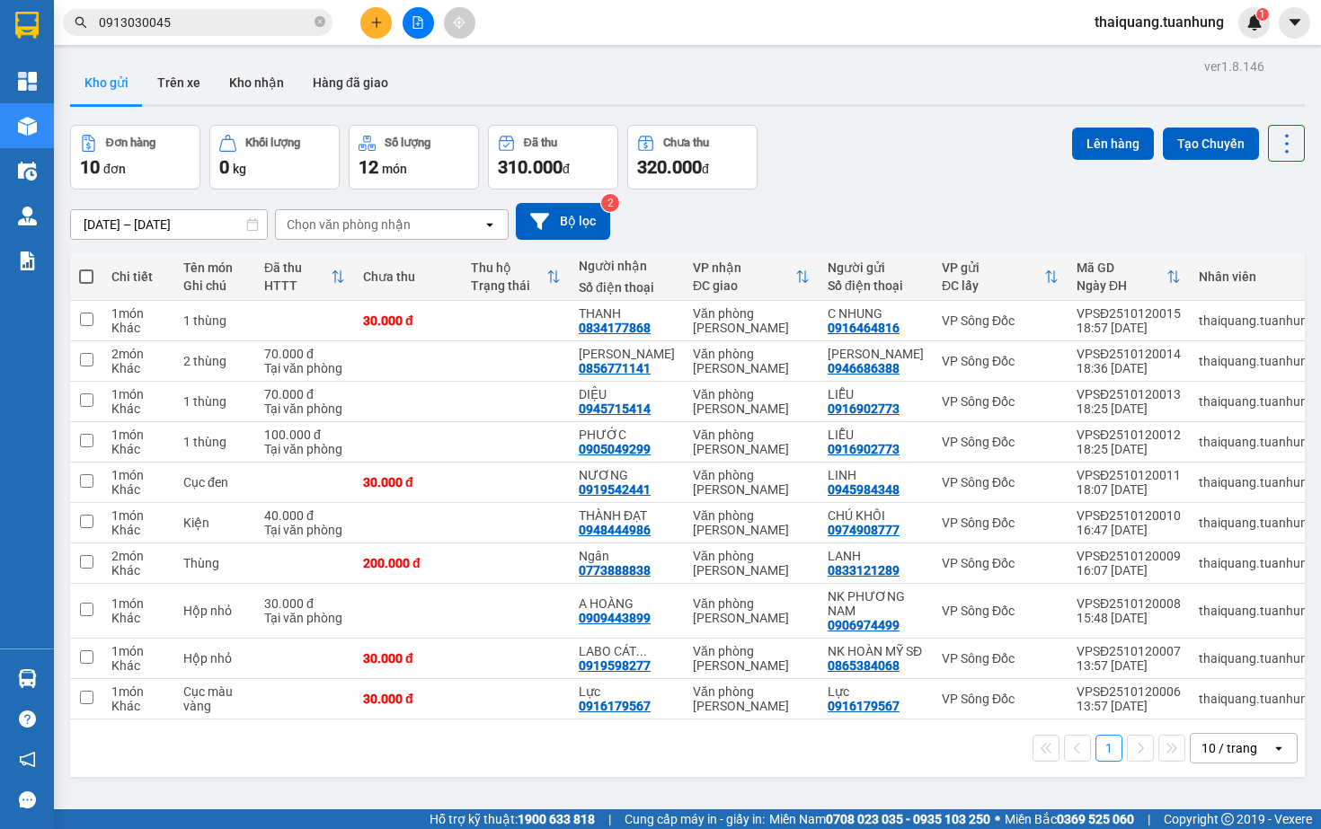
click at [849, 158] on div "Đơn hàng 10 đơn Khối lượng 0 kg Số lượng 12 món Đã thu 310.000 đ Chưa thu 320.0…" at bounding box center [687, 157] width 1234 height 65
click at [888, 144] on div "Đơn hàng 10 đơn Khối lượng 0 kg Số lượng 12 món Đã thu 310.000 đ Chưa thu 320.0…" at bounding box center [687, 157] width 1234 height 65
